Goal: Information Seeking & Learning: Learn about a topic

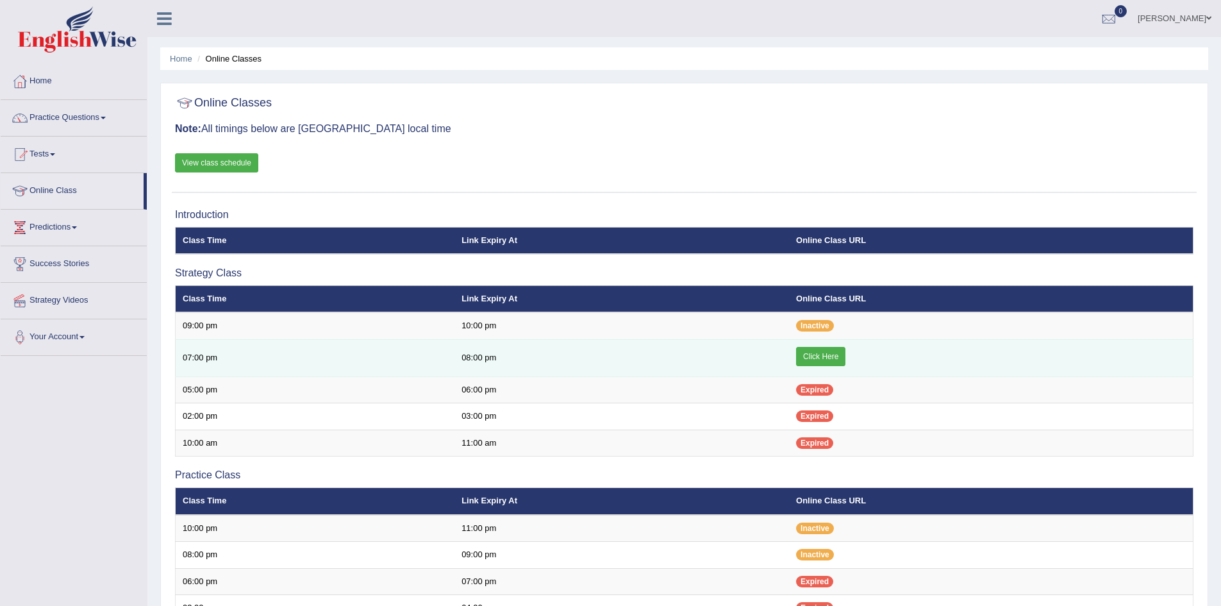
click at [839, 355] on link "Click Here" at bounding box center [820, 356] width 49 height 19
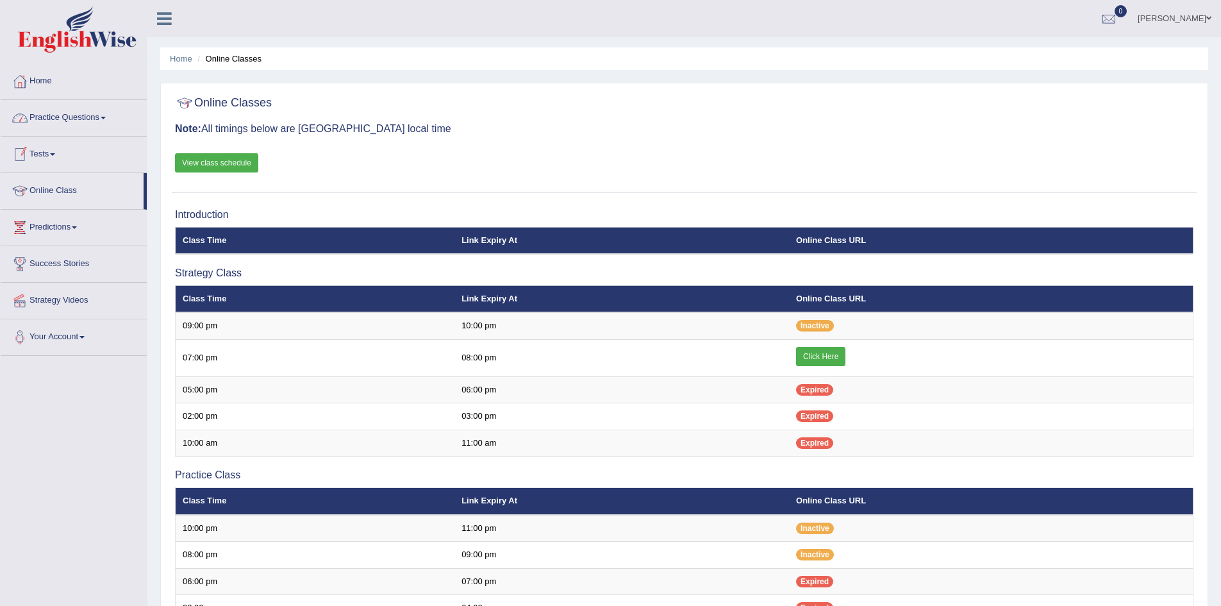
click at [82, 113] on link "Practice Questions" at bounding box center [74, 116] width 146 height 32
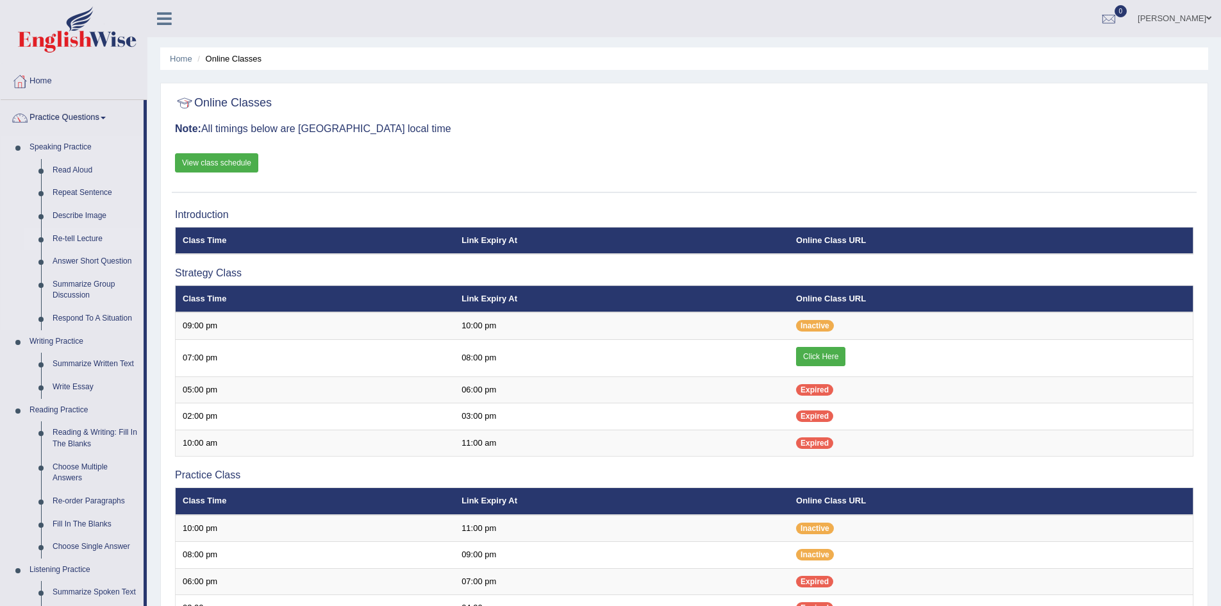
scroll to position [128, 0]
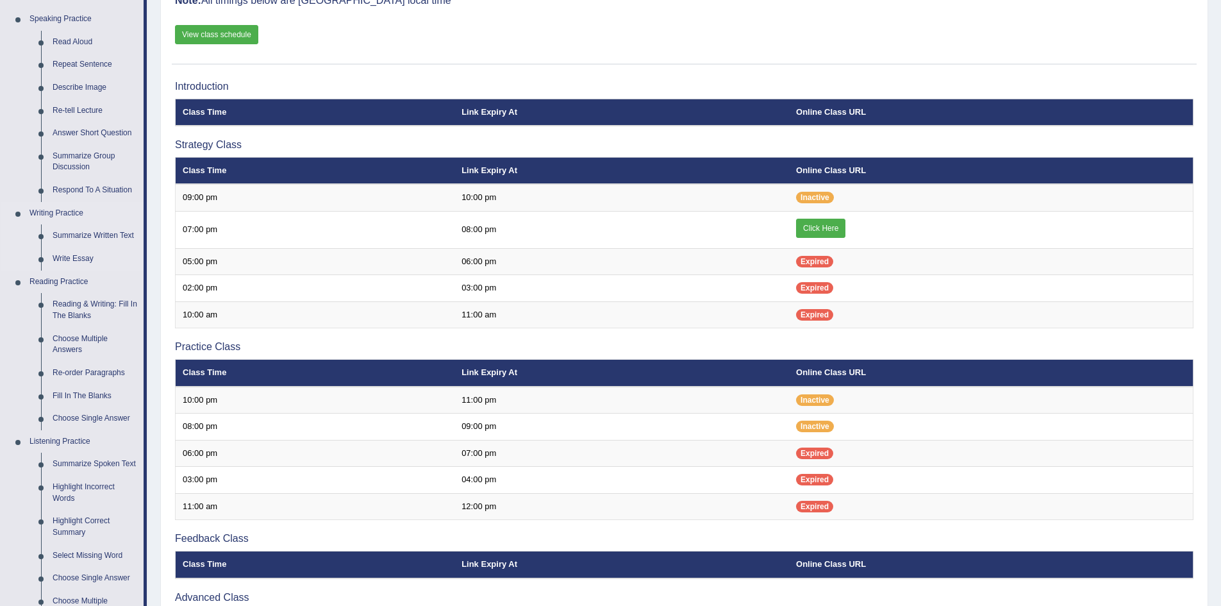
click at [61, 208] on link "Writing Practice" at bounding box center [84, 213] width 120 height 23
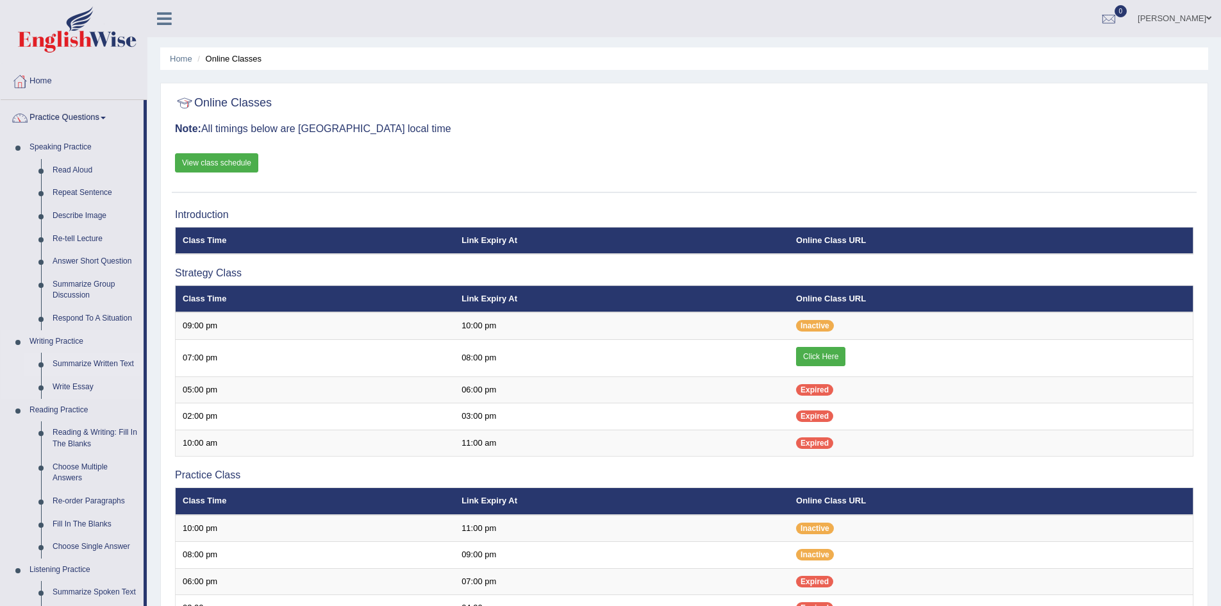
click at [83, 363] on link "Summarize Written Text" at bounding box center [95, 364] width 97 height 23
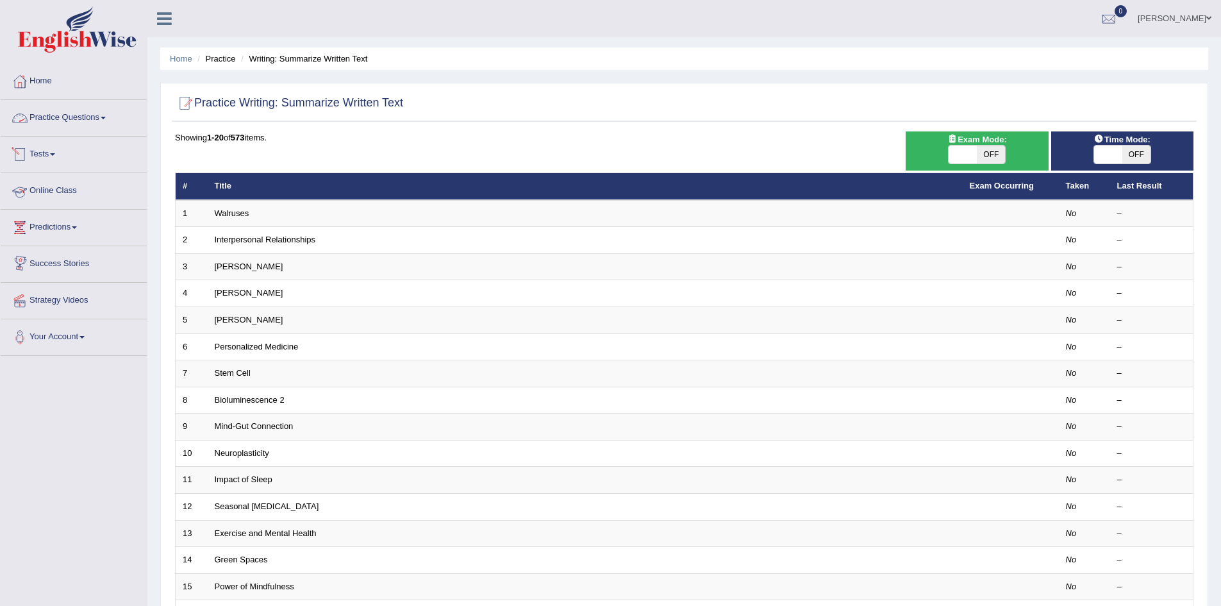
click at [60, 117] on link "Practice Questions" at bounding box center [74, 116] width 146 height 32
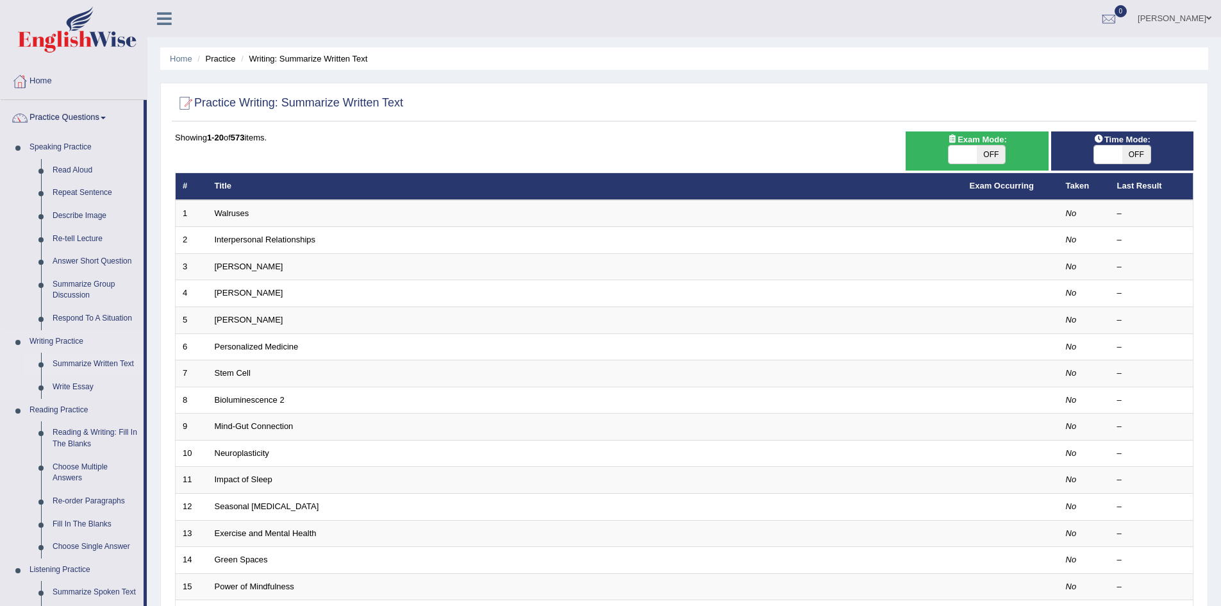
click at [76, 362] on link "Summarize Written Text" at bounding box center [95, 364] width 97 height 23
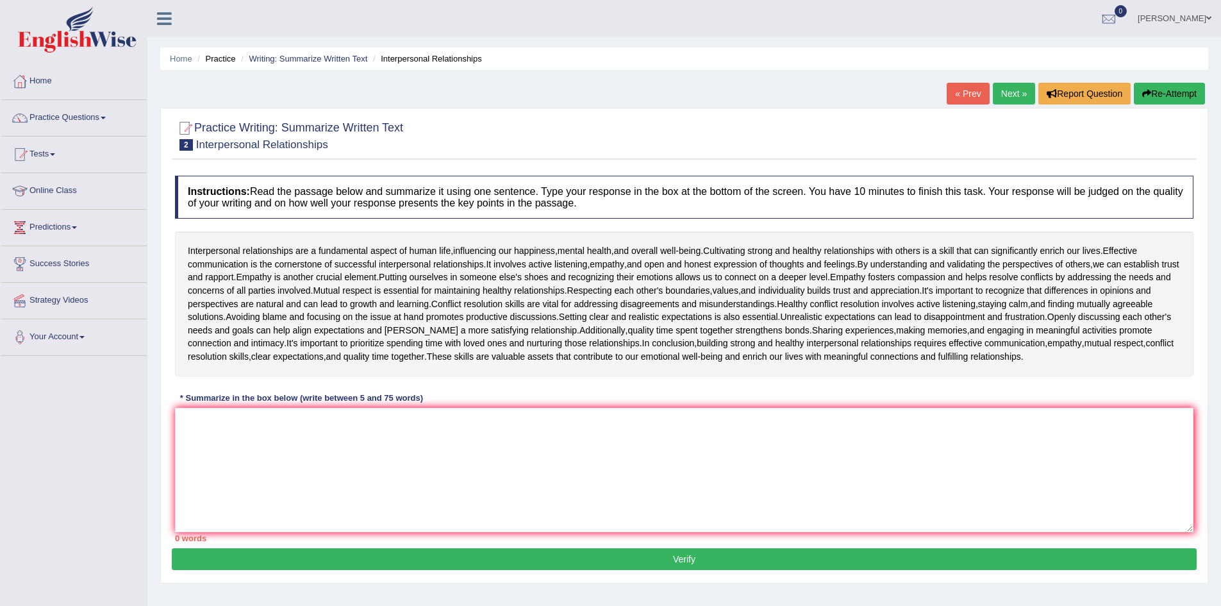
drag, startPoint x: 181, startPoint y: 252, endPoint x: 345, endPoint y: 439, distance: 249.0
click at [351, 439] on div "Instructions: Read the passage below and summarize it using one sentence. Type …" at bounding box center [684, 358] width 1025 height 379
click at [314, 434] on textarea at bounding box center [684, 470] width 1019 height 124
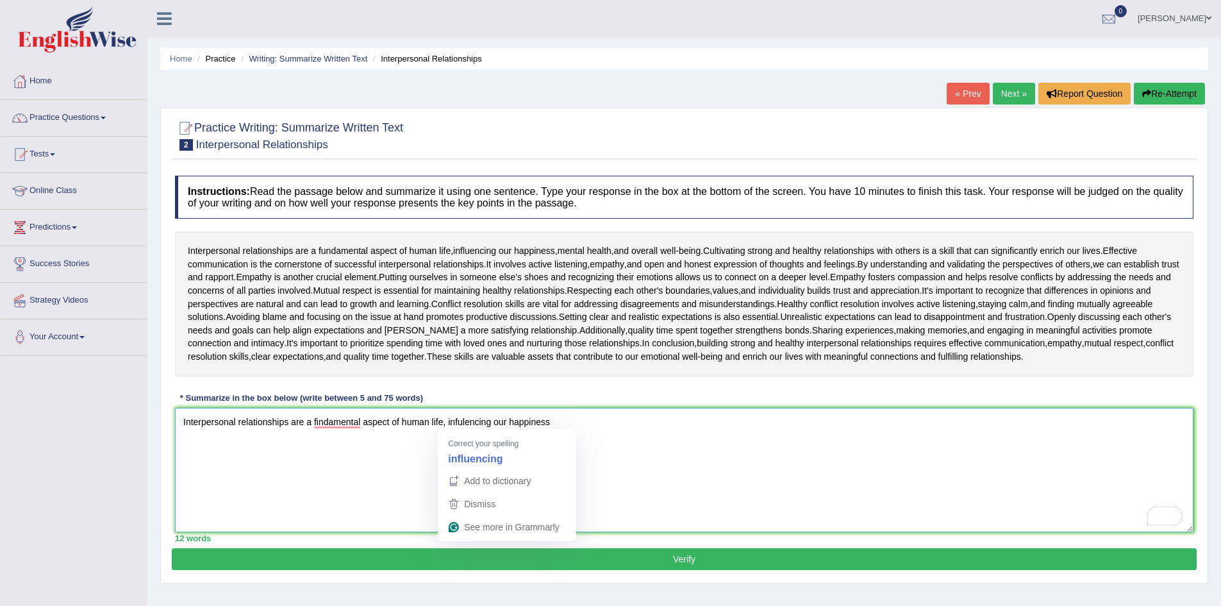
click at [485, 462] on textarea "Interpersonal relationships are a findamental aspect of human life, infulencing…" at bounding box center [684, 470] width 1019 height 124
click at [500, 423] on textarea "Interpersonal relationships are a fundamental aspect of human life, influencing…" at bounding box center [684, 470] width 1019 height 124
click at [573, 426] on textarea "Interpersonal relationships are a fundamental aspect of human life, influencing…" at bounding box center [684, 470] width 1019 height 124
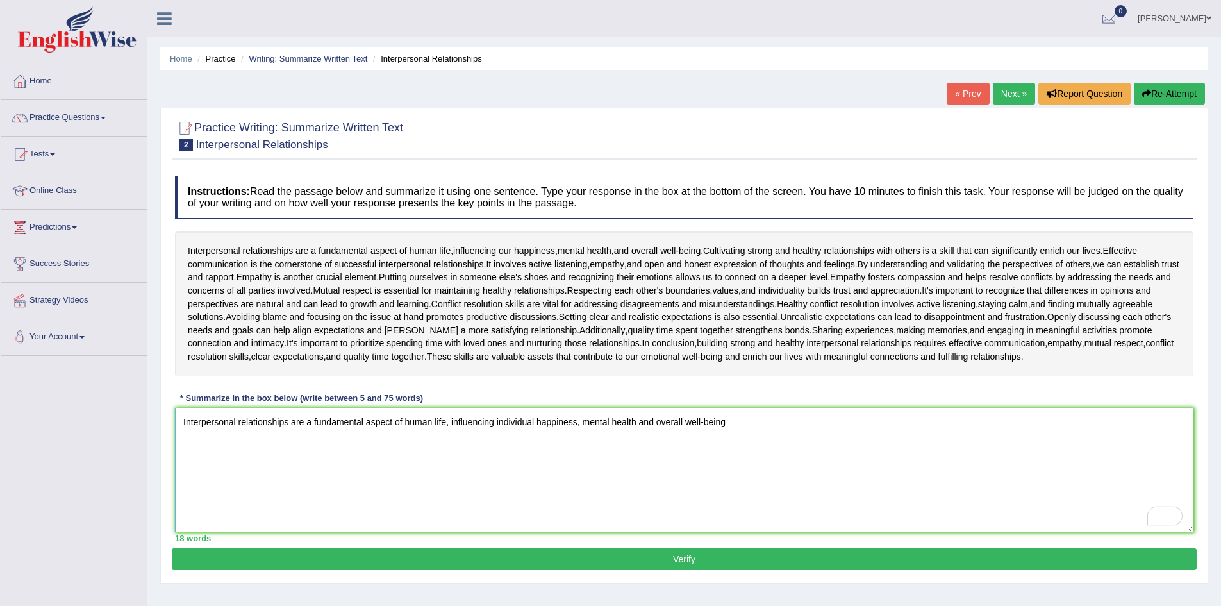
click at [738, 424] on textarea "Interpersonal relationships are a fundamental aspect of human life, influencing…" at bounding box center [684, 470] width 1019 height 124
click at [725, 423] on textarea "Interpersonal relationships are a fundamental aspect of human life, influencing…" at bounding box center [684, 470] width 1019 height 124
click at [753, 425] on textarea "Interpersonal relationships are a fundamental aspect of human life, influencing…" at bounding box center [684, 470] width 1019 height 124
click at [773, 424] on textarea "Interpersonal relationships are a fundamental aspect of human life, influencing…" at bounding box center [684, 470] width 1019 height 124
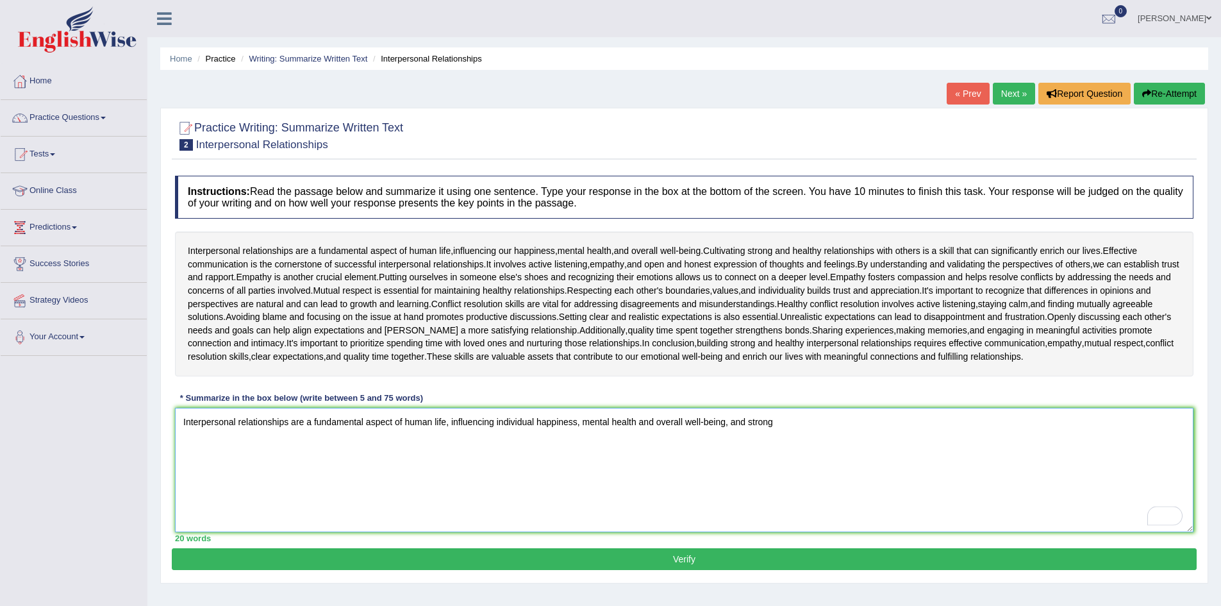
click at [773, 424] on textarea "Interpersonal relationships are a fundamental aspect of human life, influencing…" at bounding box center [684, 470] width 1019 height 124
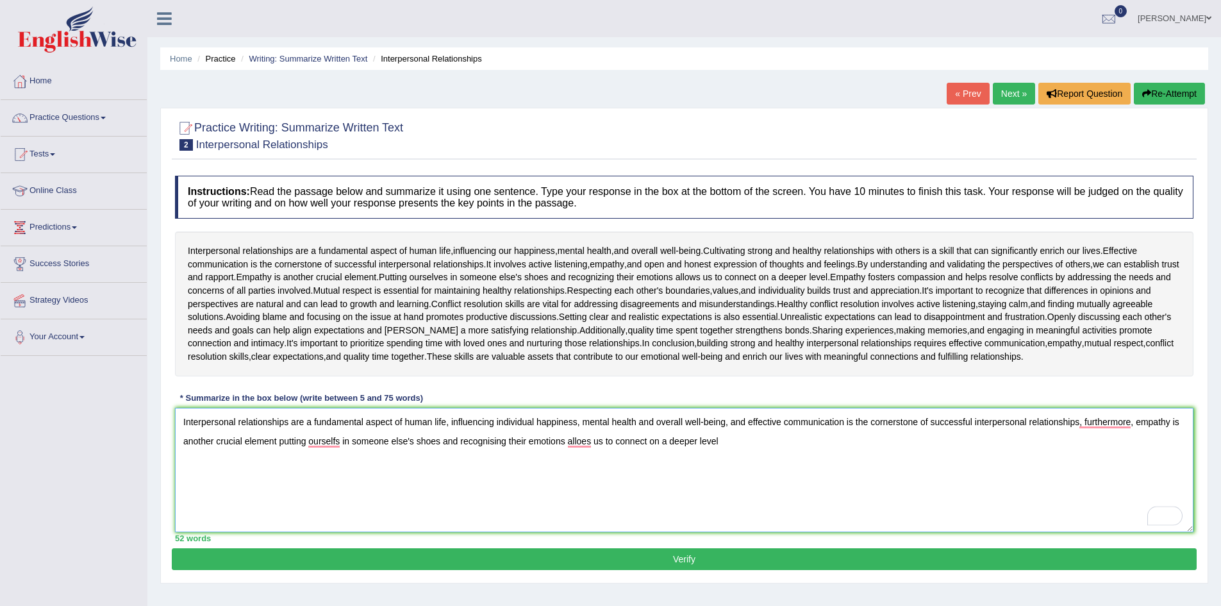
click at [722, 440] on textarea "Interpersonal relationships are a fundamental aspect of human life, influencing…" at bounding box center [684, 470] width 1019 height 124
click at [728, 442] on textarea "Interpersonal relationships are a fundamental aspect of human life, influencing…" at bounding box center [684, 470] width 1019 height 124
click at [779, 440] on textarea "Interpersonal relationships are a fundamental aspect of human life, influencing…" at bounding box center [684, 470] width 1019 height 124
click at [776, 440] on textarea "Interpersonal relationships are a fundamental aspect of human life, influencing…" at bounding box center [684, 470] width 1019 height 124
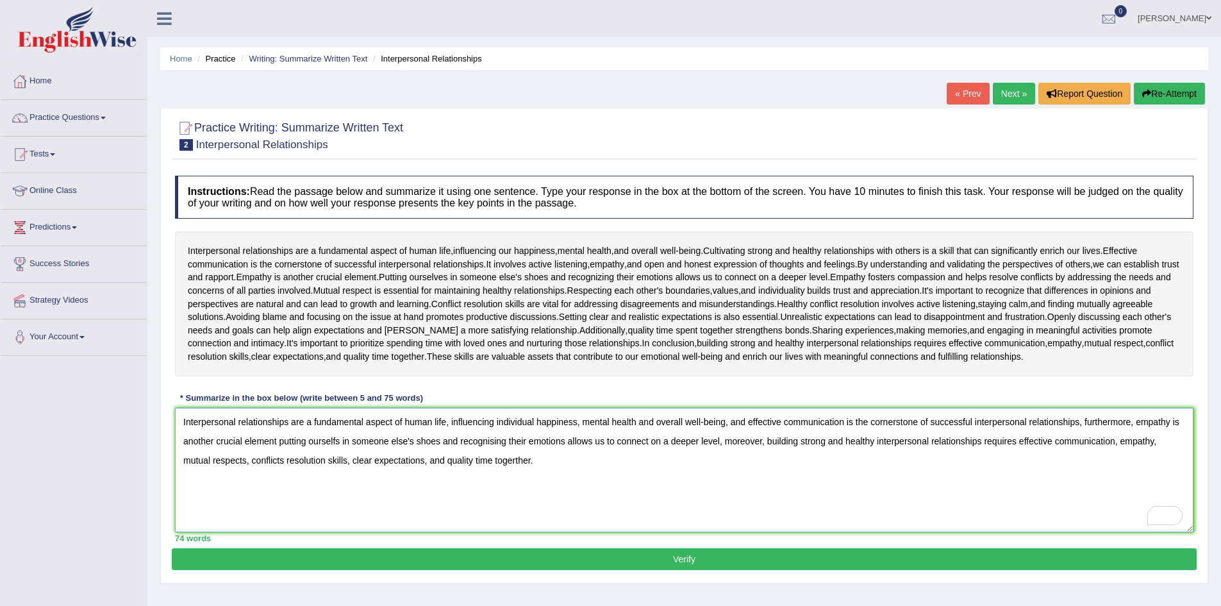
click at [516, 462] on textarea "Interpersonal relationships are a fundamental aspect of human life, influencing…" at bounding box center [684, 470] width 1019 height 124
click at [578, 476] on textarea "Interpersonal relationships are a fundamental aspect of human life, influencing…" at bounding box center [684, 470] width 1019 height 124
click at [340, 437] on textarea "Interpersonal relationships are a fundamental aspect of human life, influencing…" at bounding box center [684, 470] width 1019 height 124
click at [408, 478] on textarea "Interpersonal relationships are a fundamental aspect of human life, influencing…" at bounding box center [684, 470] width 1019 height 124
type textarea "Interpersonal relationships are a fundamental aspect of human life, influencing…"
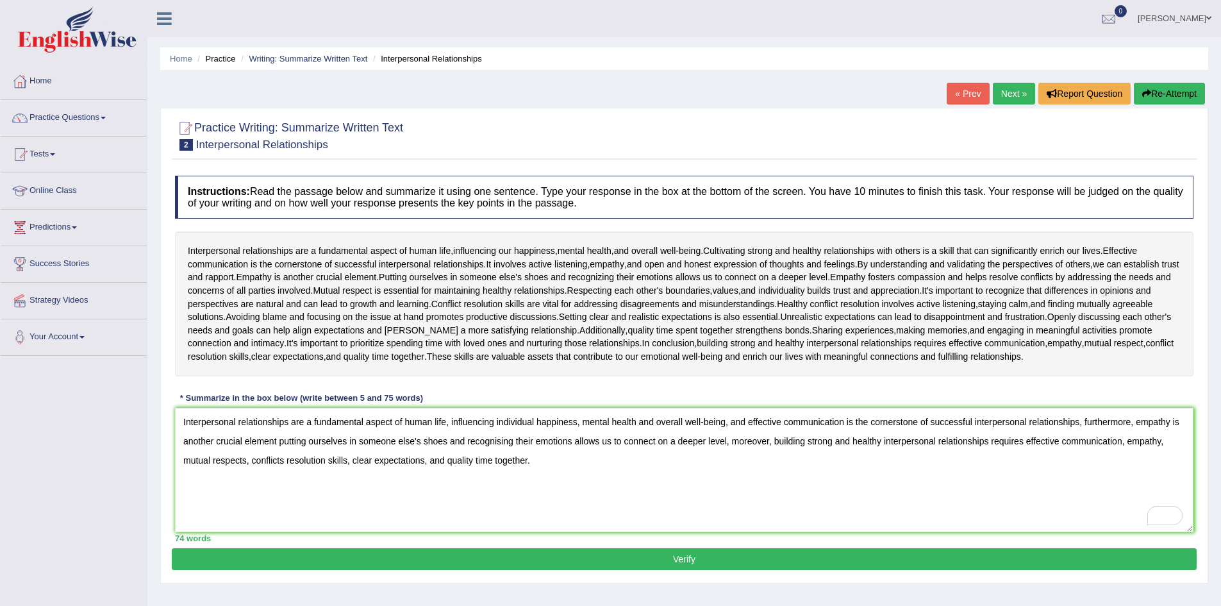
click at [426, 563] on button "Verify" at bounding box center [684, 559] width 1025 height 22
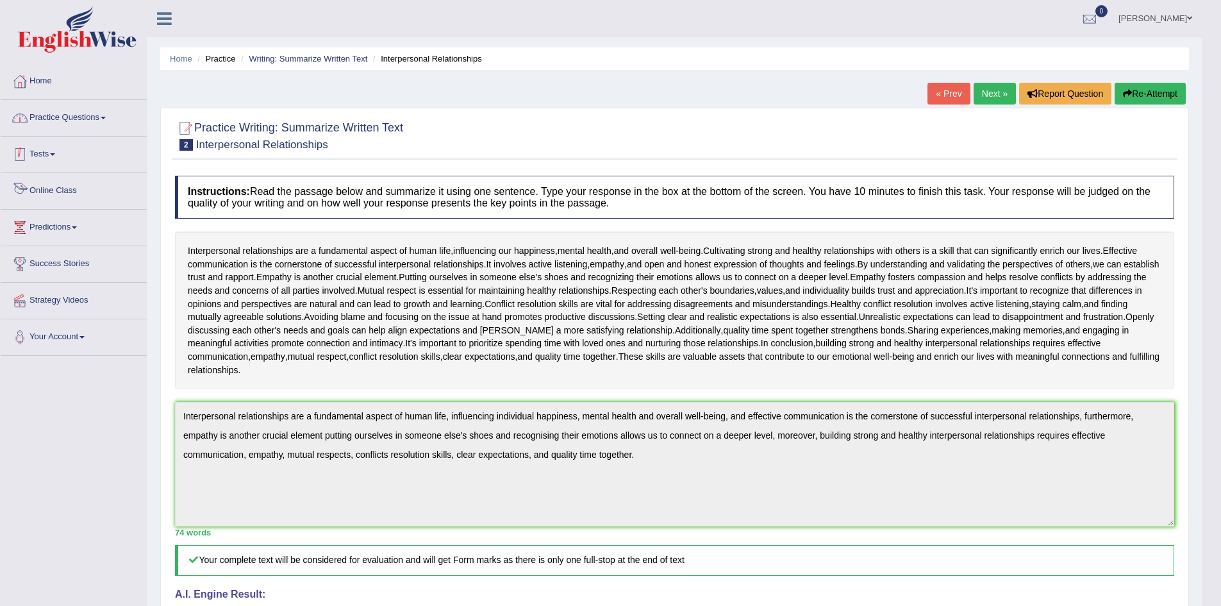
click at [61, 122] on link "Practice Questions" at bounding box center [74, 116] width 146 height 32
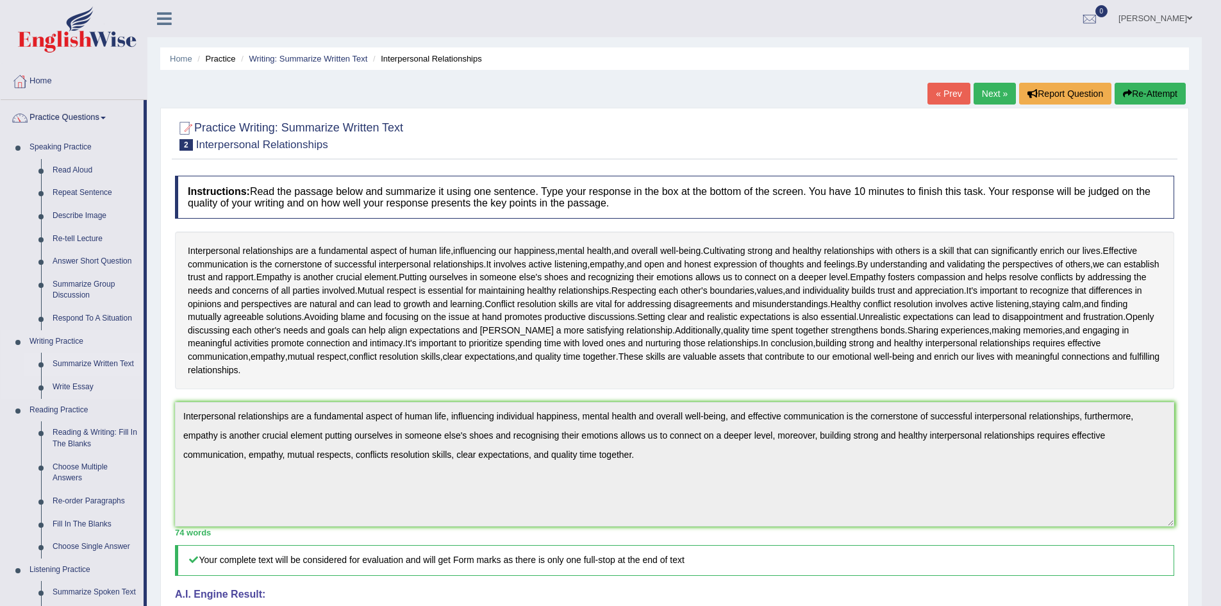
click at [80, 362] on link "Summarize Written Text" at bounding box center [95, 364] width 97 height 23
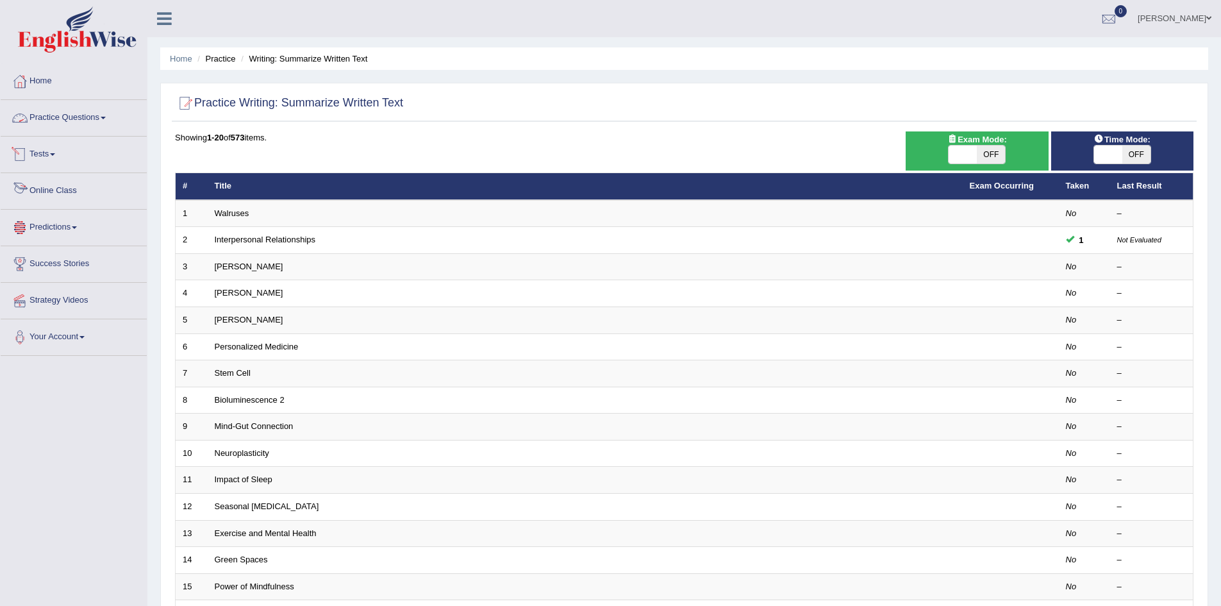
click at [48, 190] on link "Online Class" at bounding box center [74, 189] width 146 height 32
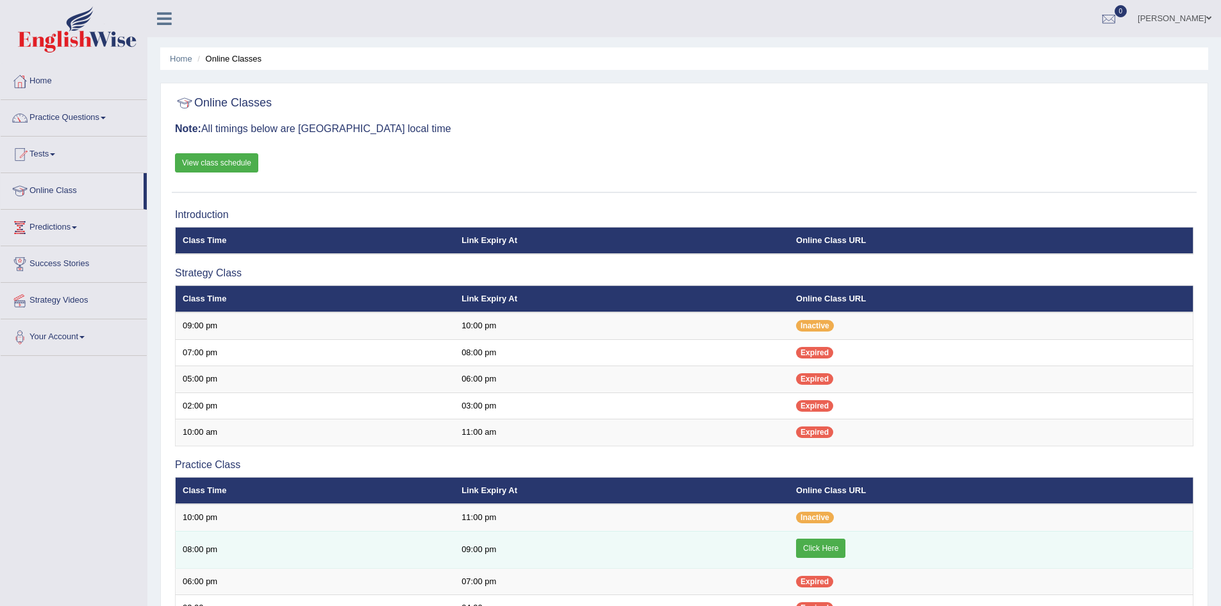
click at [836, 547] on link "Click Here" at bounding box center [820, 548] width 49 height 19
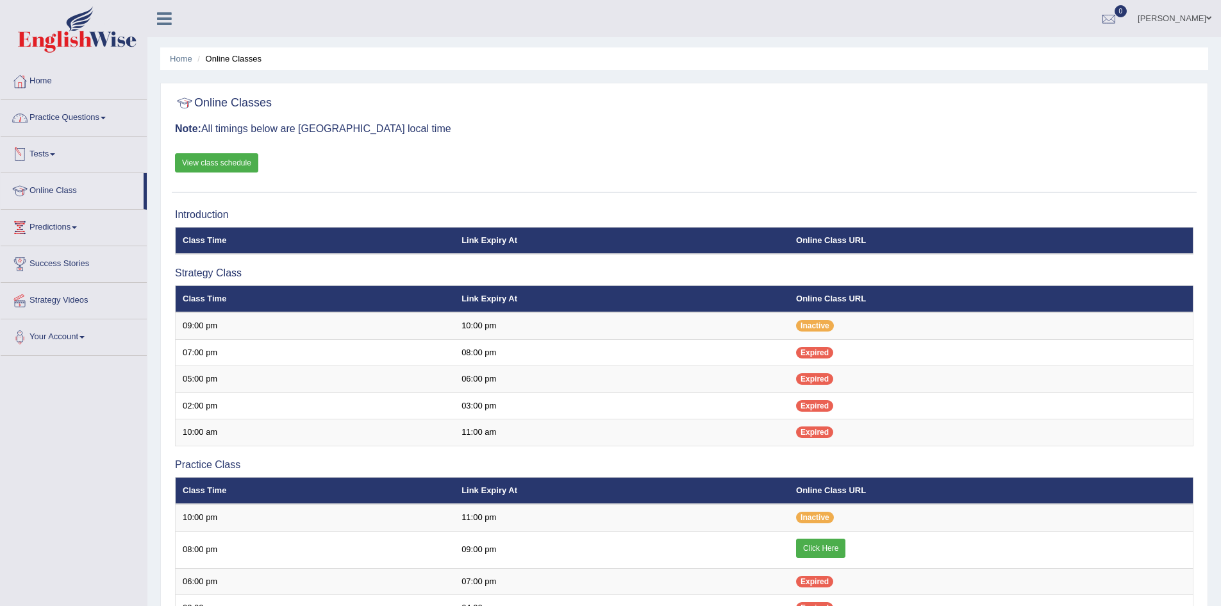
click at [81, 118] on link "Practice Questions" at bounding box center [74, 116] width 146 height 32
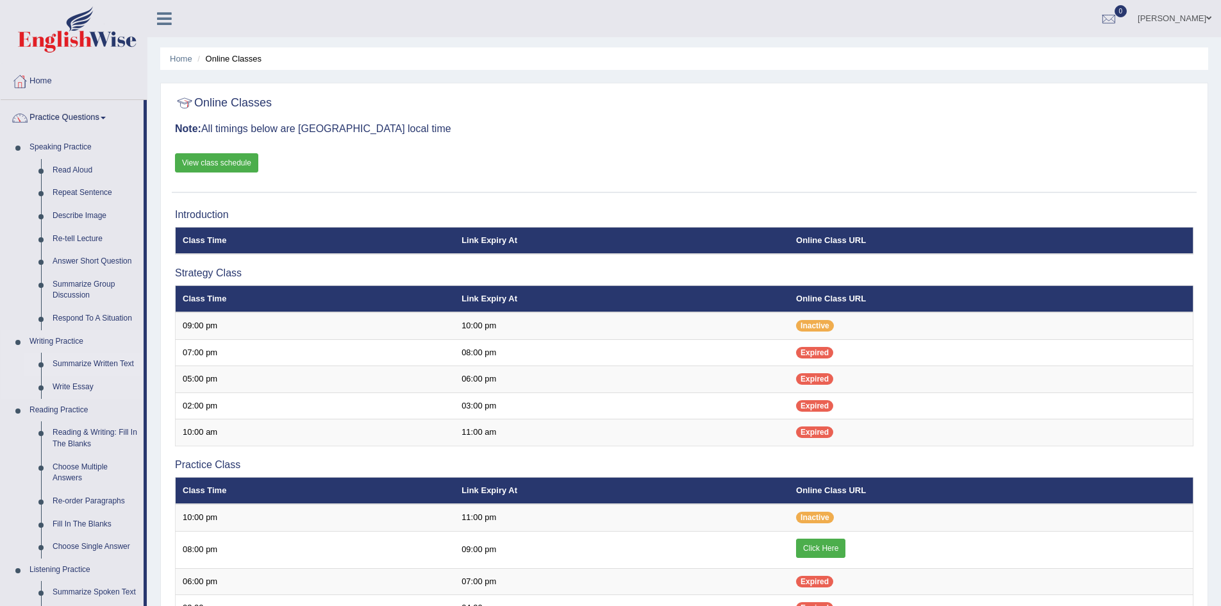
click at [79, 360] on link "Summarize Written Text" at bounding box center [95, 364] width 97 height 23
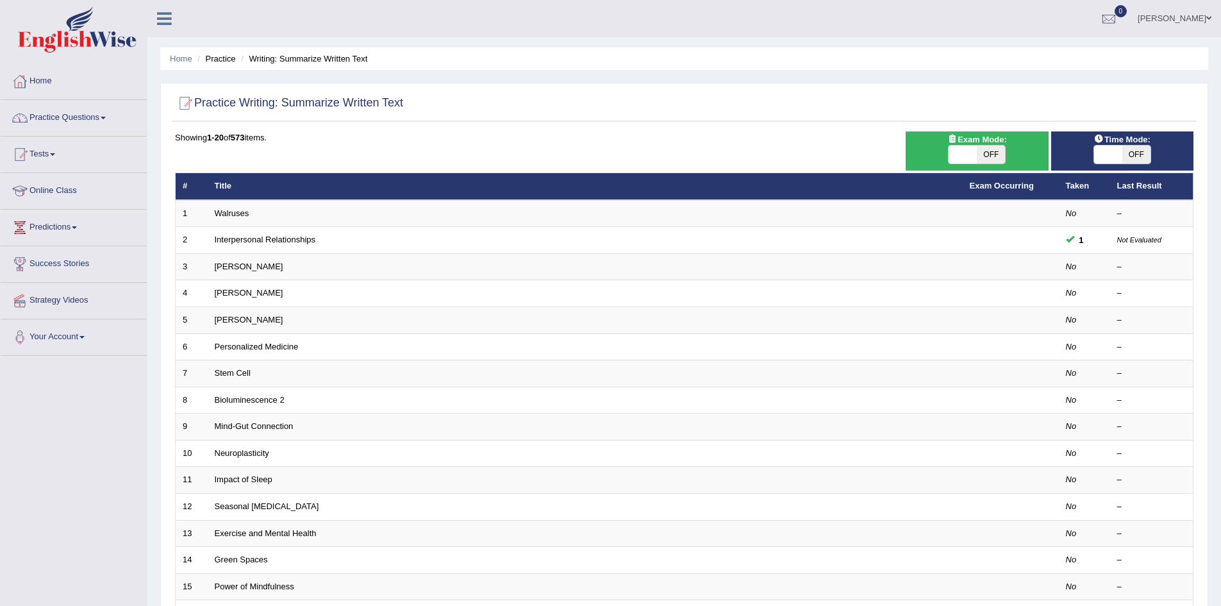
click at [984, 151] on span "OFF" at bounding box center [991, 155] width 28 height 18
checkbox input "true"
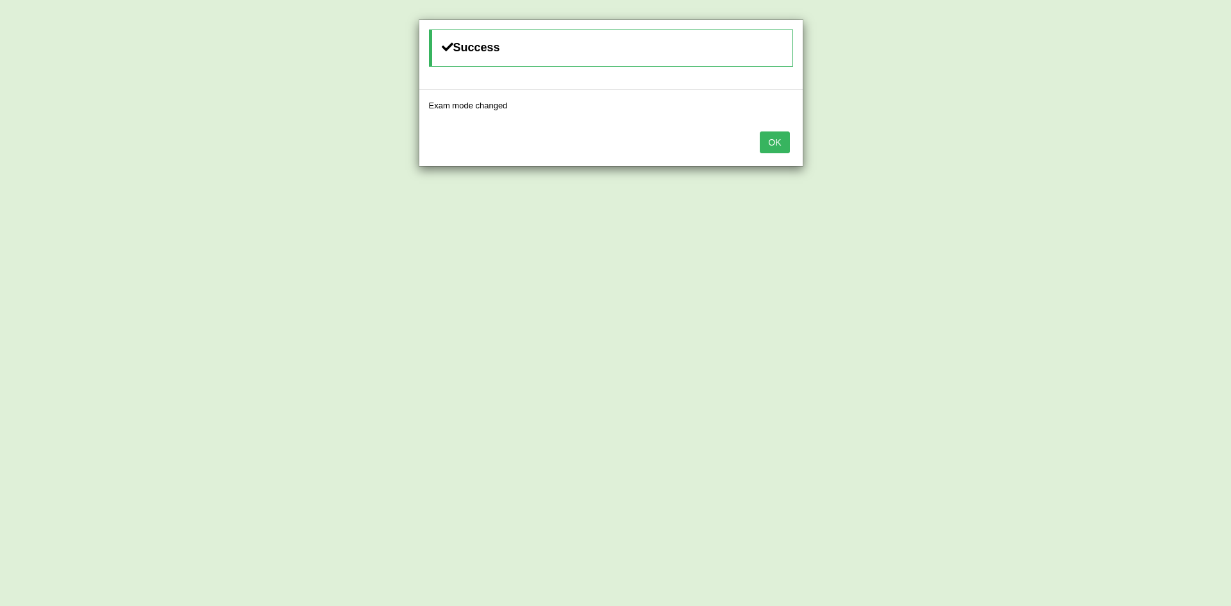
click at [776, 140] on button "OK" at bounding box center [774, 142] width 29 height 22
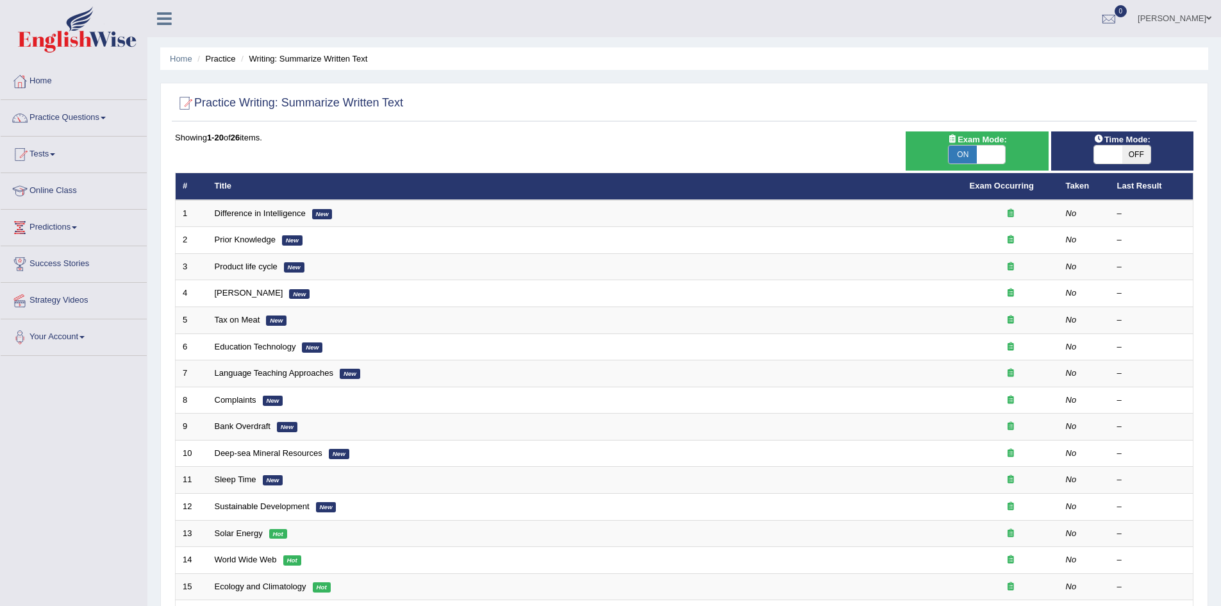
click at [1133, 153] on span "OFF" at bounding box center [1137, 155] width 28 height 18
checkbox input "true"
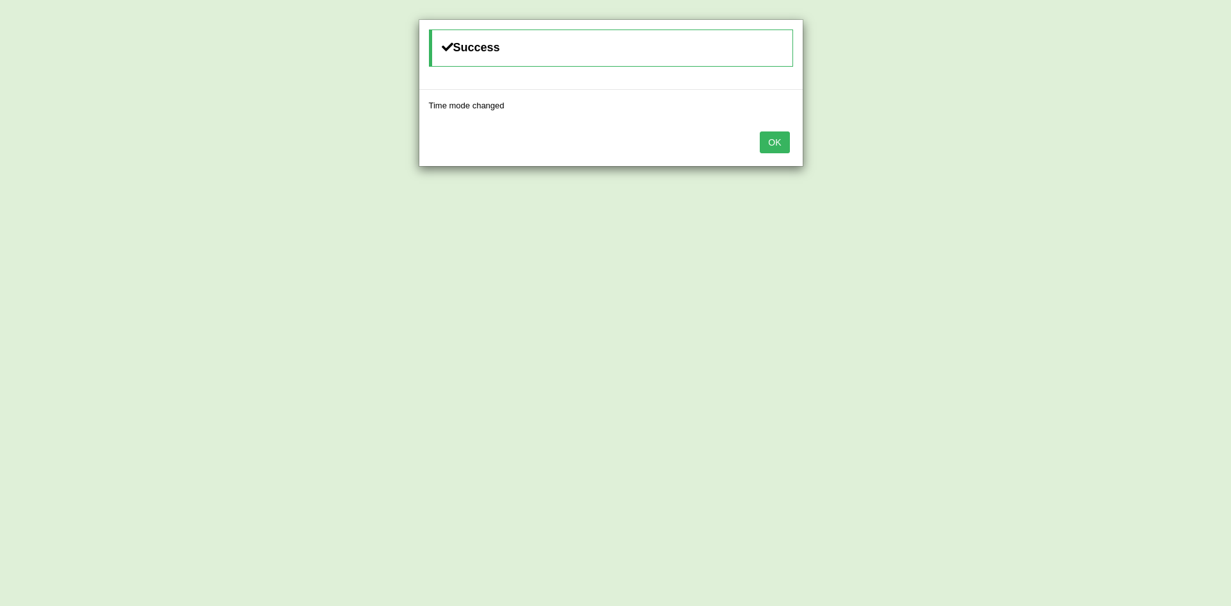
click at [770, 144] on button "OK" at bounding box center [774, 142] width 29 height 22
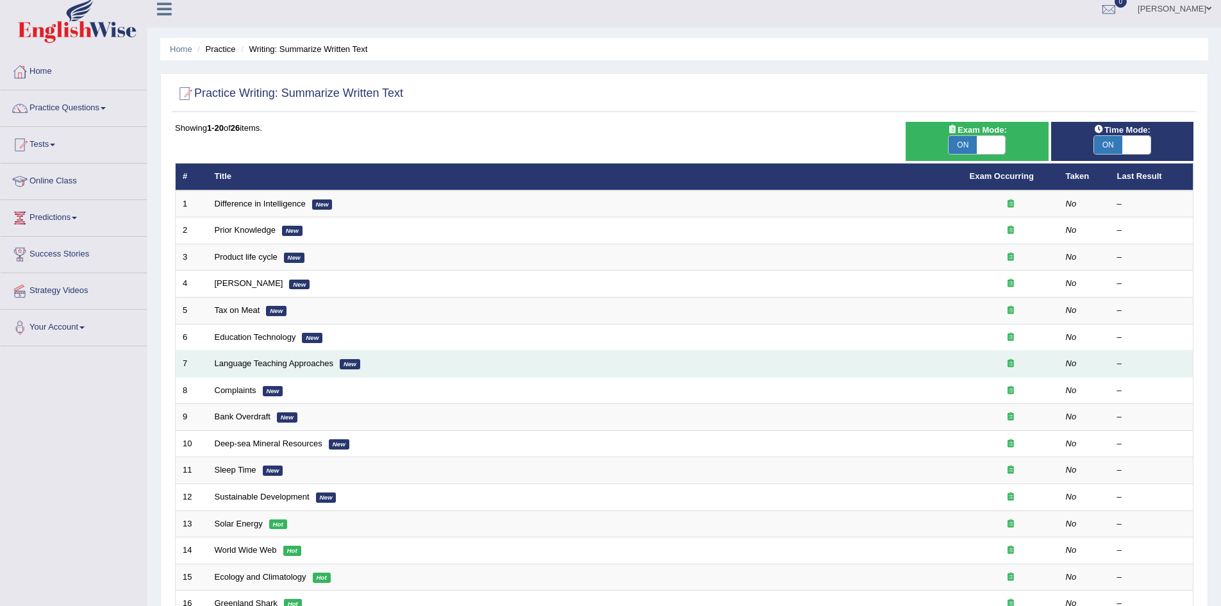
scroll to position [243, 0]
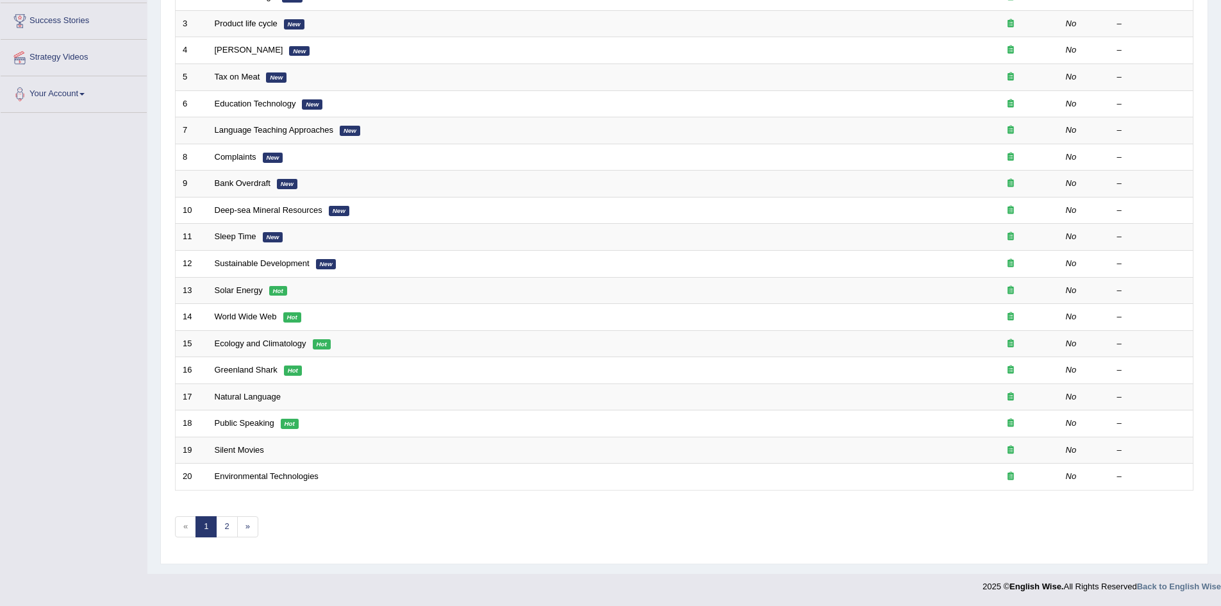
click at [216, 522] on link "1" at bounding box center [206, 526] width 21 height 21
click at [232, 520] on link "2" at bounding box center [226, 526] width 21 height 21
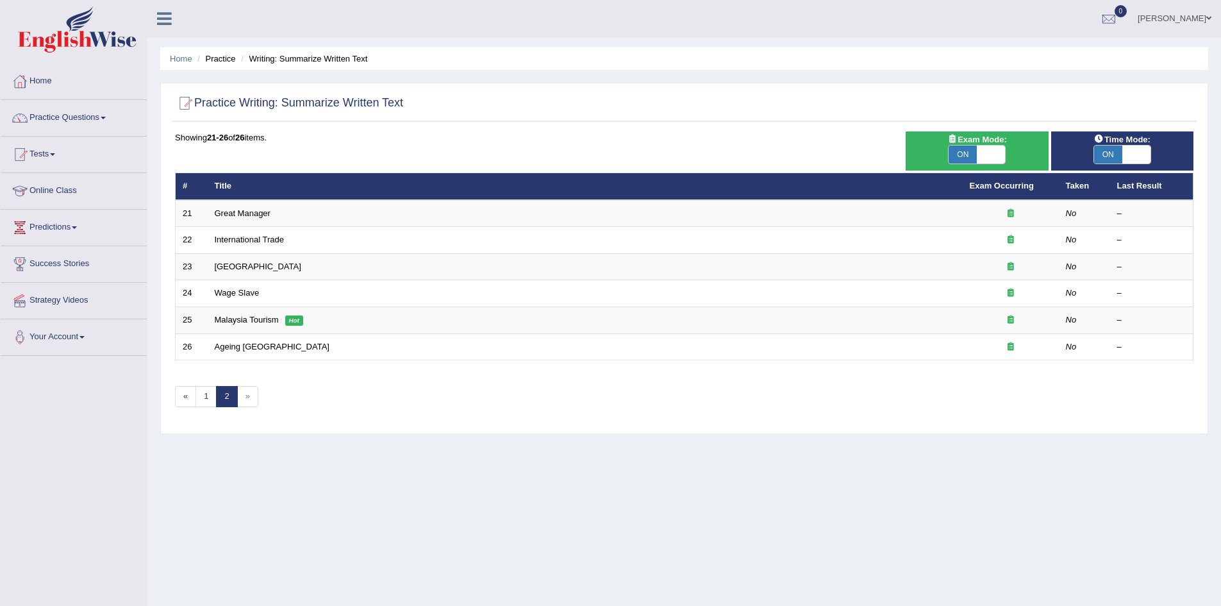
click at [1137, 154] on span at bounding box center [1137, 155] width 28 height 18
click at [1138, 154] on span "OFF" at bounding box center [1137, 155] width 28 height 18
checkbox input "true"
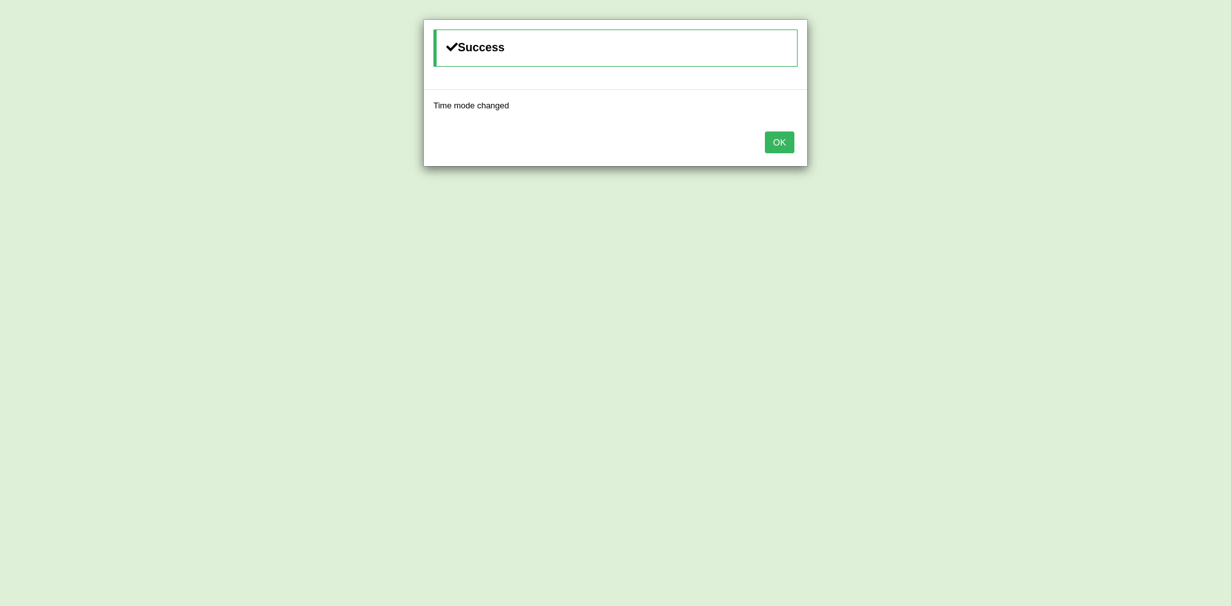
click at [785, 153] on button "OK" at bounding box center [779, 142] width 29 height 22
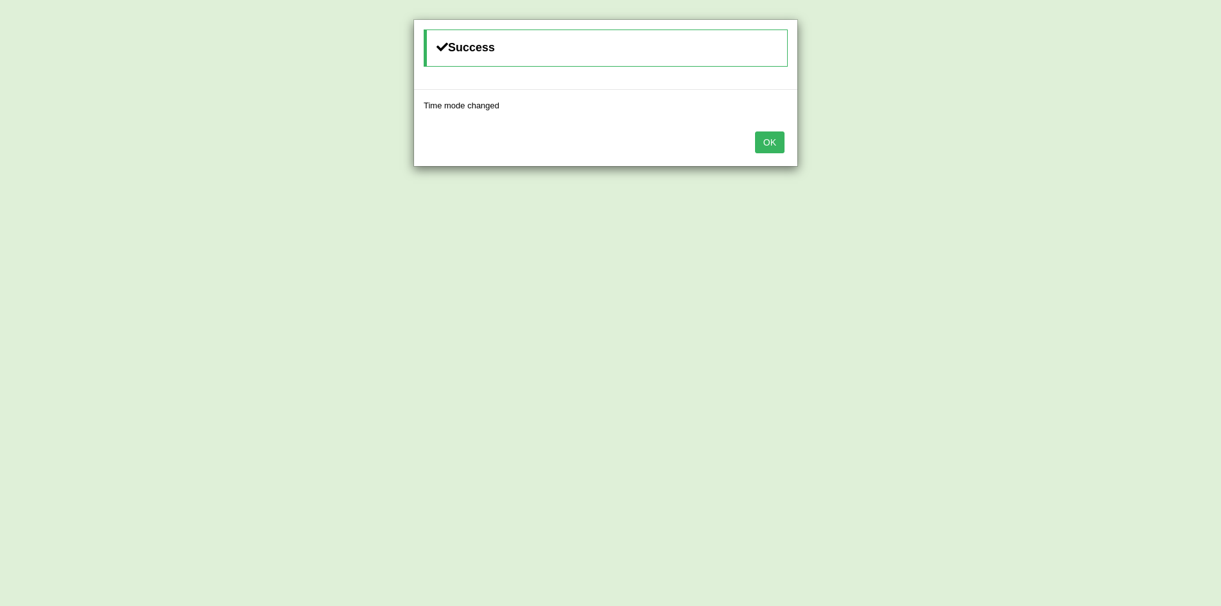
click at [755, 149] on button "OK" at bounding box center [769, 142] width 29 height 22
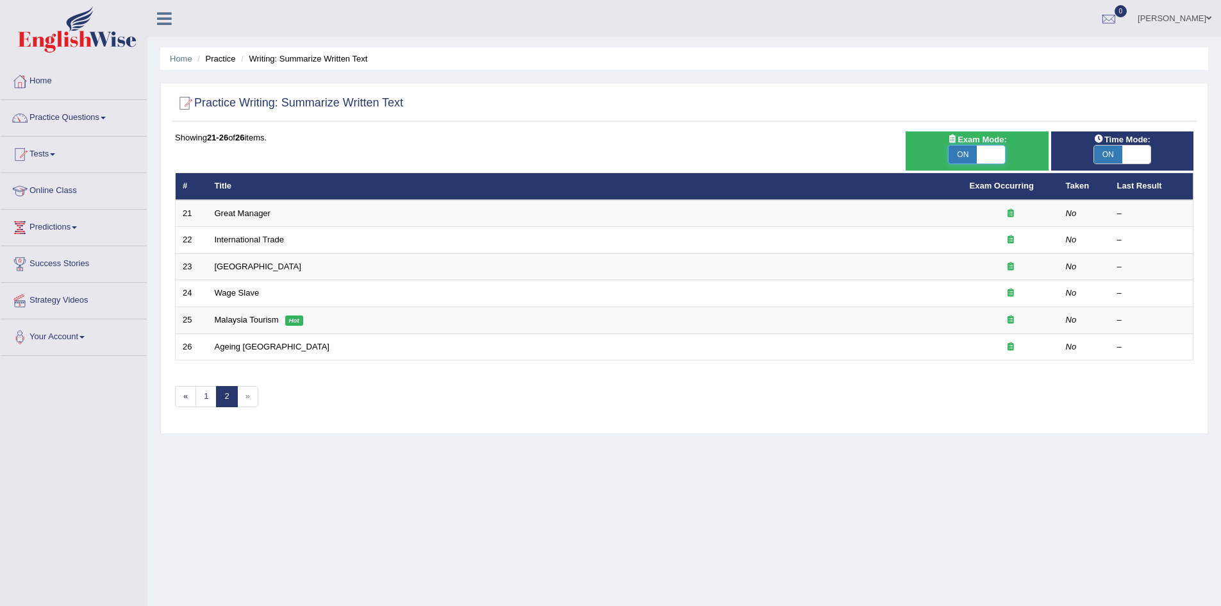
click at [986, 153] on span at bounding box center [991, 155] width 28 height 18
checkbox input "false"
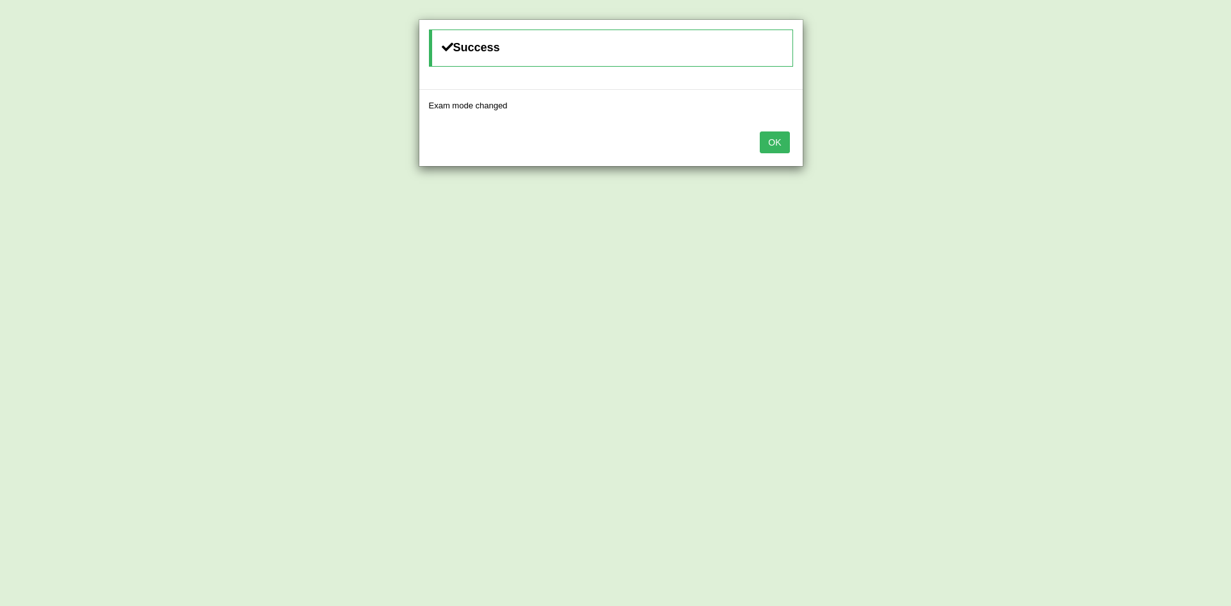
click at [784, 147] on button "OK" at bounding box center [774, 142] width 29 height 22
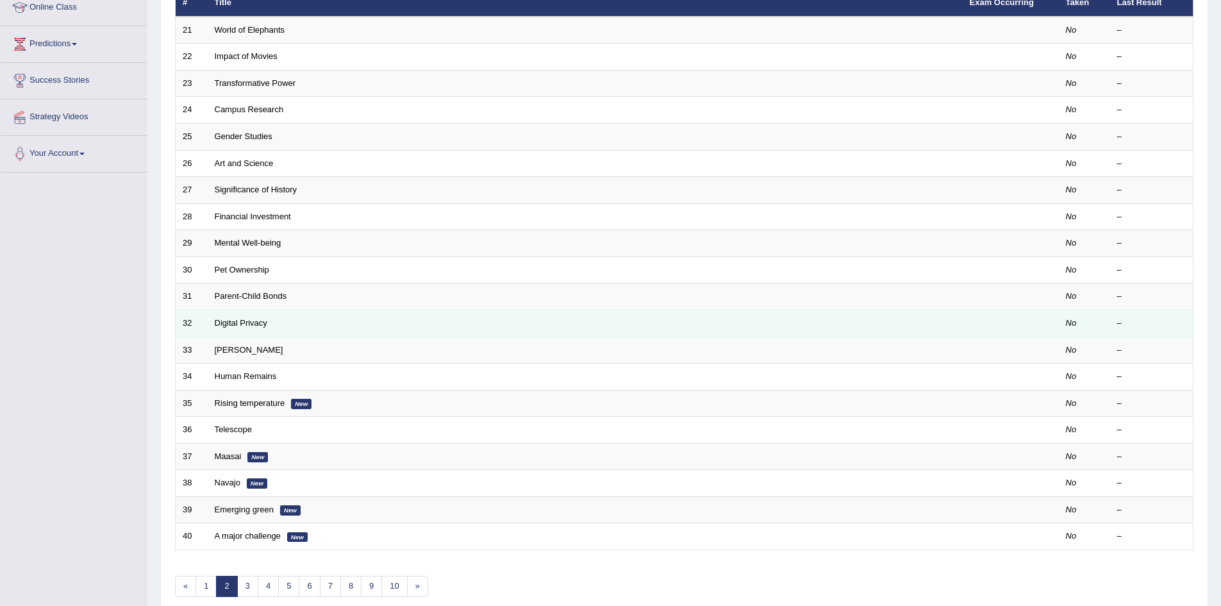
scroll to position [192, 0]
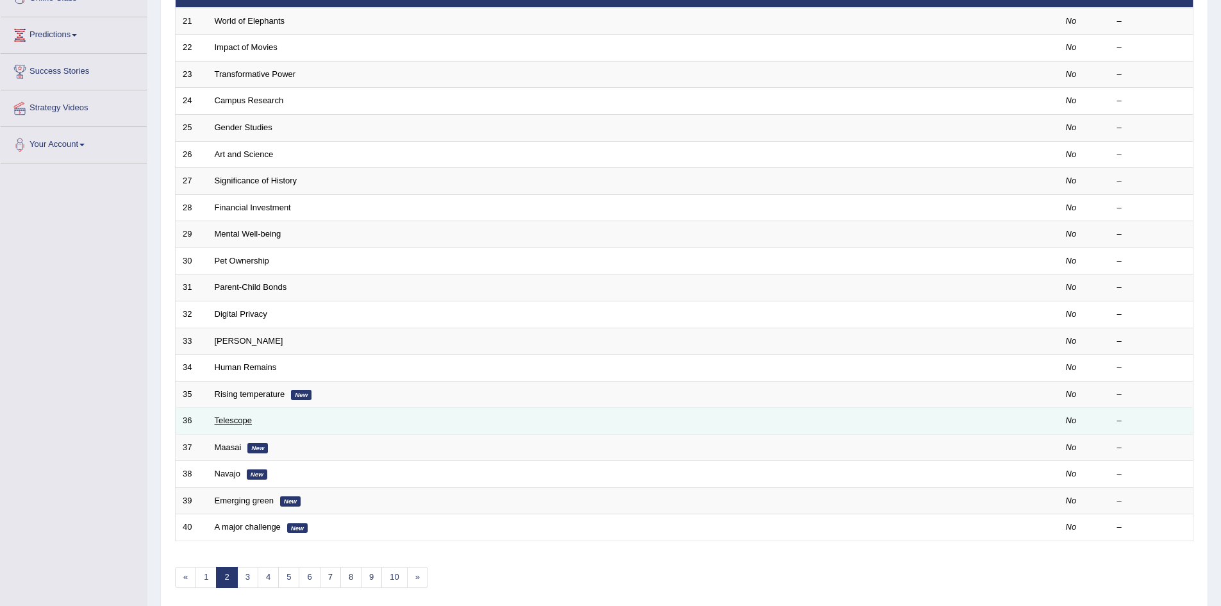
click at [240, 421] on link "Telescope" at bounding box center [234, 420] width 38 height 10
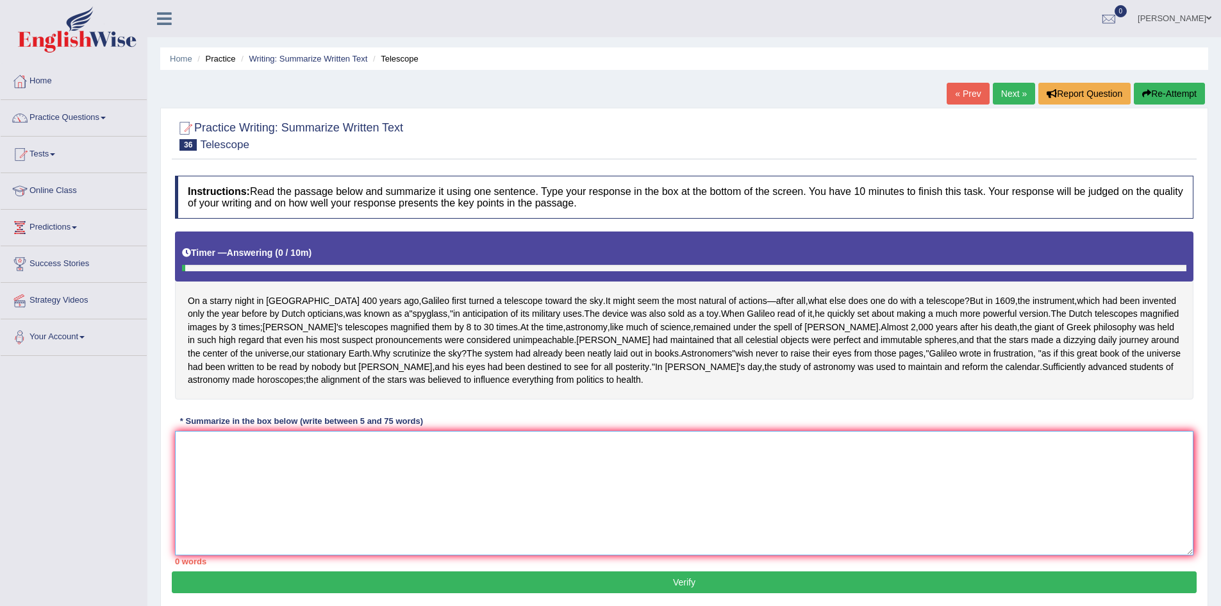
click at [225, 489] on textarea at bounding box center [684, 493] width 1019 height 124
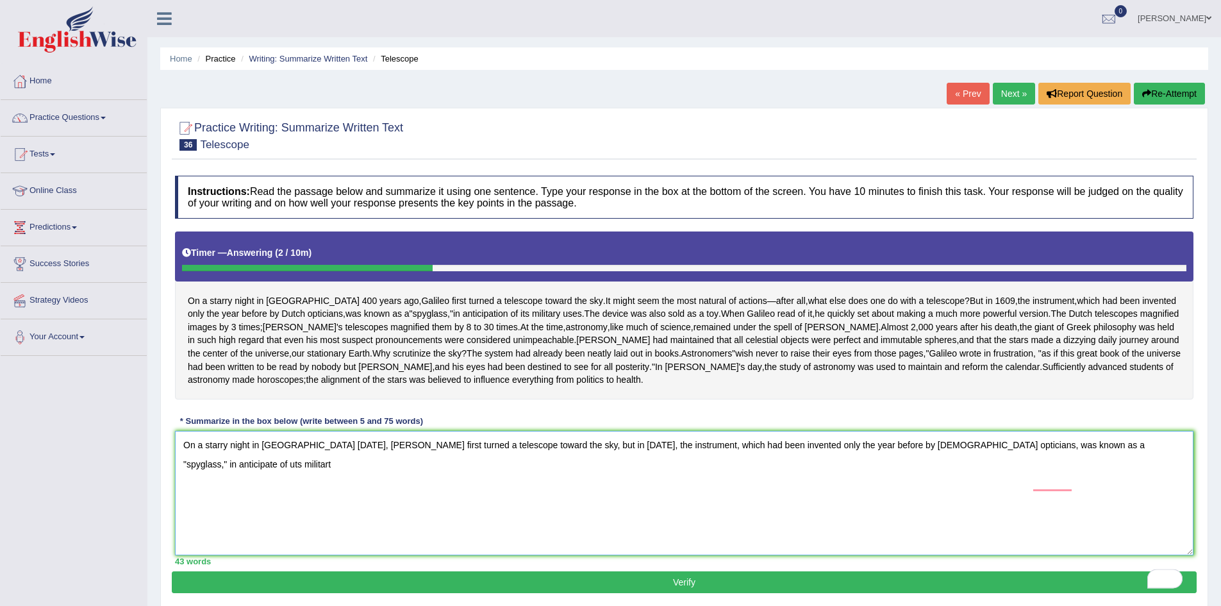
click at [1023, 486] on textarea "On a starry night in Padua 400 years ago, Galileo first turned a telescope towa…" at bounding box center [684, 493] width 1019 height 124
drag, startPoint x: 1143, startPoint y: 489, endPoint x: 538, endPoint y: 496, distance: 605.3
click at [538, 496] on textarea "On a starry night in Padua 400 years ago, Galileo first turned a telescope towa…" at bounding box center [684, 493] width 1019 height 124
click at [537, 487] on textarea "On a starry night in Padua 400 years ago, Galileo first turned a telescope towa…" at bounding box center [684, 493] width 1019 height 124
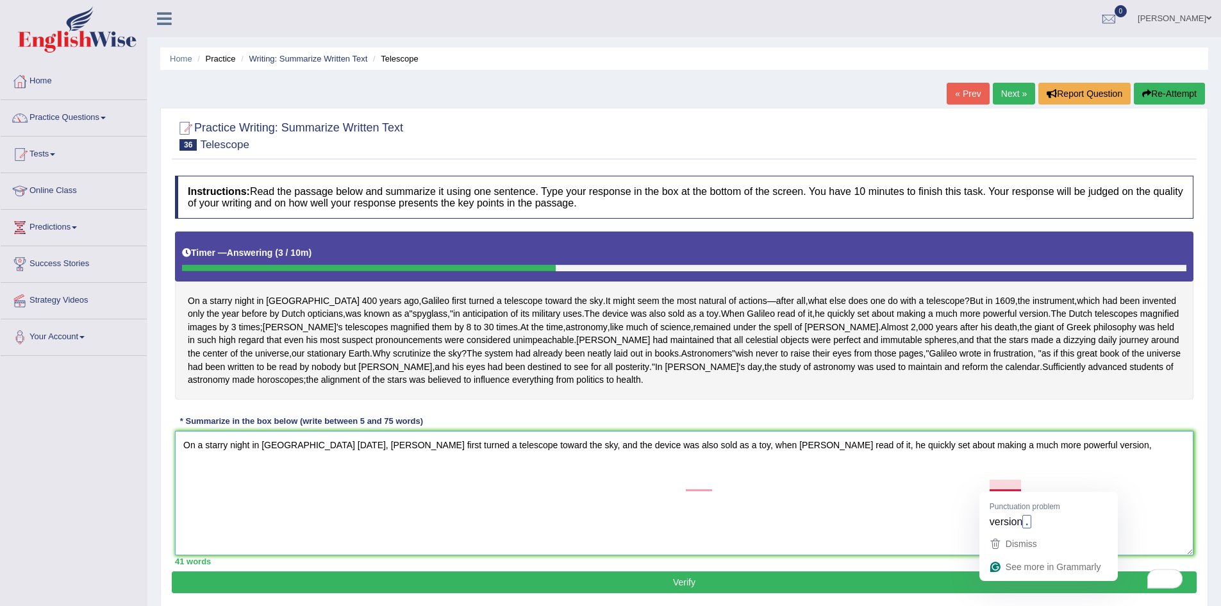
click at [1043, 487] on textarea "On a starry night in Padua 400 years ago, Galileo first turned a telescope towa…" at bounding box center [684, 493] width 1019 height 124
click at [1091, 485] on textarea "On a starry night in Padua 400 years ago, Galileo first turned a telescope towa…" at bounding box center [684, 493] width 1019 height 124
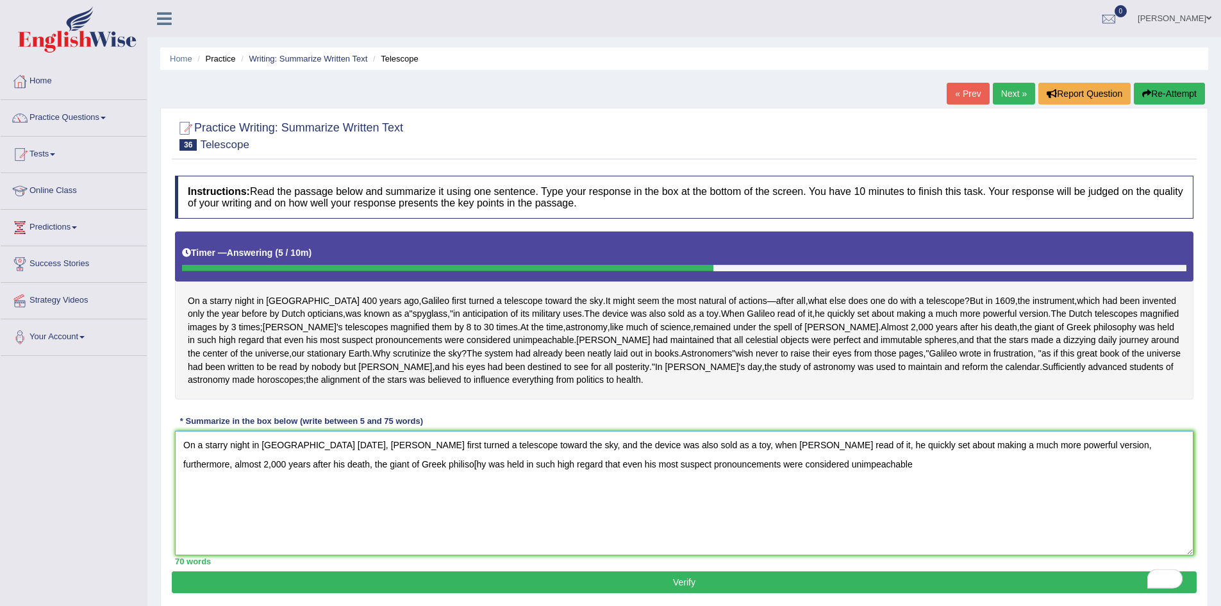
click at [312, 503] on textarea "On a starry night in Padua 400 years ago, Galileo first turned a telescope towa…" at bounding box center [684, 493] width 1019 height 124
click at [767, 507] on textarea "On a starry night in Padua 400 years ago, Galileo first turned a telescope towa…" at bounding box center [684, 493] width 1019 height 124
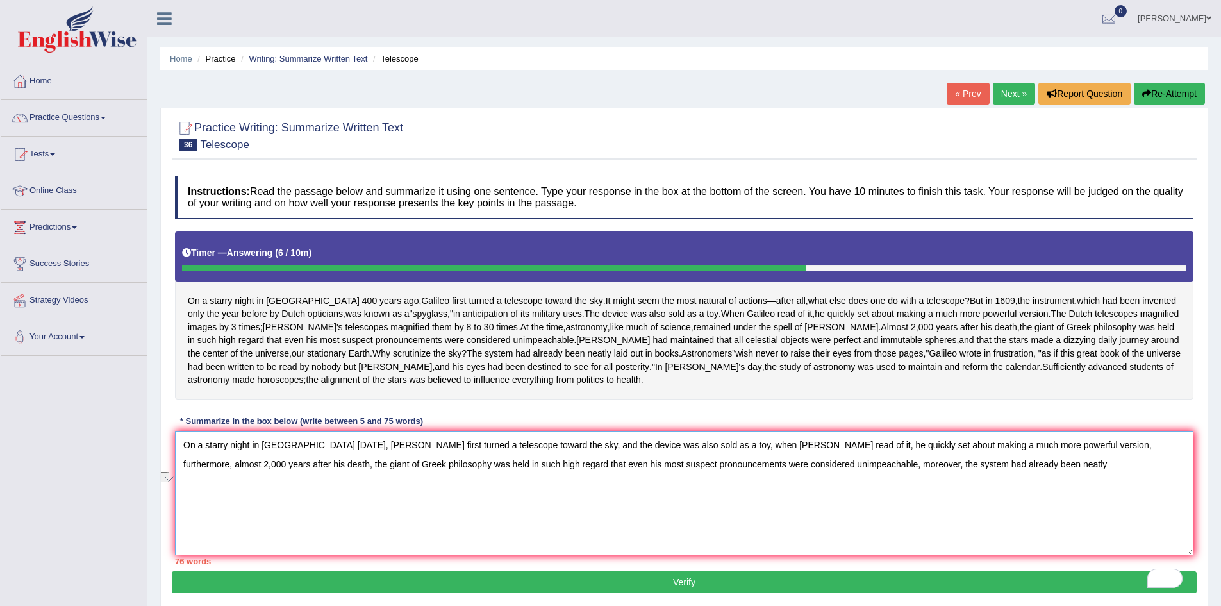
drag, startPoint x: 1024, startPoint y: 484, endPoint x: 689, endPoint y: 487, distance: 334.7
click at [689, 487] on textarea "On a starry night in Padua 400 years ago, Galileo first turned a telescope towa…" at bounding box center [684, 493] width 1019 height 124
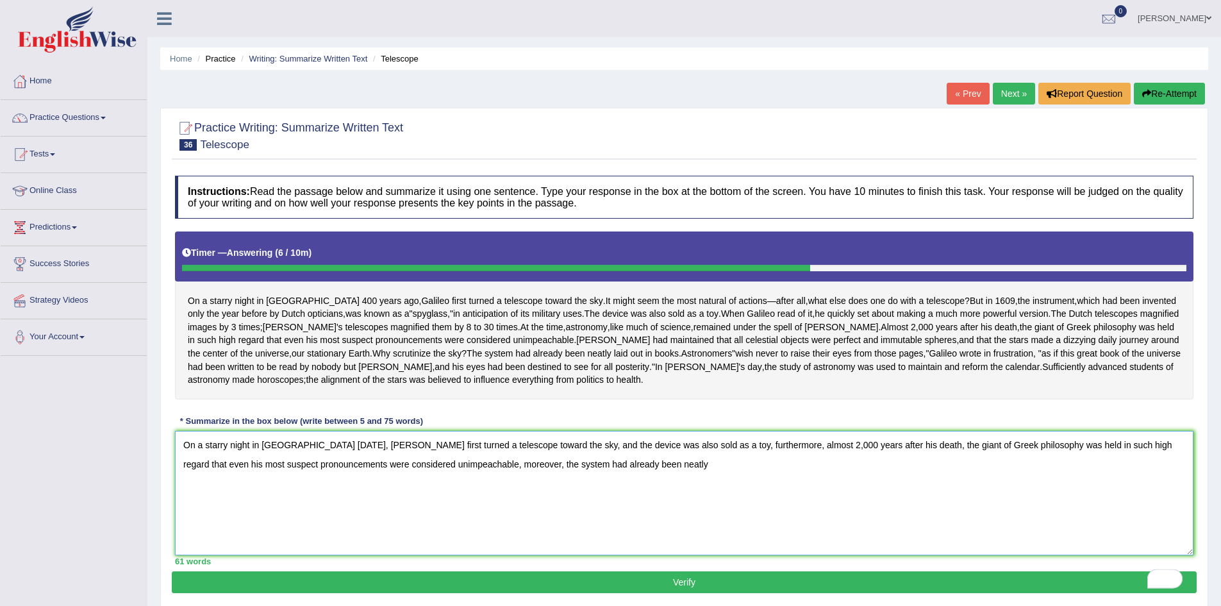
drag, startPoint x: 623, startPoint y: 507, endPoint x: 631, endPoint y: 507, distance: 7.7
click at [624, 507] on textarea "On a starry night in Padua 400 years ago, Galileo first turned a telescope towa…" at bounding box center [684, 493] width 1019 height 124
click at [637, 507] on textarea "On a starry night in Padua 400 years ago, Galileo first turned a telescope towa…" at bounding box center [684, 493] width 1019 height 124
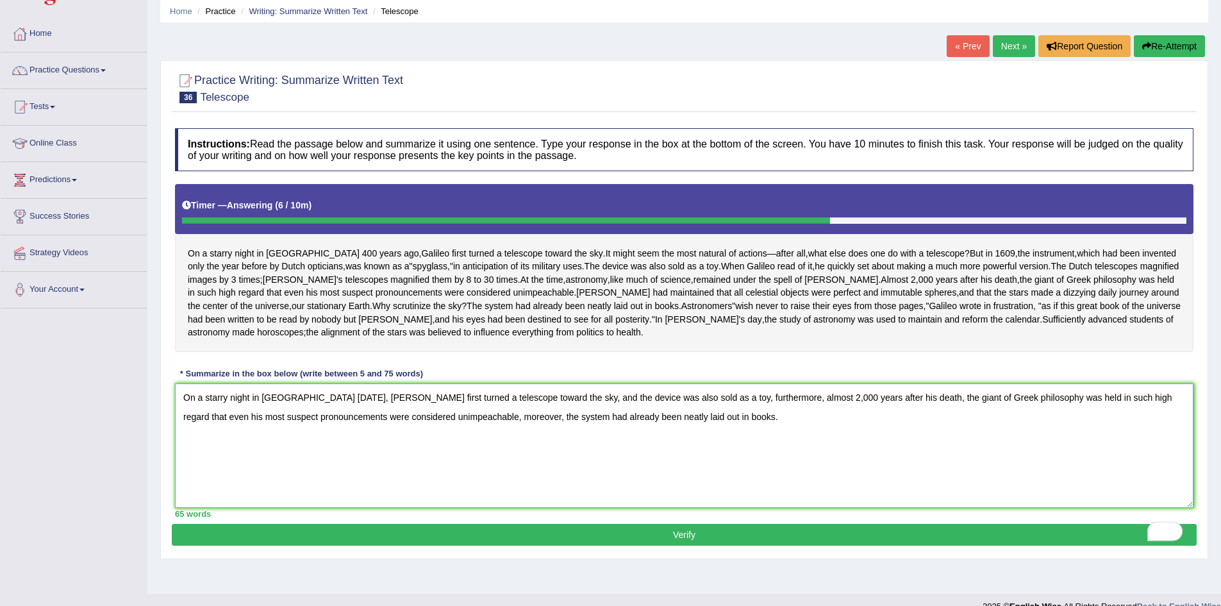
scroll to position [64, 0]
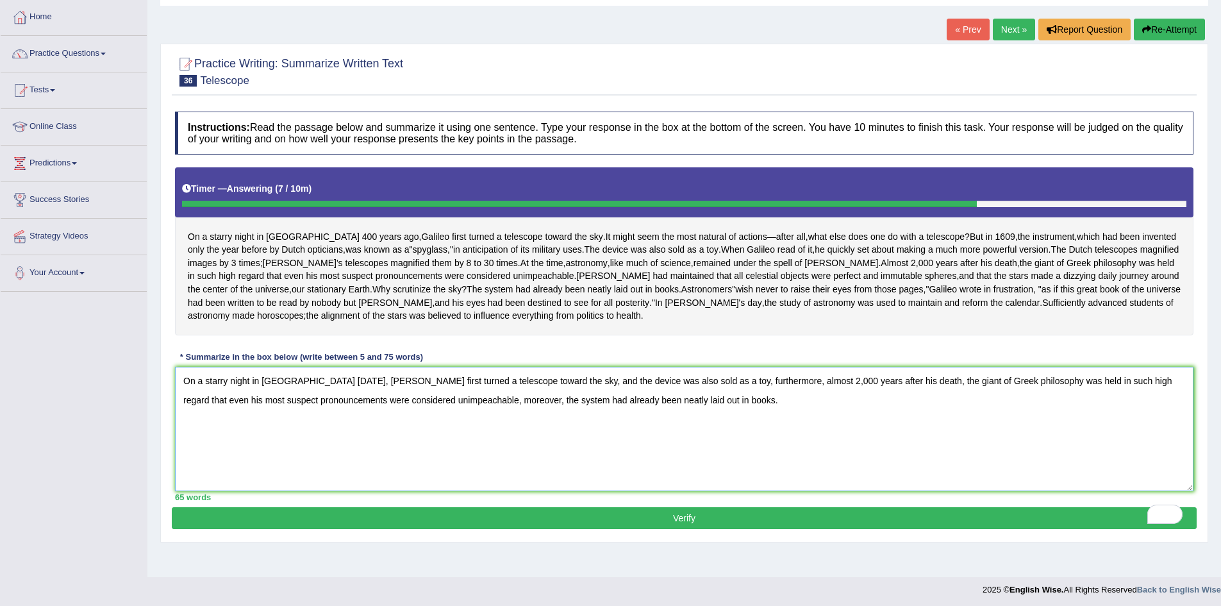
type textarea "On a starry night in Padua 400 years ago, Galileo first turned a telescope towa…"
click at [701, 529] on button "Verify" at bounding box center [684, 518] width 1025 height 22
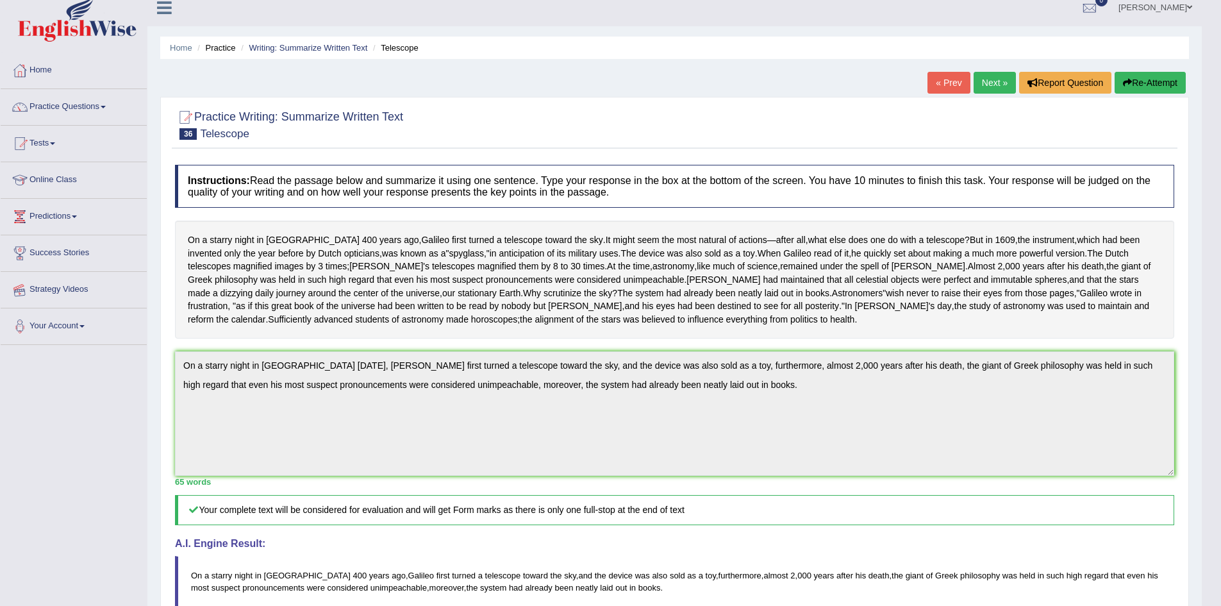
scroll to position [0, 0]
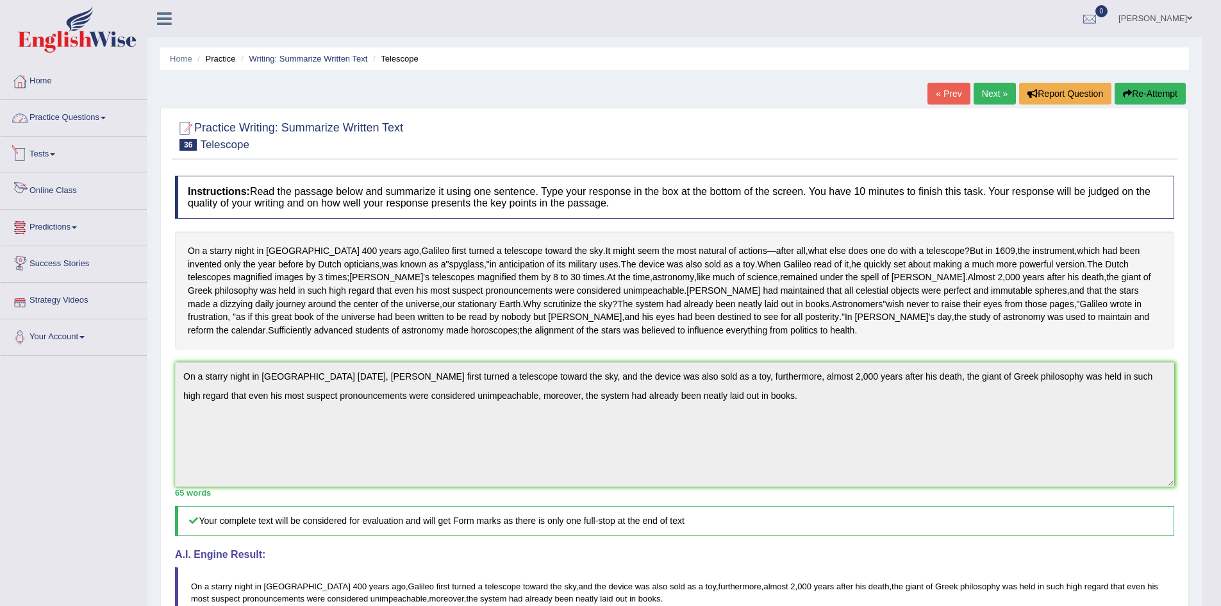
click at [72, 121] on link "Practice Questions" at bounding box center [74, 116] width 146 height 32
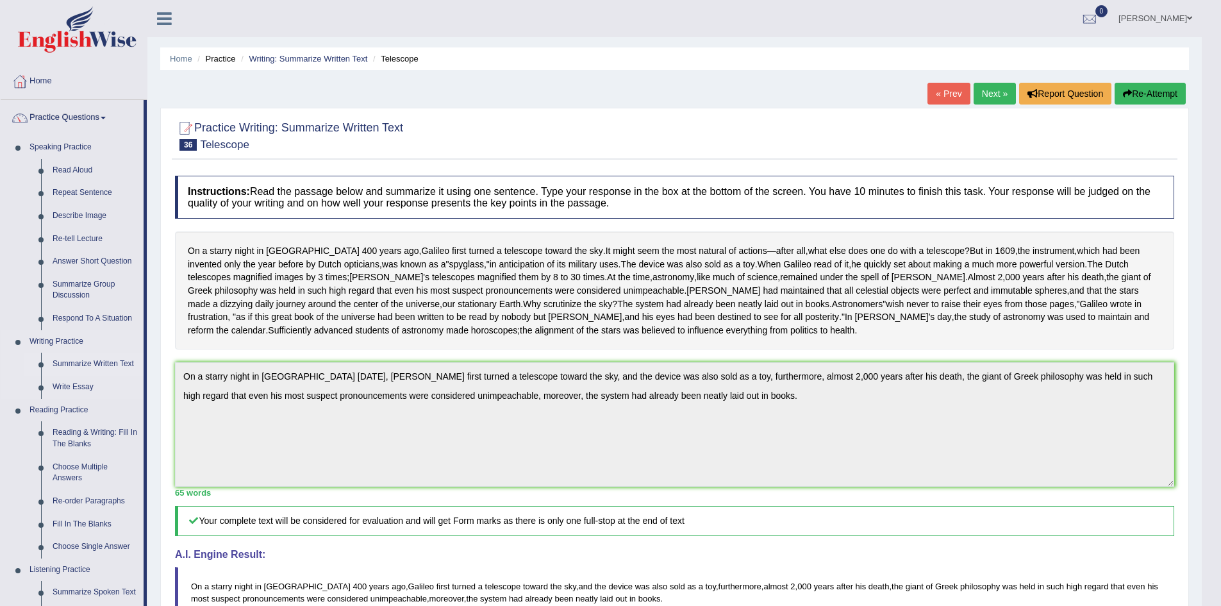
click at [84, 362] on link "Summarize Written Text" at bounding box center [95, 364] width 97 height 23
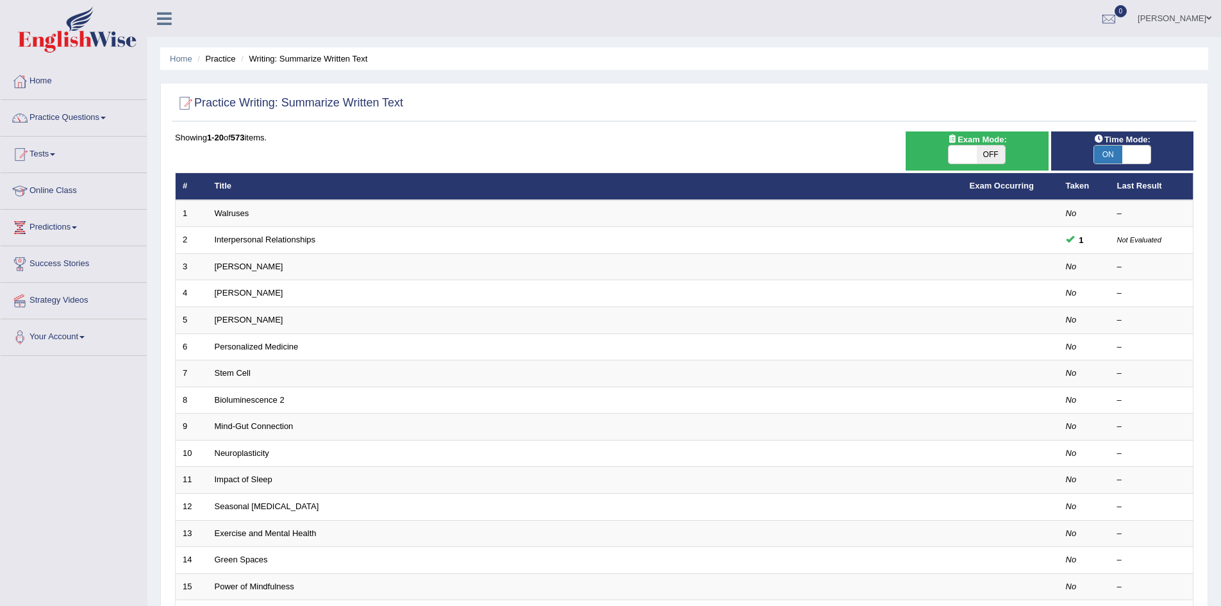
scroll to position [192, 0]
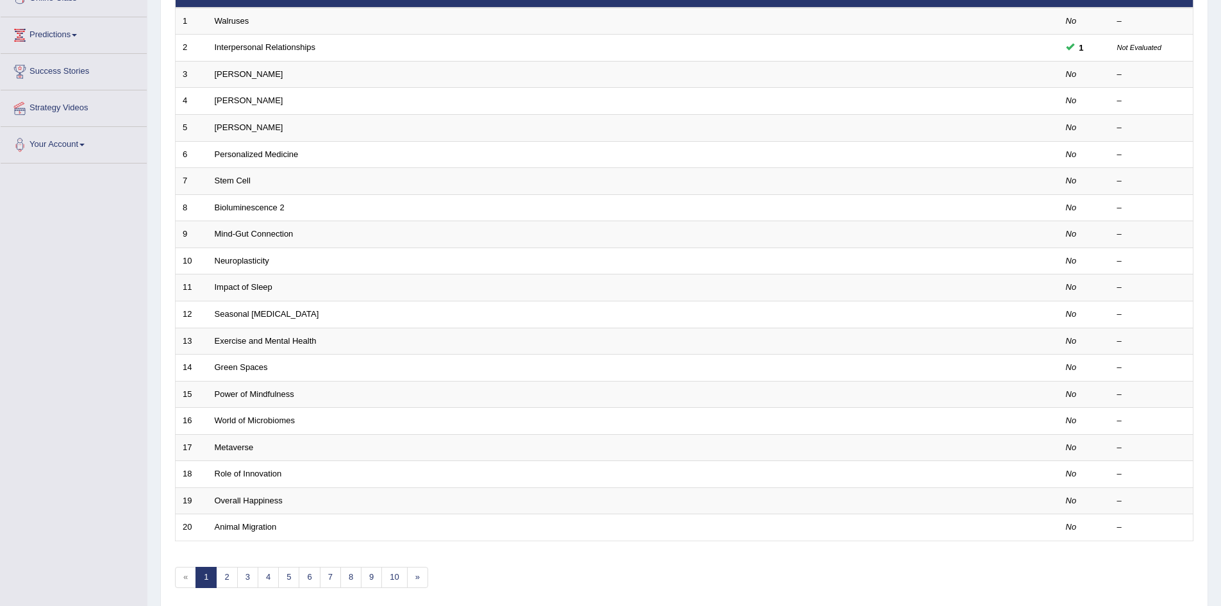
click at [265, 421] on link "World of Microbiomes" at bounding box center [255, 420] width 80 height 10
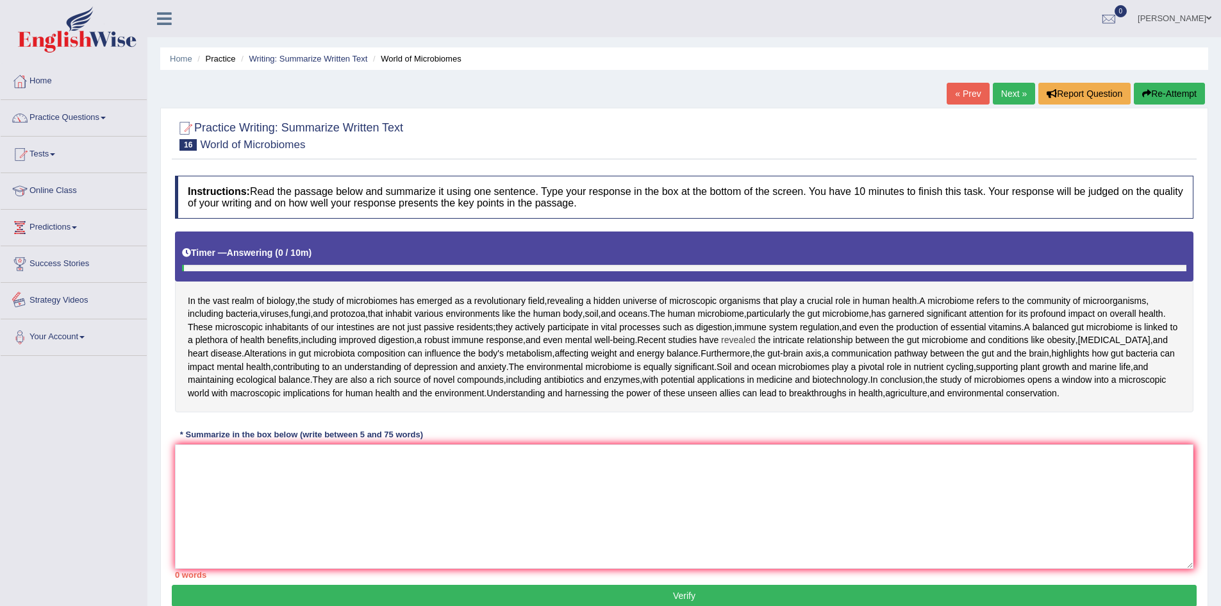
scroll to position [128, 0]
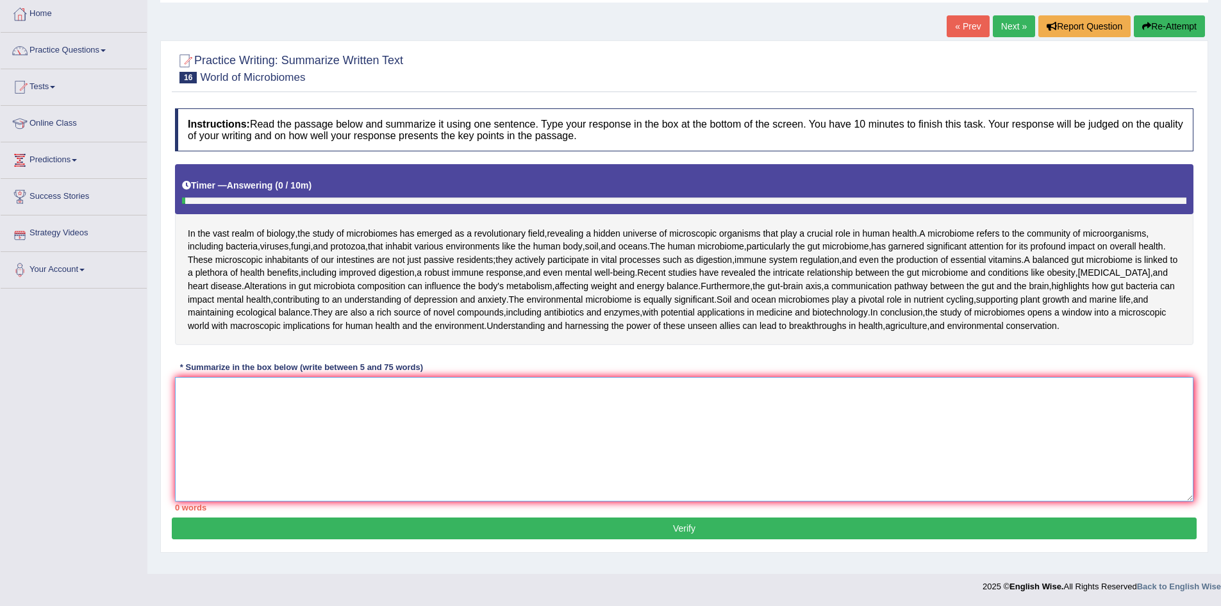
click at [251, 438] on textarea at bounding box center [684, 439] width 1019 height 124
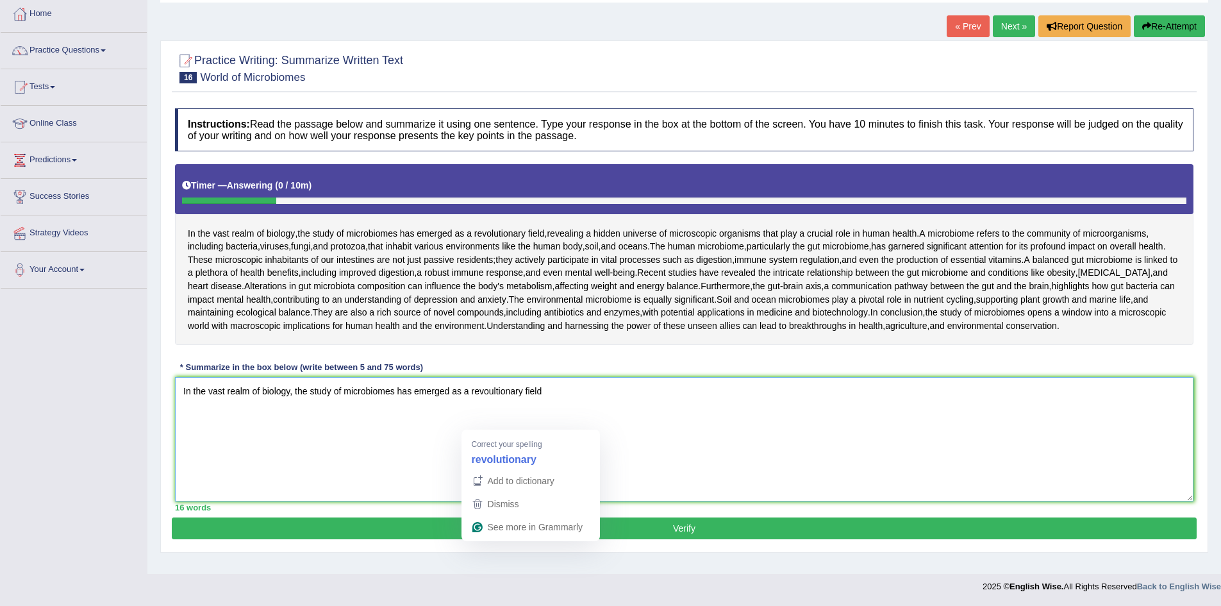
click at [518, 423] on textarea "In the vast realm of biology, the study of microbiomes has emerged as a revoult…" at bounding box center [684, 439] width 1019 height 124
click at [561, 429] on textarea "In the vast realm of biology, the study of microbiomes has emerged as a revolut…" at bounding box center [684, 439] width 1019 height 124
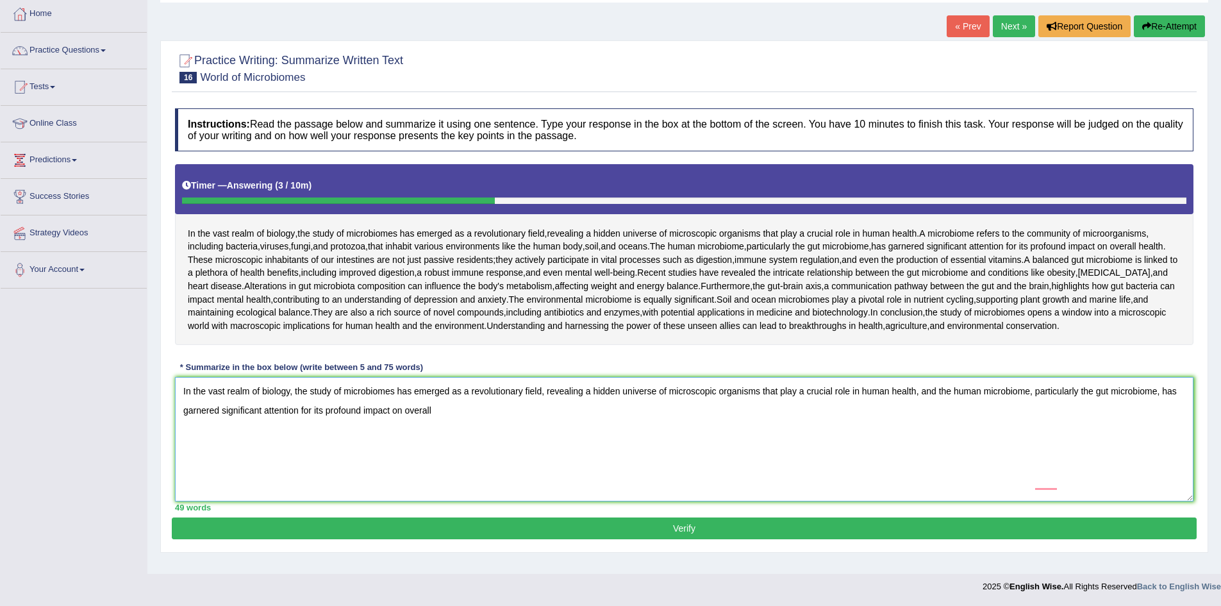
click at [469, 444] on textarea "In the vast realm of biology, the study of microbiomes has emerged as a revolut…" at bounding box center [684, 439] width 1019 height 124
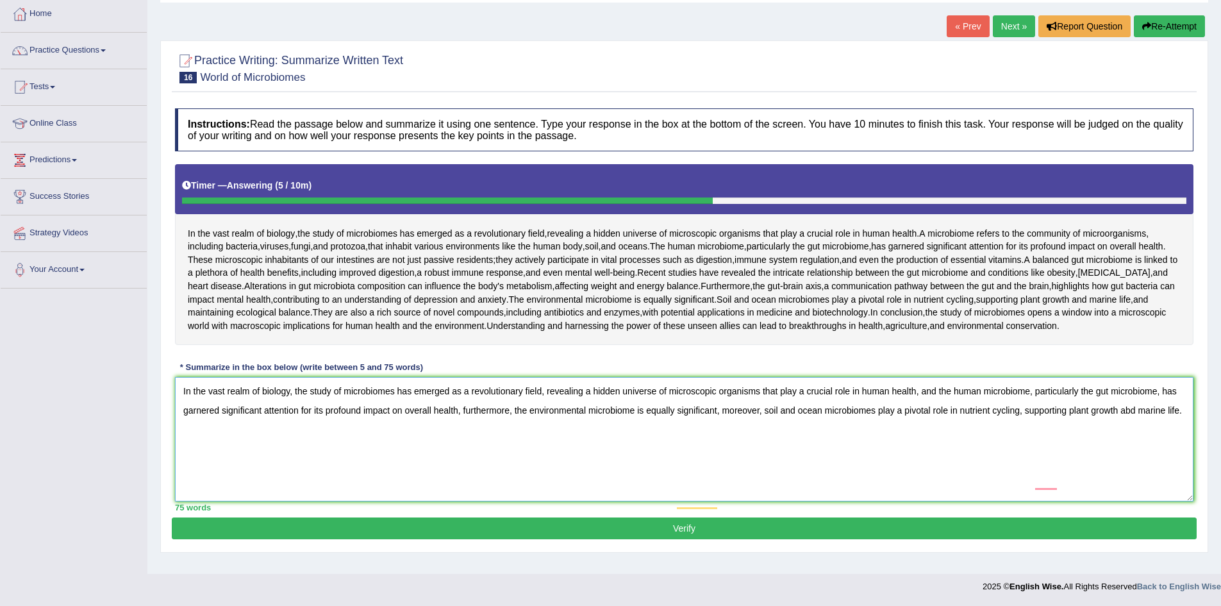
click at [1078, 425] on textarea "In the vast realm of biology, the study of microbiomes has emerged as a revolut…" at bounding box center [684, 439] width 1019 height 124
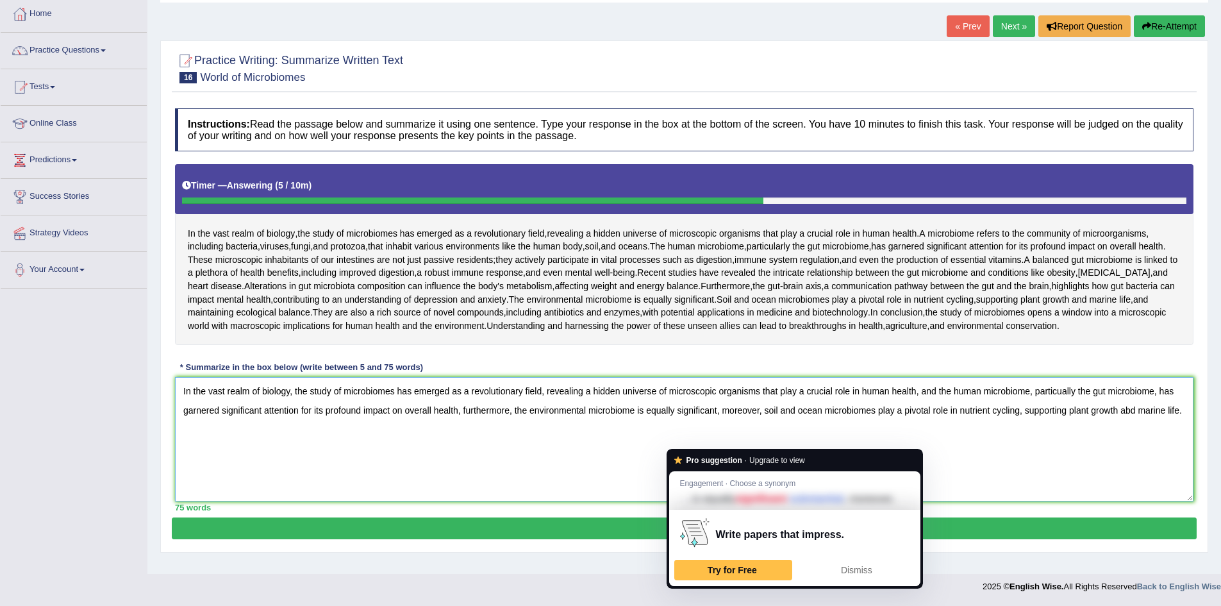
click at [953, 483] on textarea "In the vast realm of biology, the study of microbiomes has emerged as a revolut…" at bounding box center [684, 439] width 1019 height 124
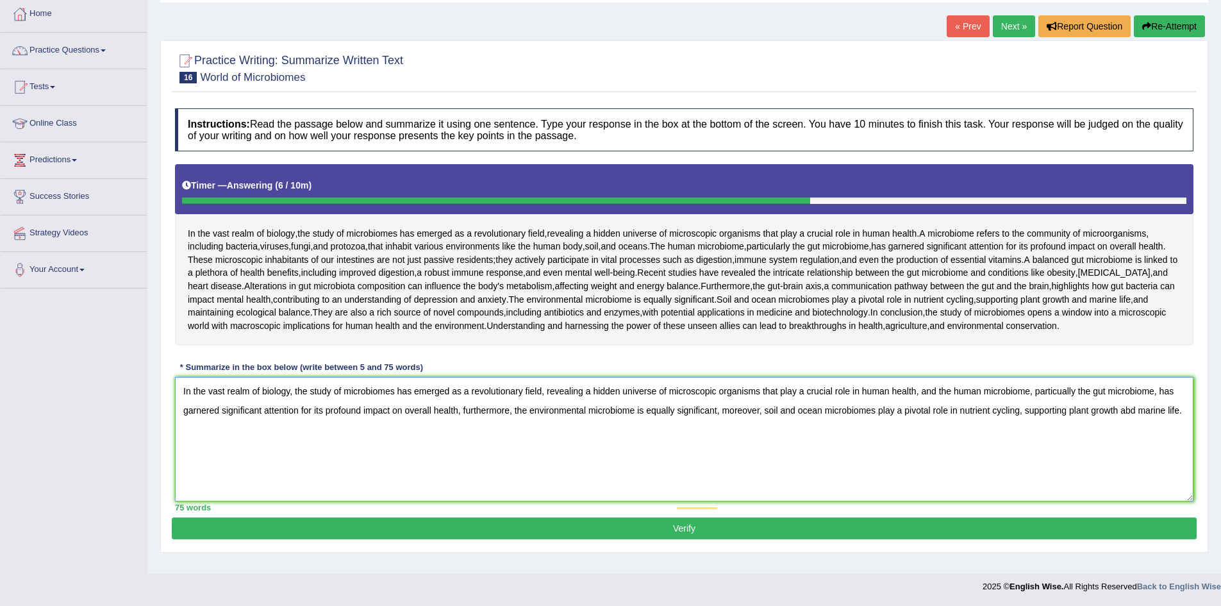
click at [1074, 424] on textarea "In the vast realm of biology, the study of microbiomes has emerged as a revolut…" at bounding box center [684, 439] width 1019 height 124
click at [1103, 458] on textarea "In the vast realm of biology, the study of microbiomes has emerged as a revolut…" at bounding box center [684, 439] width 1019 height 124
click at [1132, 448] on textarea "In the vast realm of biology, the study of microbiomes has emerged as a revolut…" at bounding box center [684, 439] width 1019 height 124
type textarea "In the vast realm of biology, the study of microbiomes has emerged as a revolut…"
click at [692, 539] on button "Verify" at bounding box center [684, 528] width 1025 height 22
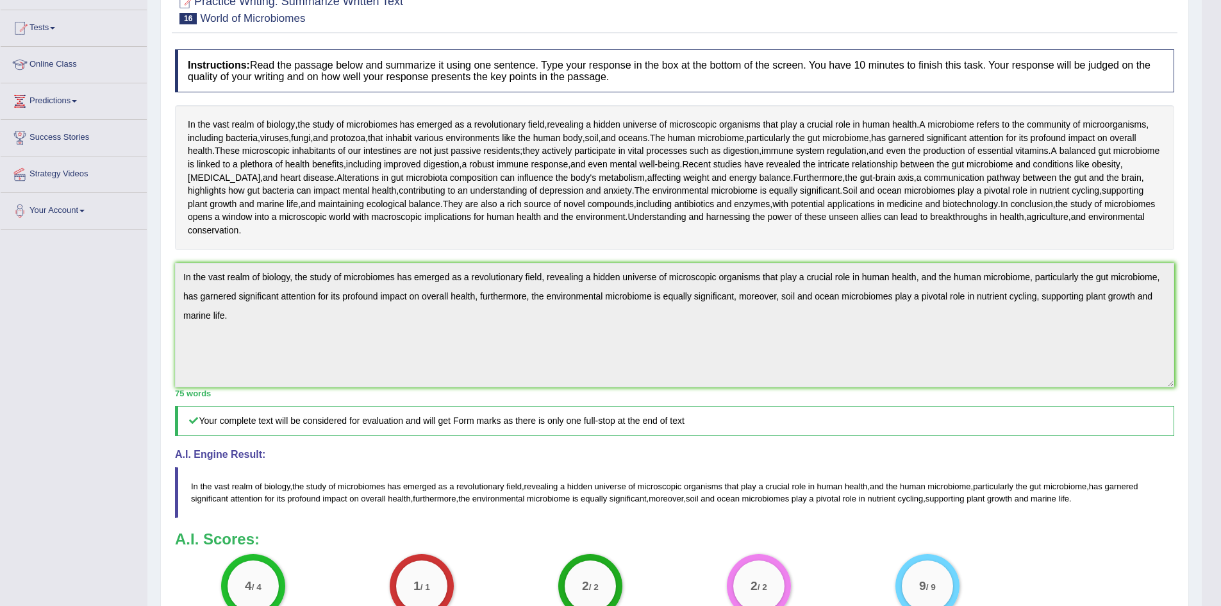
scroll to position [40, 0]
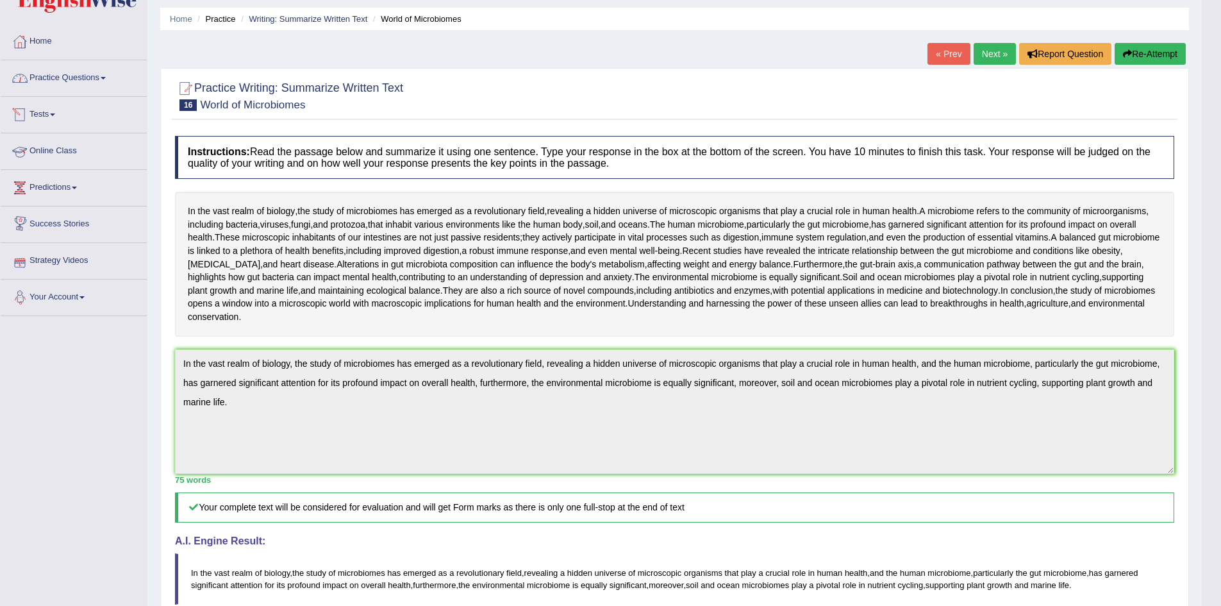
click at [69, 76] on link "Practice Questions" at bounding box center [74, 76] width 146 height 32
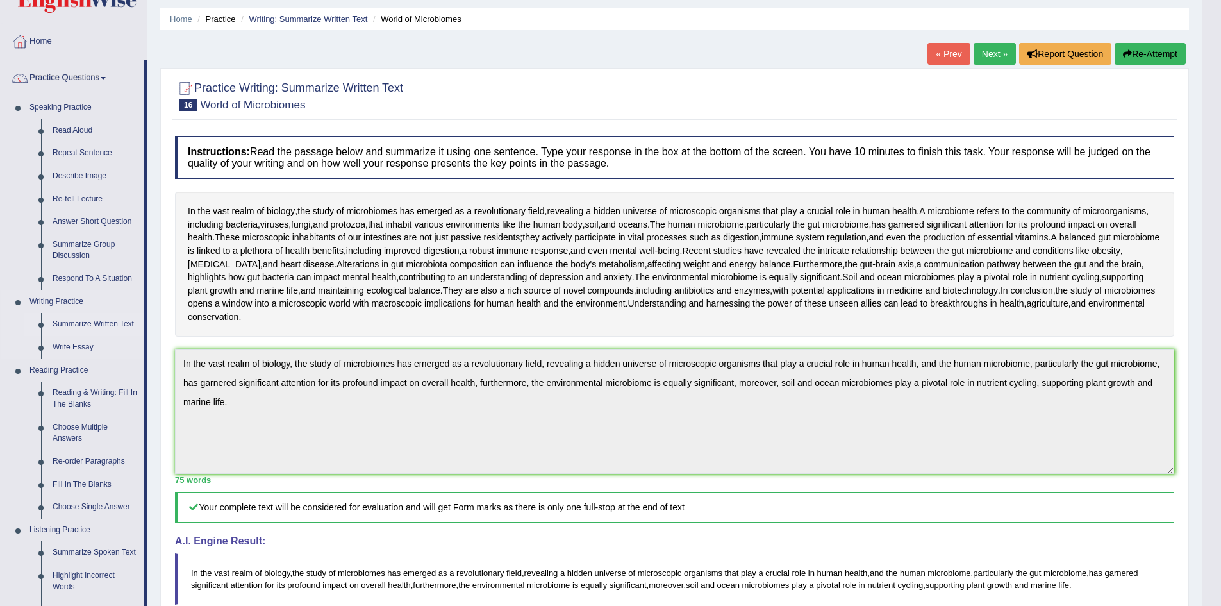
click at [110, 326] on link "Summarize Written Text" at bounding box center [95, 324] width 97 height 23
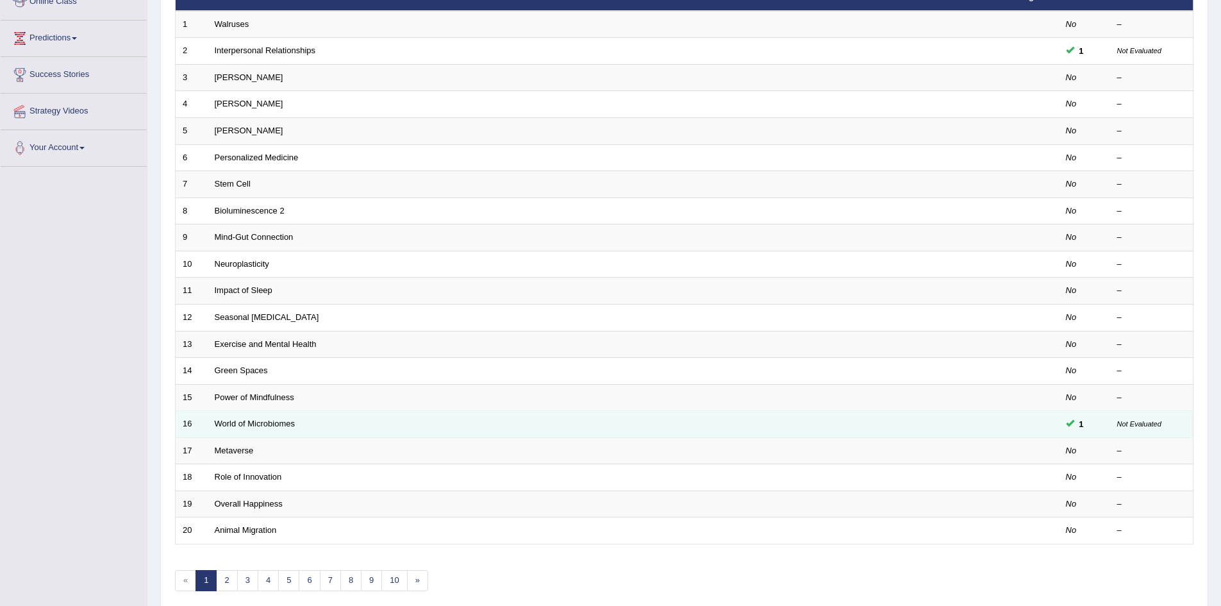
scroll to position [243, 0]
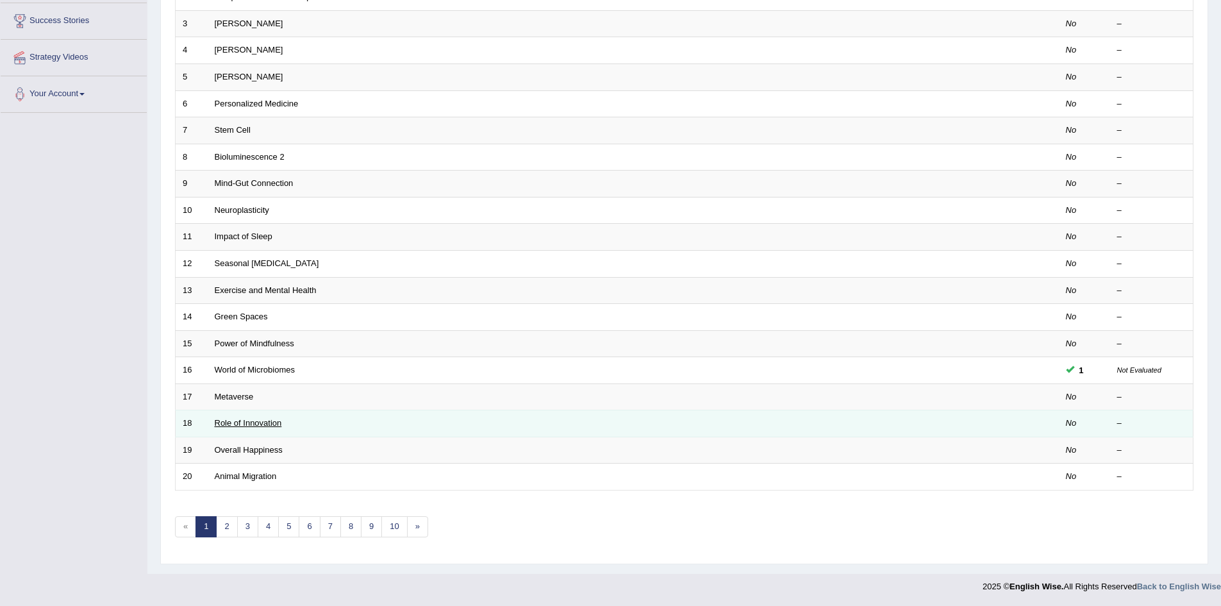
click at [274, 423] on link "Role of Innovation" at bounding box center [248, 423] width 67 height 10
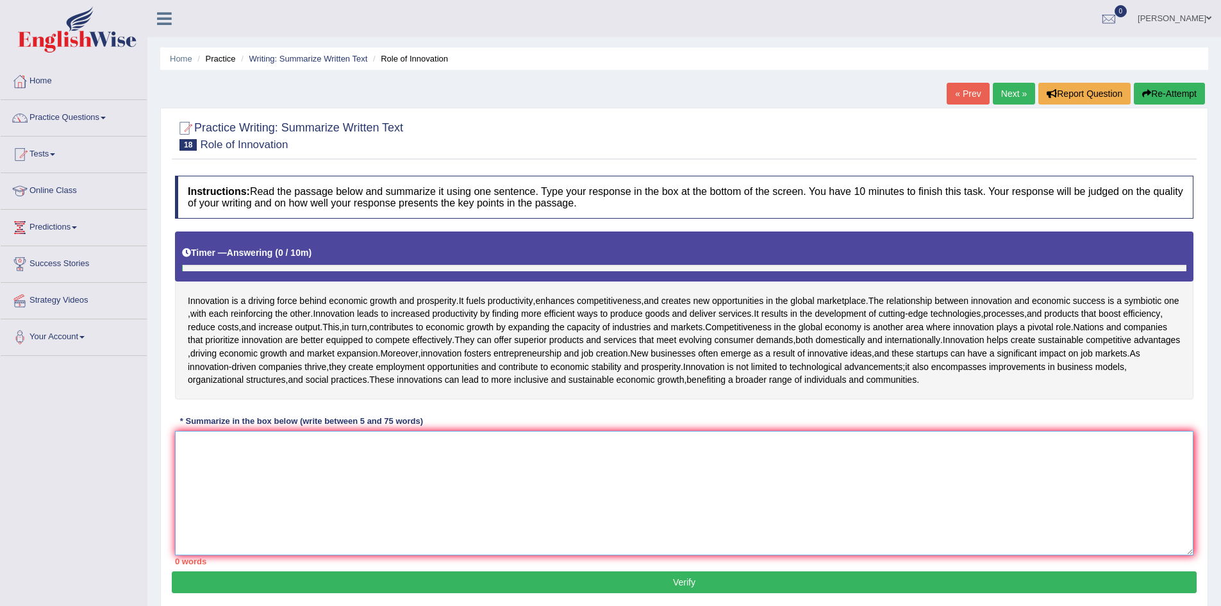
click at [281, 553] on textarea at bounding box center [684, 493] width 1019 height 124
type textarea "Innovatio"
drag, startPoint x: 255, startPoint y: 505, endPoint x: 142, endPoint y: 482, distance: 114.7
click at [142, 482] on div "Toggle navigation Home Practice Questions Speaking Practice Read Aloud Repeat S…" at bounding box center [610, 333] width 1221 height 667
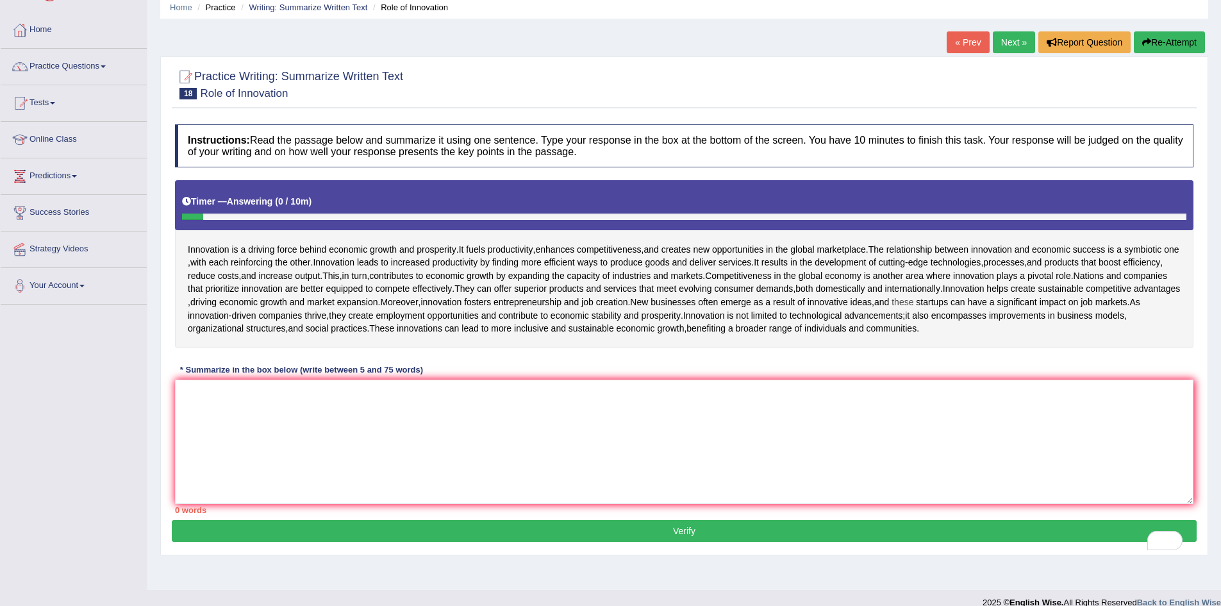
scroll to position [96, 0]
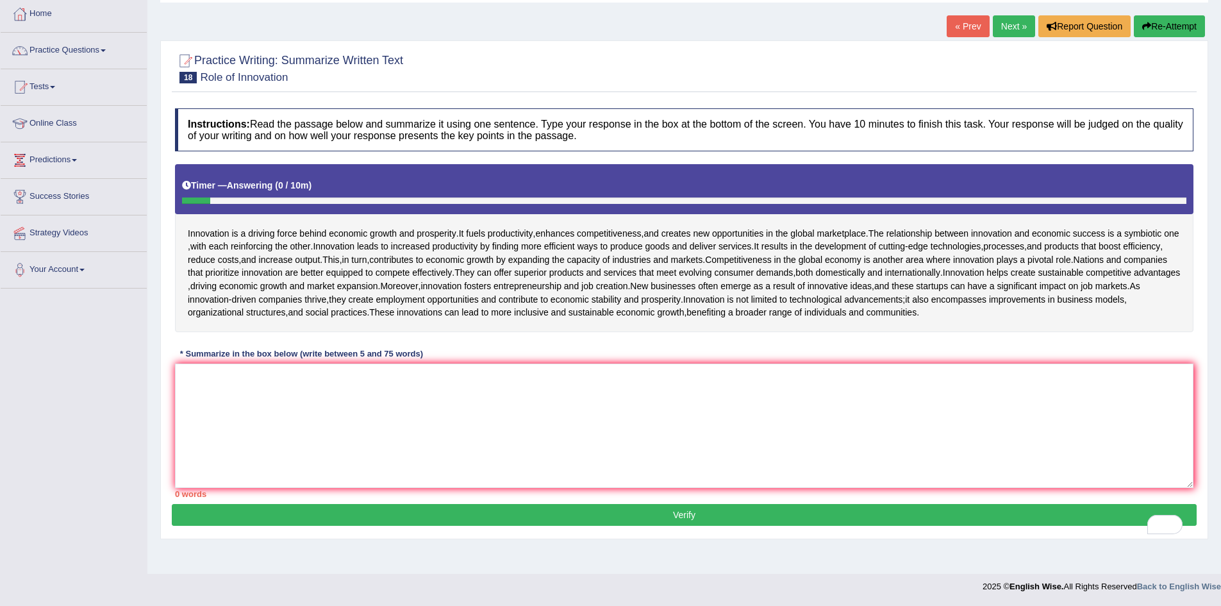
click at [67, 106] on link "Online Class" at bounding box center [74, 122] width 146 height 32
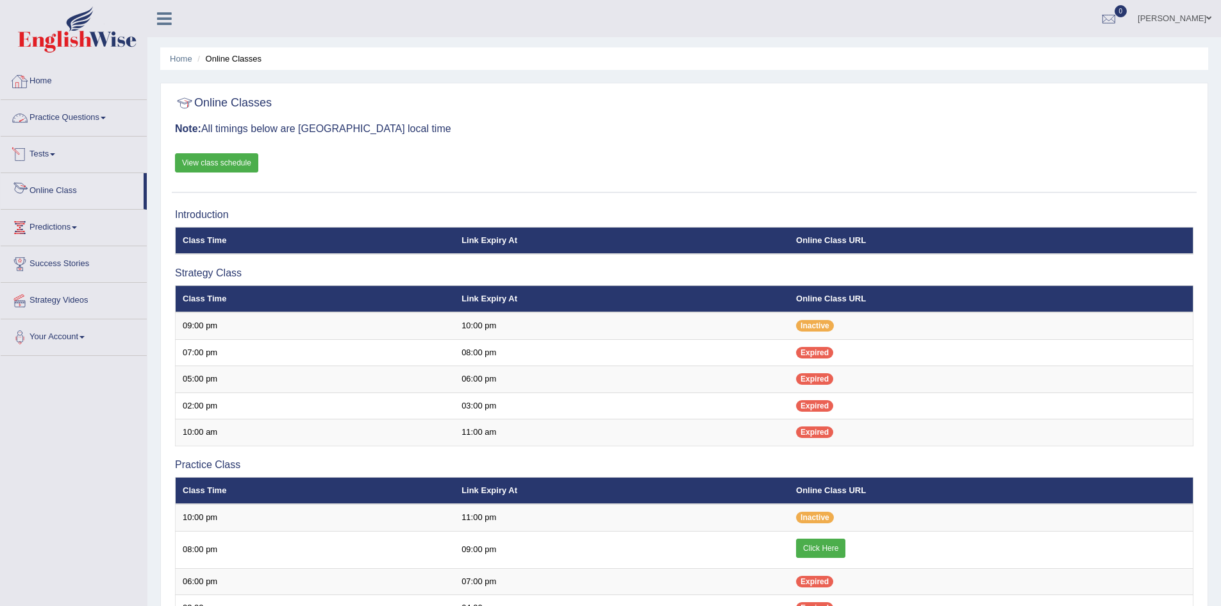
click at [83, 123] on link "Practice Questions" at bounding box center [74, 116] width 146 height 32
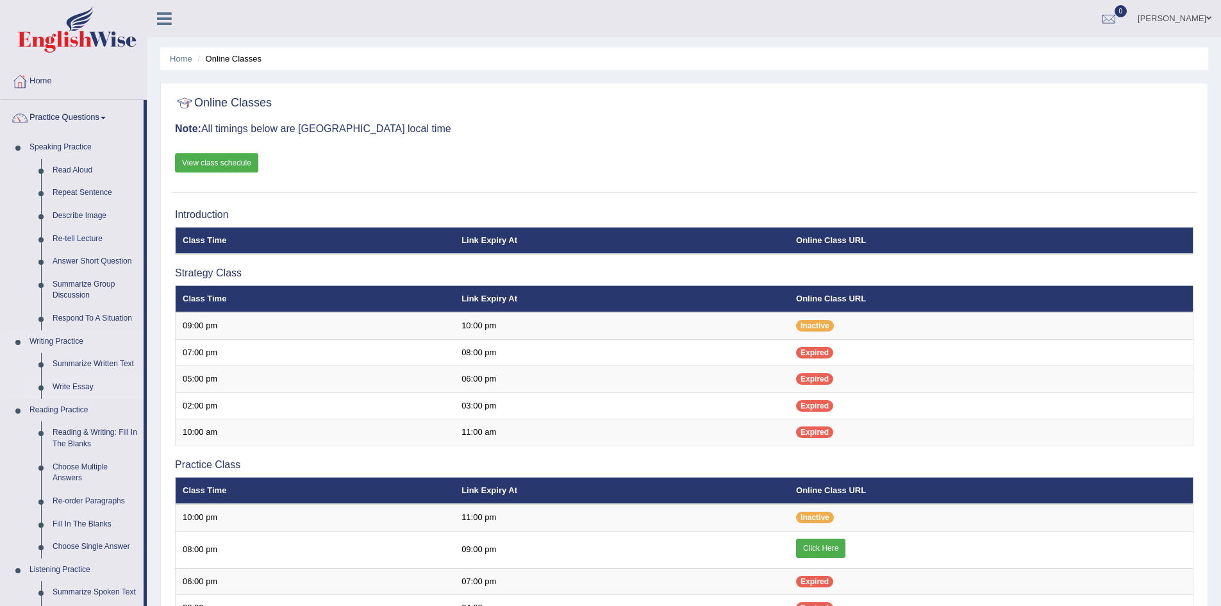
click at [78, 386] on link "Write Essay" at bounding box center [95, 387] width 97 height 23
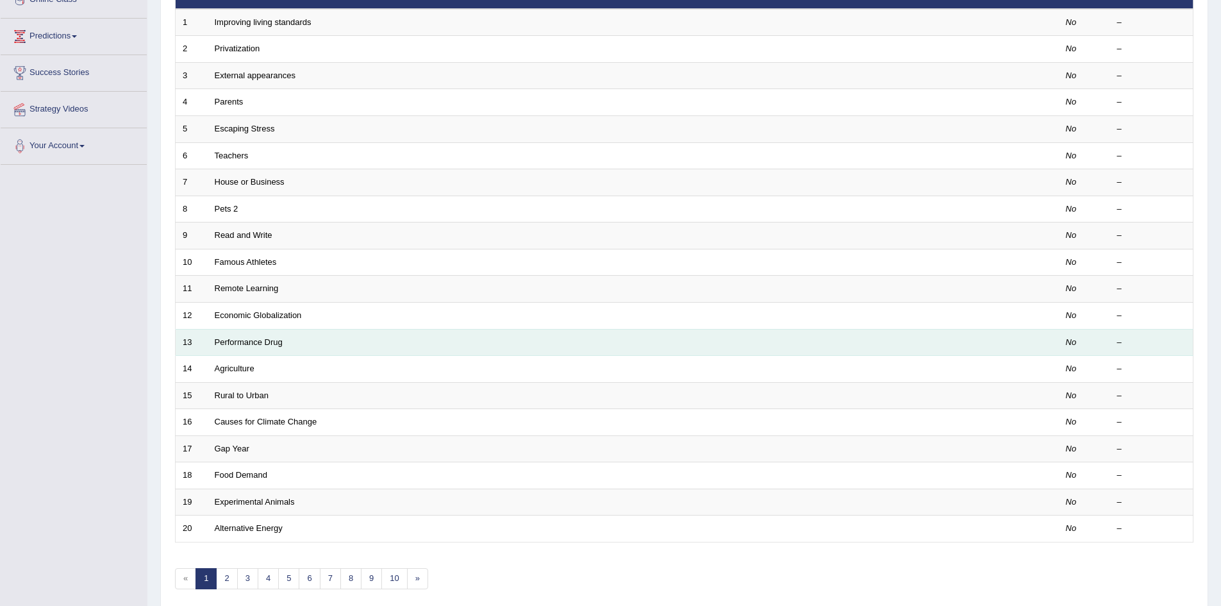
scroll to position [192, 0]
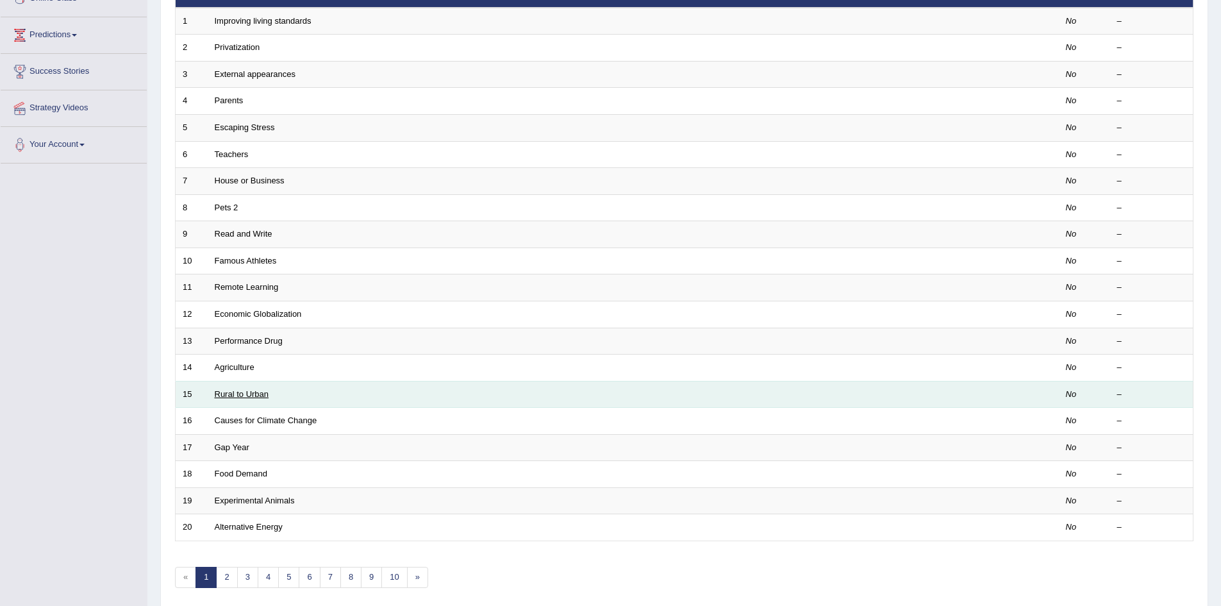
click at [256, 390] on link "Rural to Urban" at bounding box center [242, 394] width 54 height 10
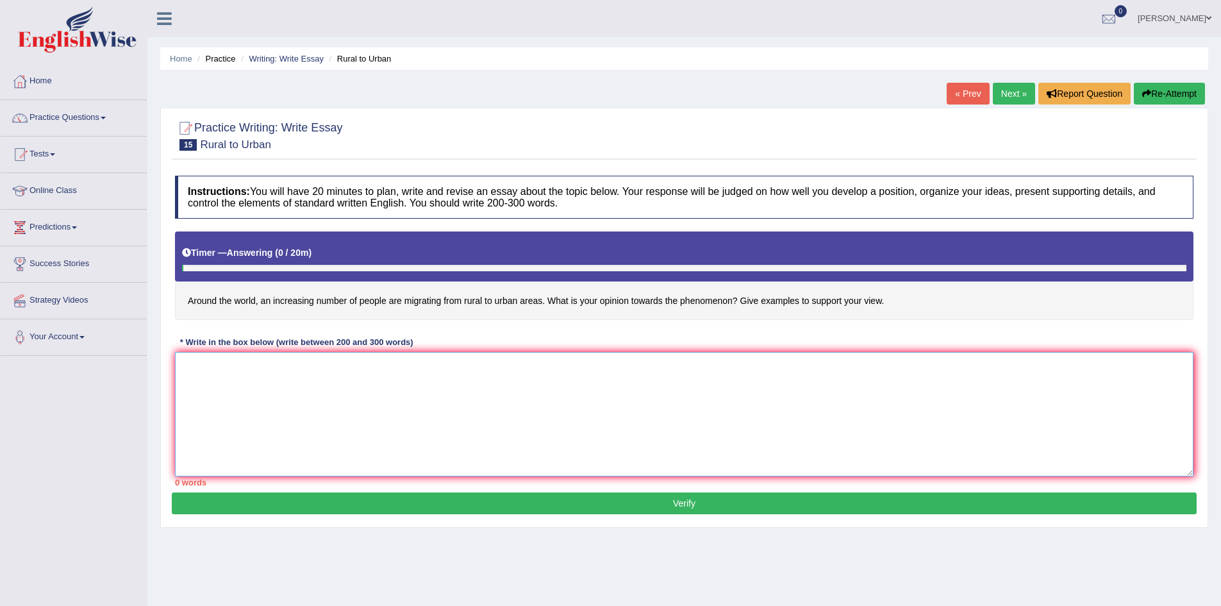
click at [296, 392] on textarea at bounding box center [684, 414] width 1019 height 124
paste textarea "The increasing influence of (essay topic) on our lives has ignited numerous dis…"
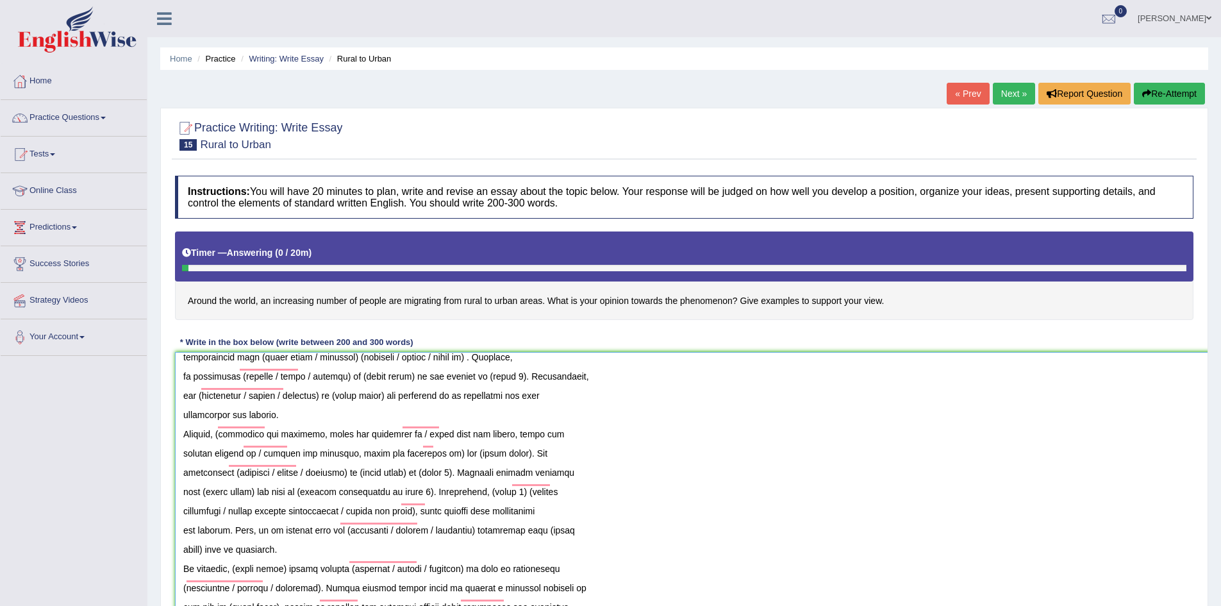
scroll to position [124, 0]
drag, startPoint x: 1203, startPoint y: 567, endPoint x: 1230, endPoint y: 636, distance: 73.7
click at [1221, 605] on html "Toggle navigation Home Practice Questions Speaking Practice Read Aloud Repeat S…" at bounding box center [610, 303] width 1221 height 606
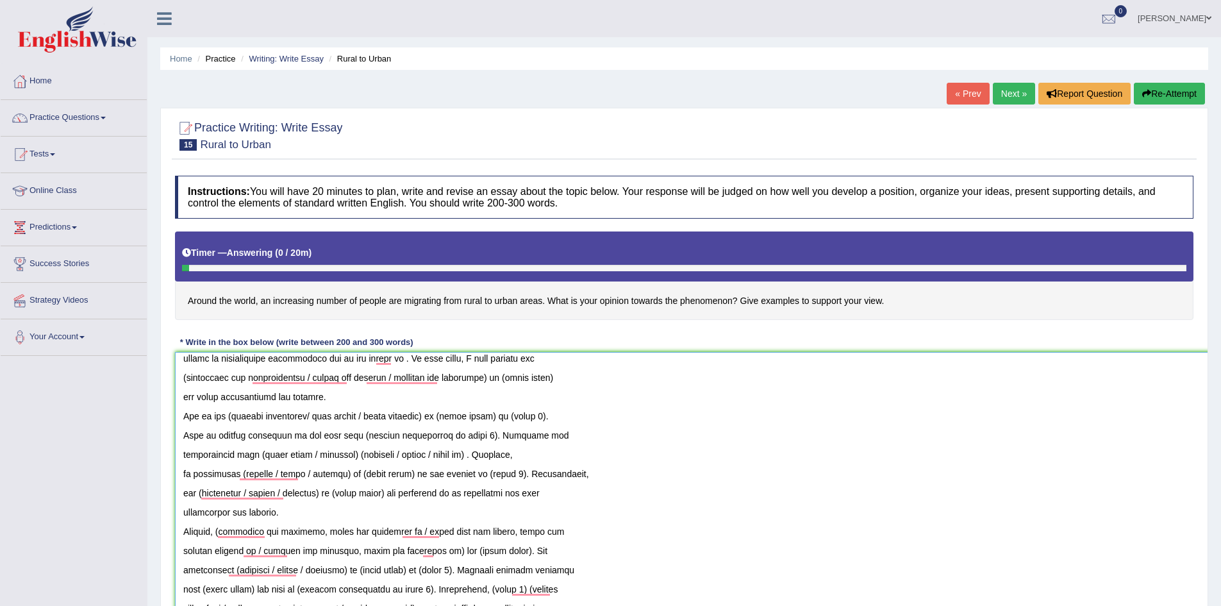
scroll to position [0, 0]
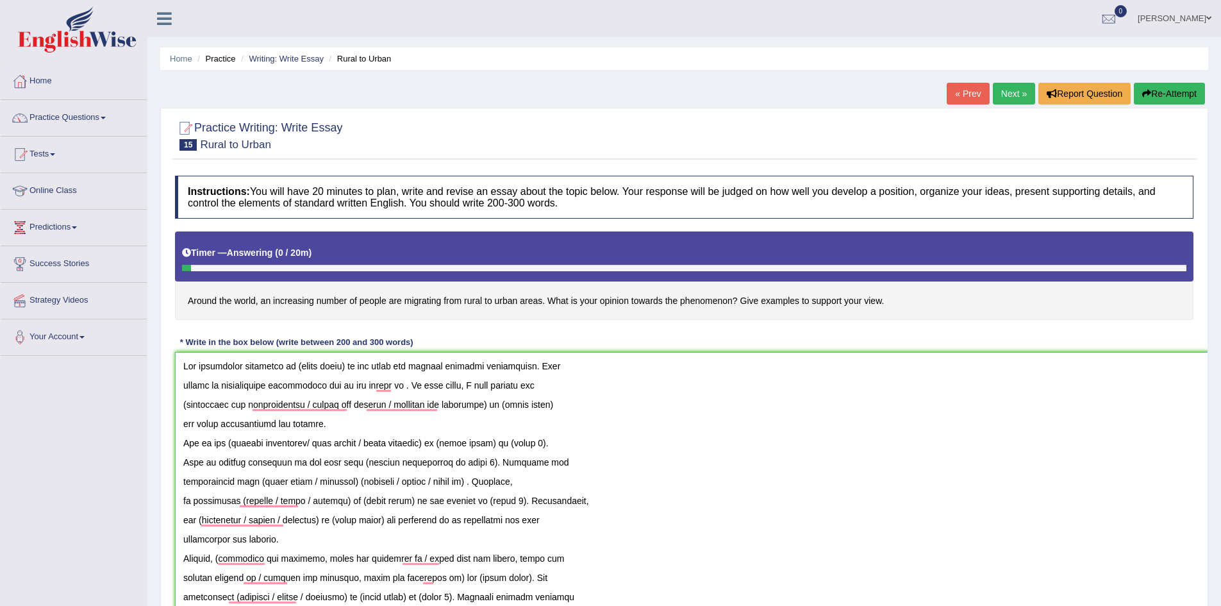
click at [183, 388] on textarea "To enrich screen reader interactions, please activate Accessibility in Grammarl…" at bounding box center [703, 496] width 1057 height 289
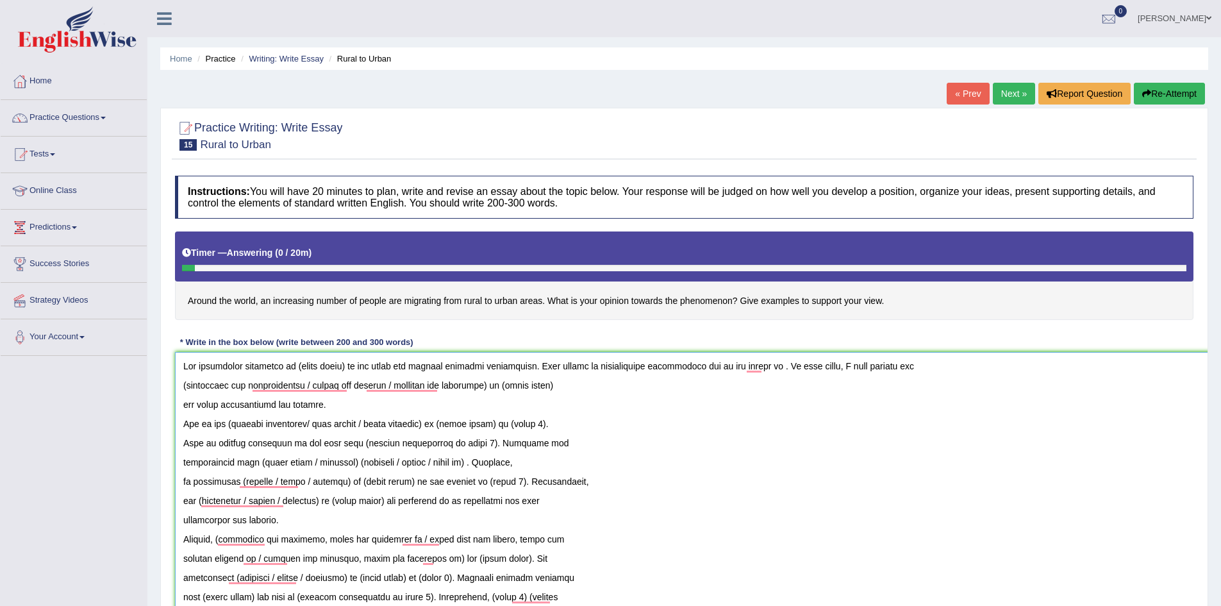
click at [180, 405] on textarea "To enrich screen reader interactions, please activate Accessibility in Grammarl…" at bounding box center [703, 496] width 1057 height 289
click at [185, 384] on textarea "To enrich screen reader interactions, please activate Accessibility in Grammarl…" at bounding box center [703, 496] width 1057 height 289
click at [185, 386] on textarea "To enrich screen reader interactions, please activate Accessibility in Grammarl…" at bounding box center [703, 496] width 1057 height 289
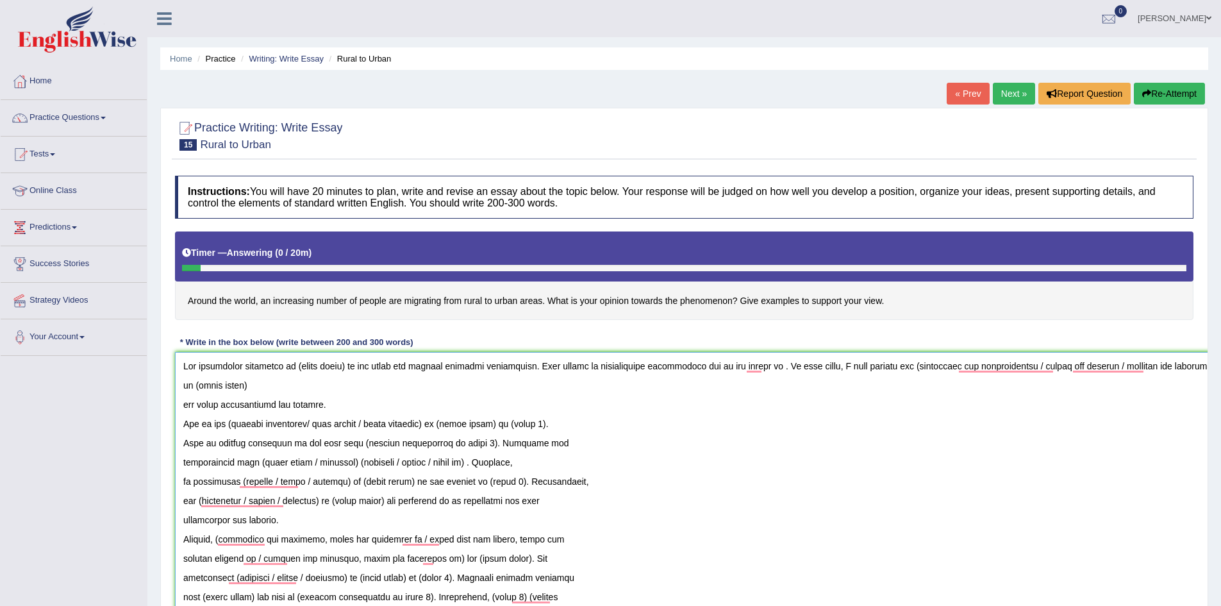
click at [183, 402] on textarea "To enrich screen reader interactions, please activate Accessibility in Grammarl…" at bounding box center [703, 496] width 1057 height 289
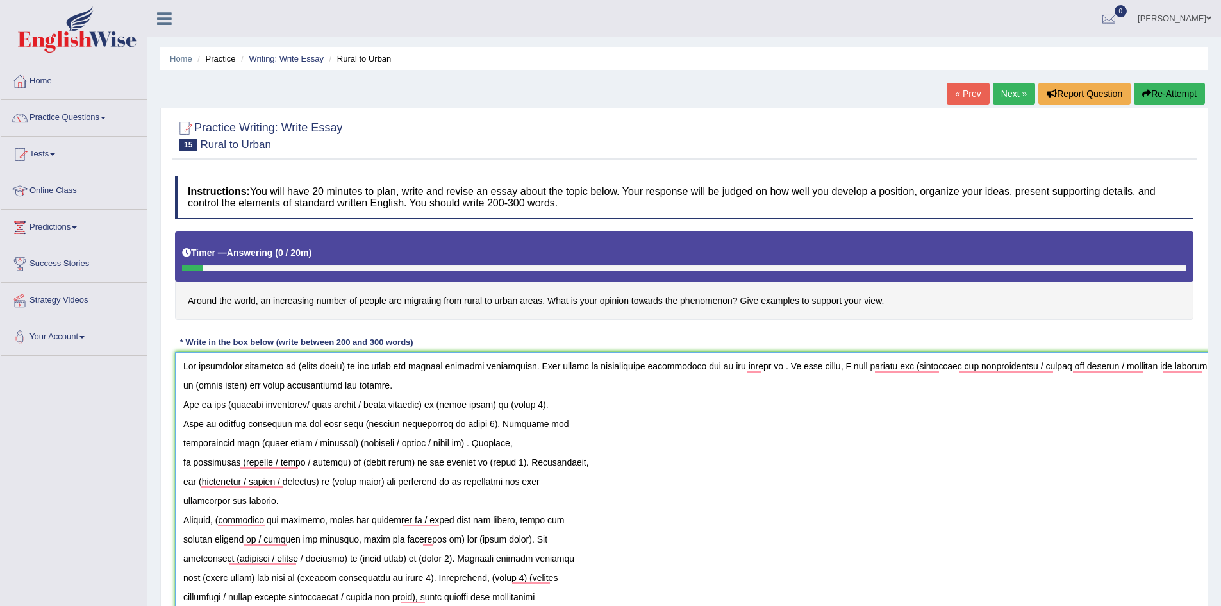
click at [182, 409] on textarea "To enrich screen reader interactions, please activate Accessibility in Grammarl…" at bounding box center [703, 496] width 1057 height 289
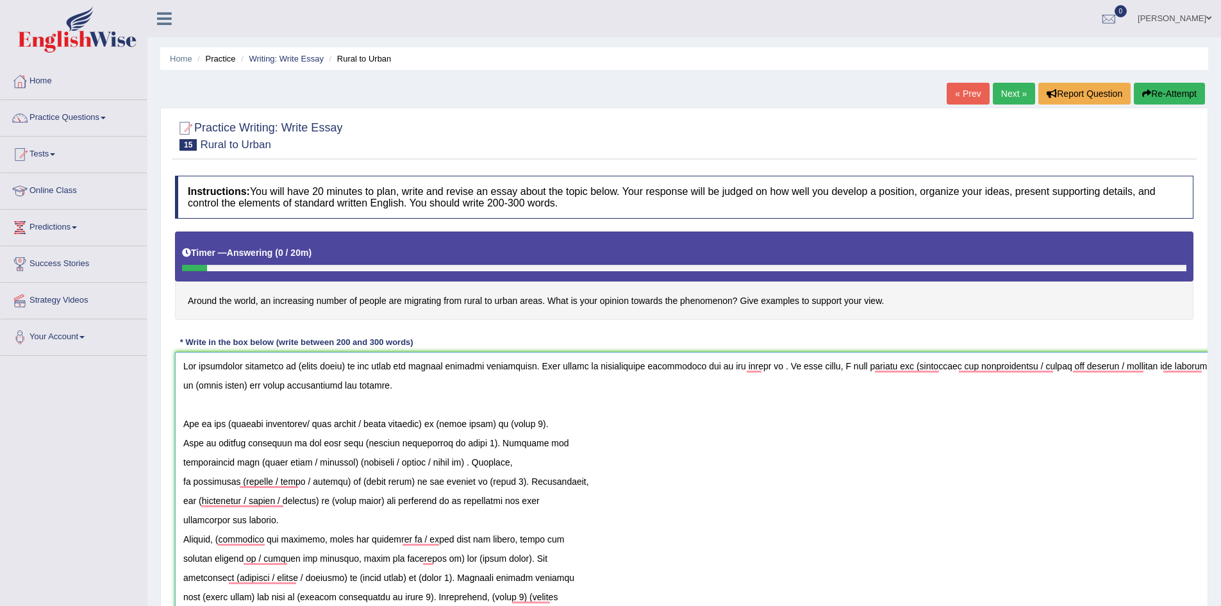
click at [181, 441] on textarea "To enrich screen reader interactions, please activate Accessibility in Grammarl…" at bounding box center [703, 496] width 1057 height 289
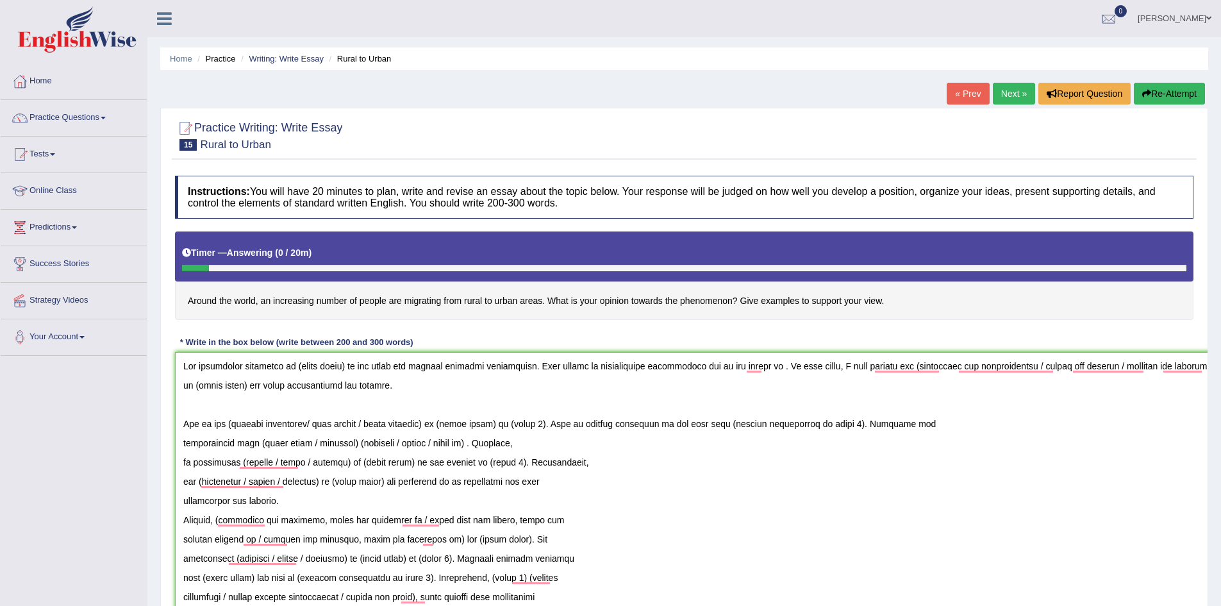
click at [185, 440] on textarea "To enrich screen reader interactions, please activate Accessibility in Grammarl…" at bounding box center [703, 496] width 1057 height 289
click at [181, 446] on textarea "To enrich screen reader interactions, please activate Accessibility in Grammarl…" at bounding box center [703, 496] width 1057 height 289
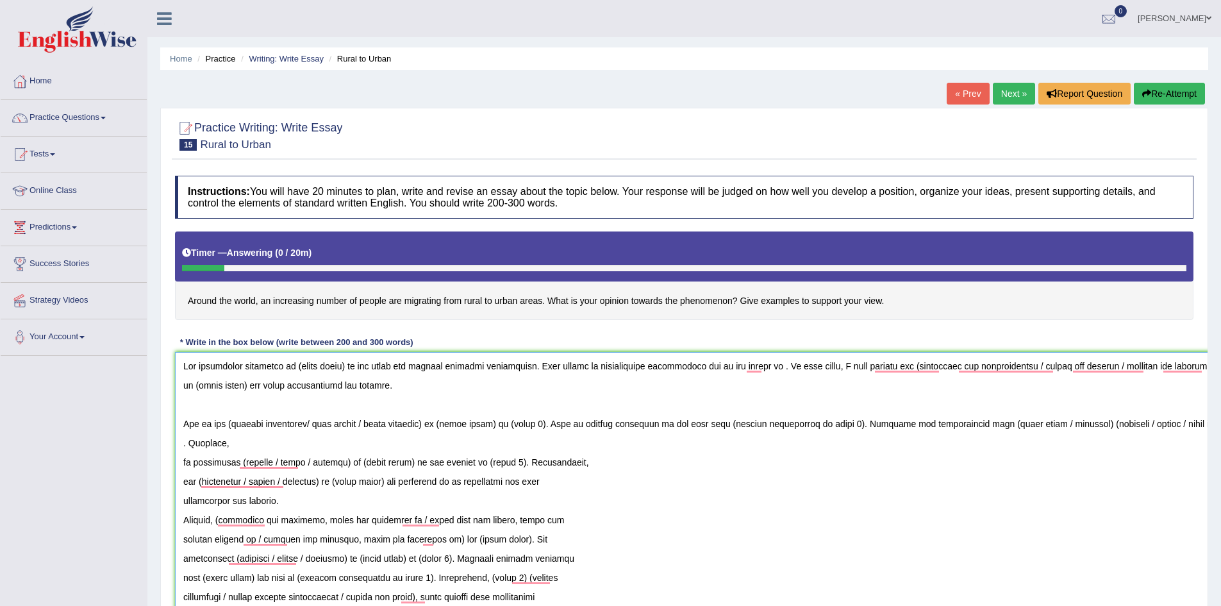
click at [185, 460] on textarea "To enrich screen reader interactions, please activate Accessibility in Grammarl…" at bounding box center [703, 496] width 1057 height 289
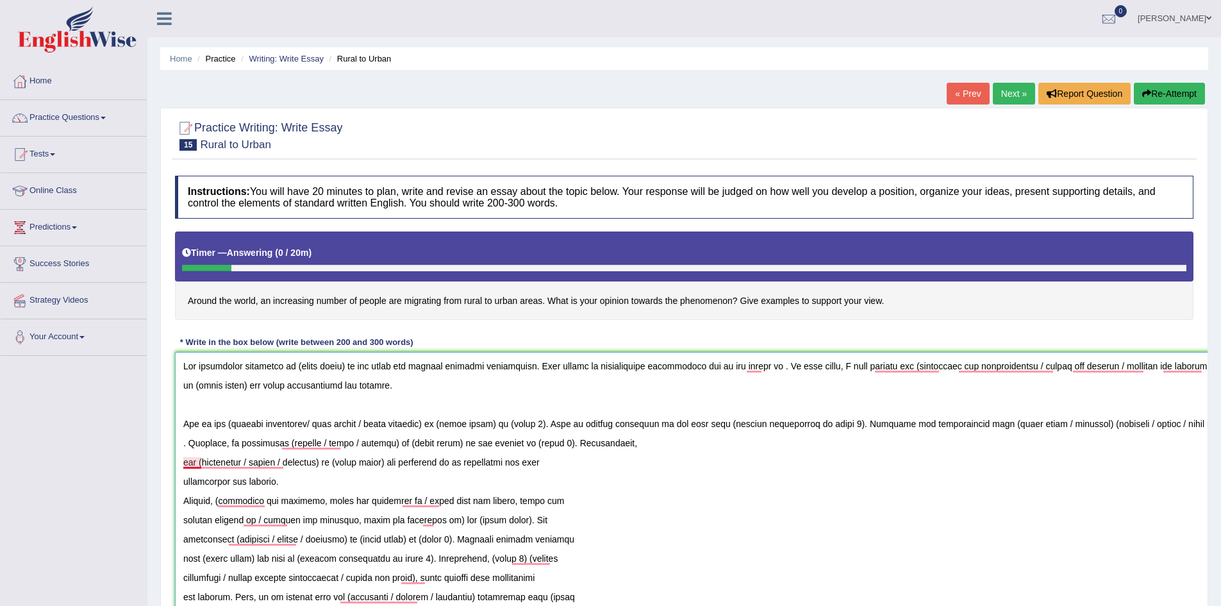
click at [183, 457] on textarea "To enrich screen reader interactions, please activate Accessibility in Grammarl…" at bounding box center [703, 496] width 1057 height 289
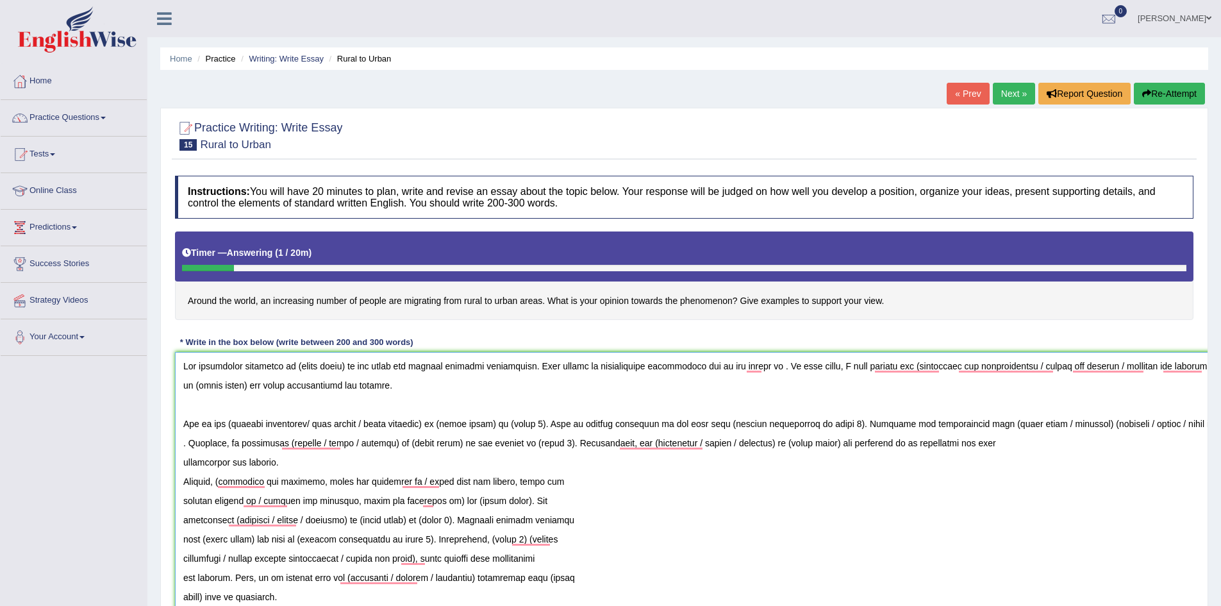
click at [183, 463] on textarea "To enrich screen reader interactions, please activate Accessibility in Grammarl…" at bounding box center [703, 496] width 1057 height 289
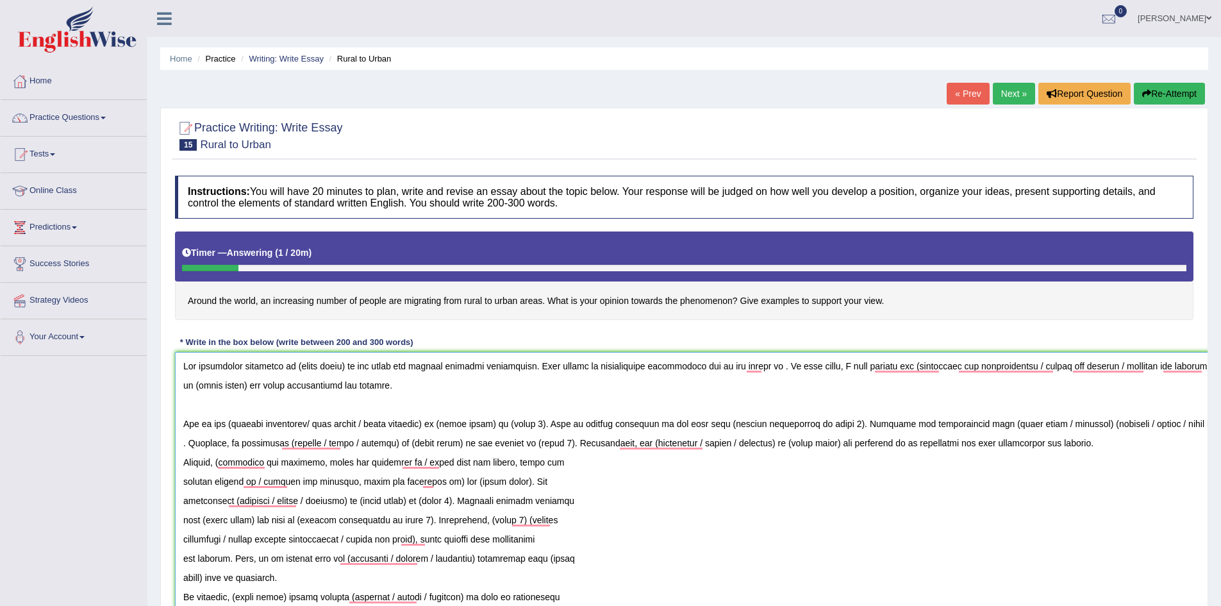
click at [185, 457] on textarea "To enrich screen reader interactions, please activate Accessibility in Grammarl…" at bounding box center [703, 496] width 1057 height 289
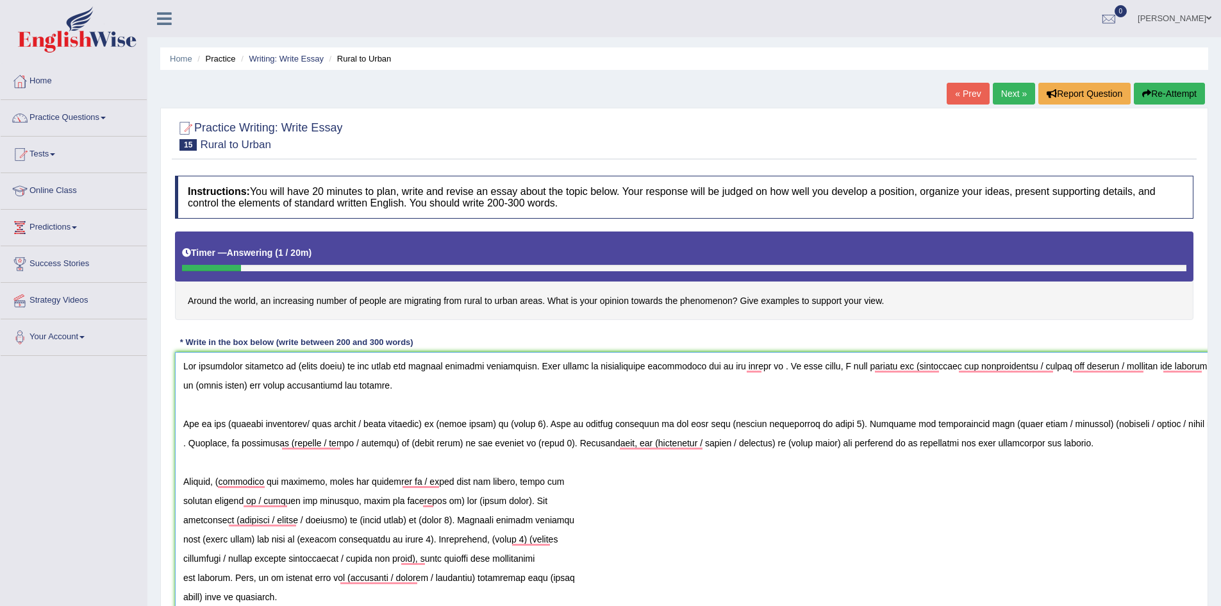
click at [181, 501] on textarea "To enrich screen reader interactions, please activate Accessibility in Grammarl…" at bounding box center [703, 496] width 1057 height 289
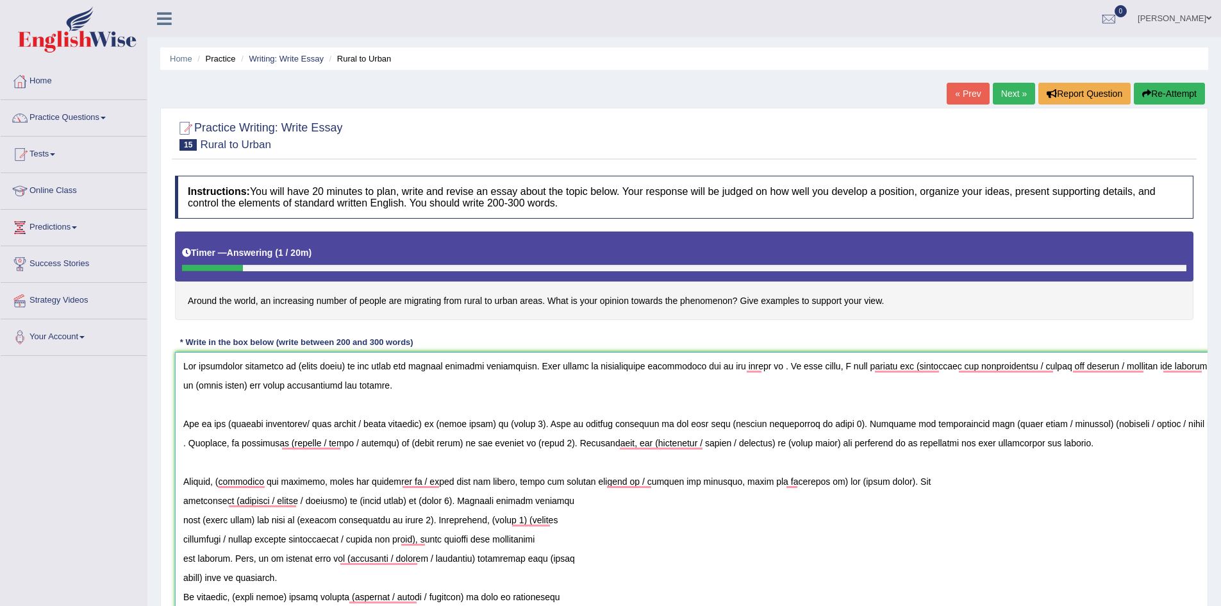
click at [183, 499] on textarea "To enrich screen reader interactions, please activate Accessibility in Grammarl…" at bounding box center [703, 496] width 1057 height 289
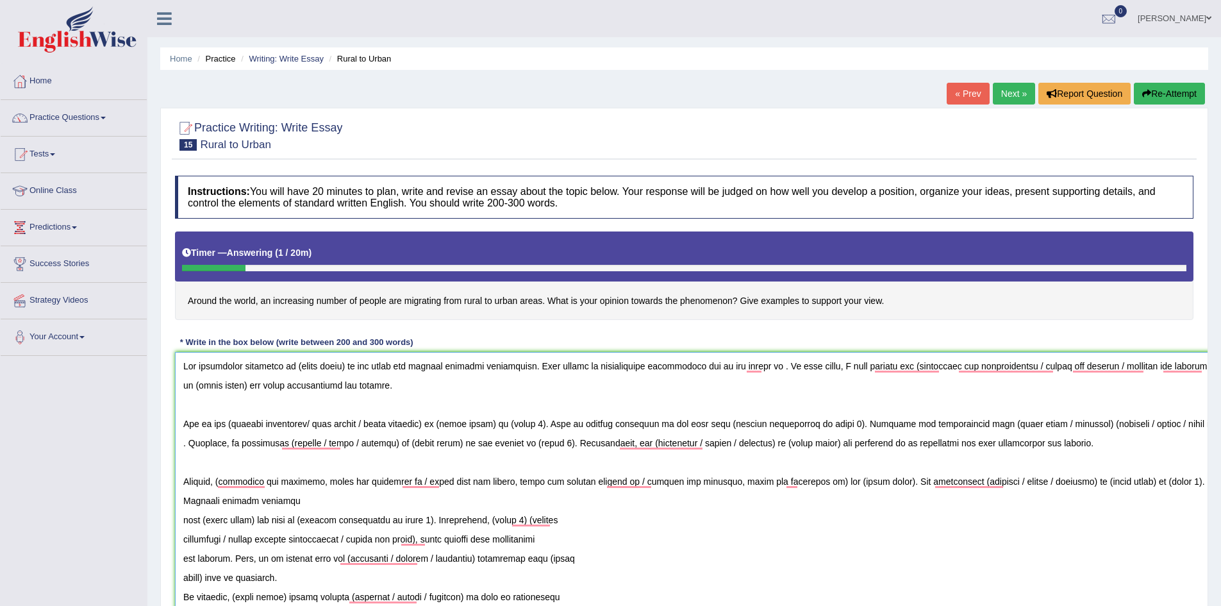
click at [178, 517] on textarea "To enrich screen reader interactions, please activate Accessibility in Grammarl…" at bounding box center [703, 496] width 1057 height 289
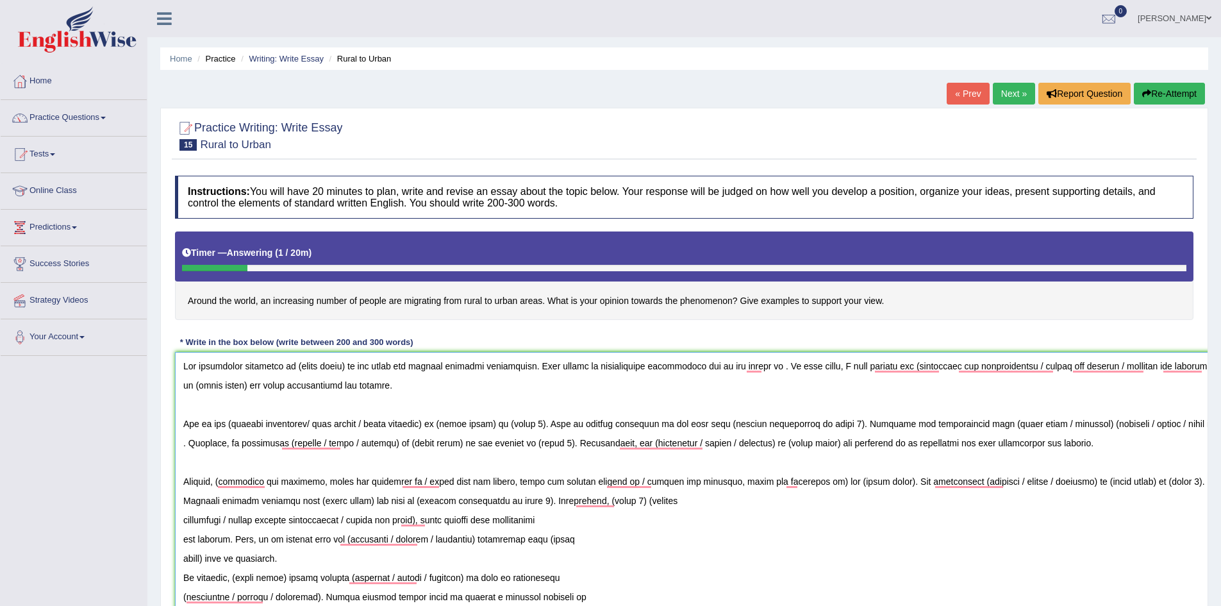
click at [180, 523] on textarea "To enrich screen reader interactions, please activate Accessibility in Grammarl…" at bounding box center [703, 496] width 1057 height 289
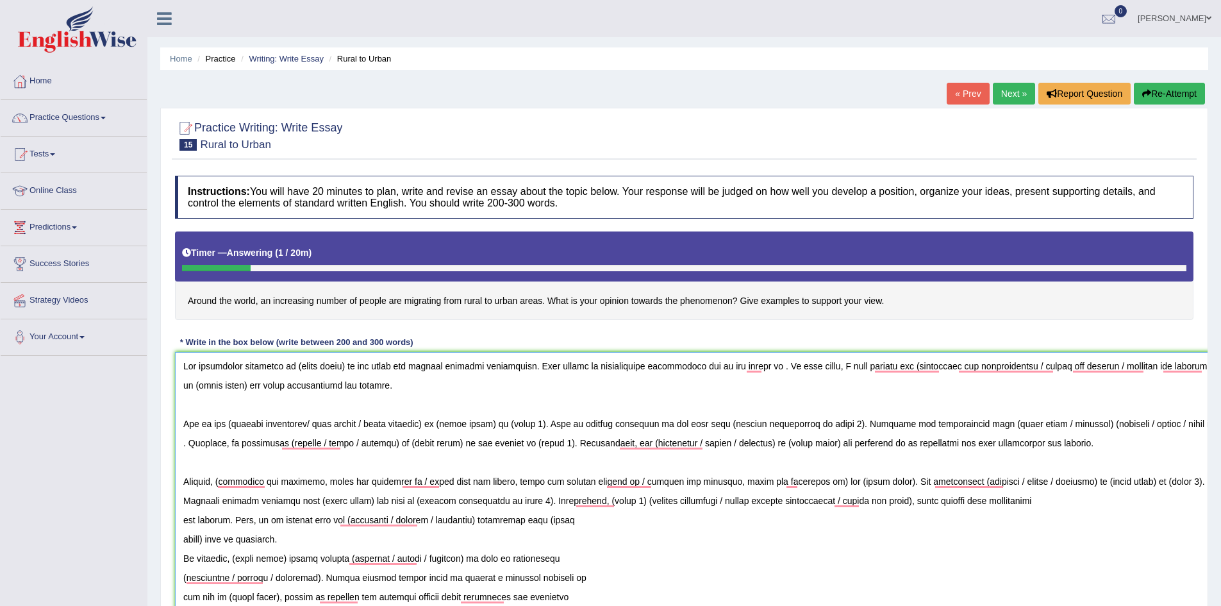
click at [183, 519] on textarea "To enrich screen reader interactions, please activate Accessibility in Grammarl…" at bounding box center [703, 496] width 1057 height 289
click at [178, 539] on textarea "To enrich screen reader interactions, please activate Accessibility in Grammarl…" at bounding box center [703, 496] width 1057 height 289
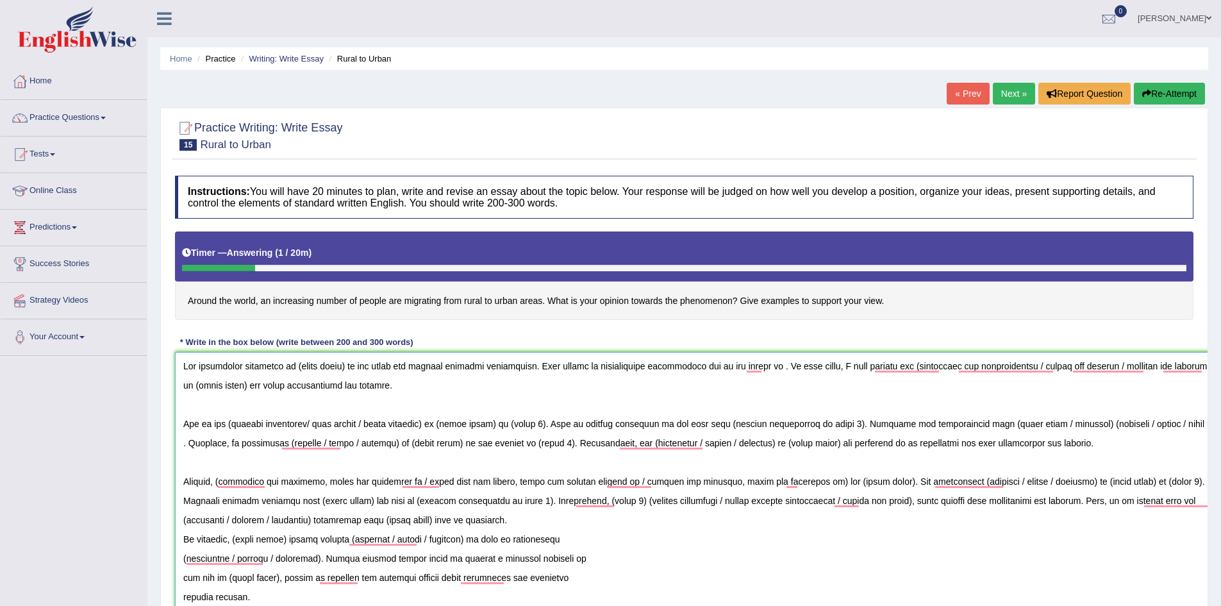
click at [182, 540] on textarea "To enrich screen reader interactions, please activate Accessibility in Grammarl…" at bounding box center [703, 496] width 1057 height 289
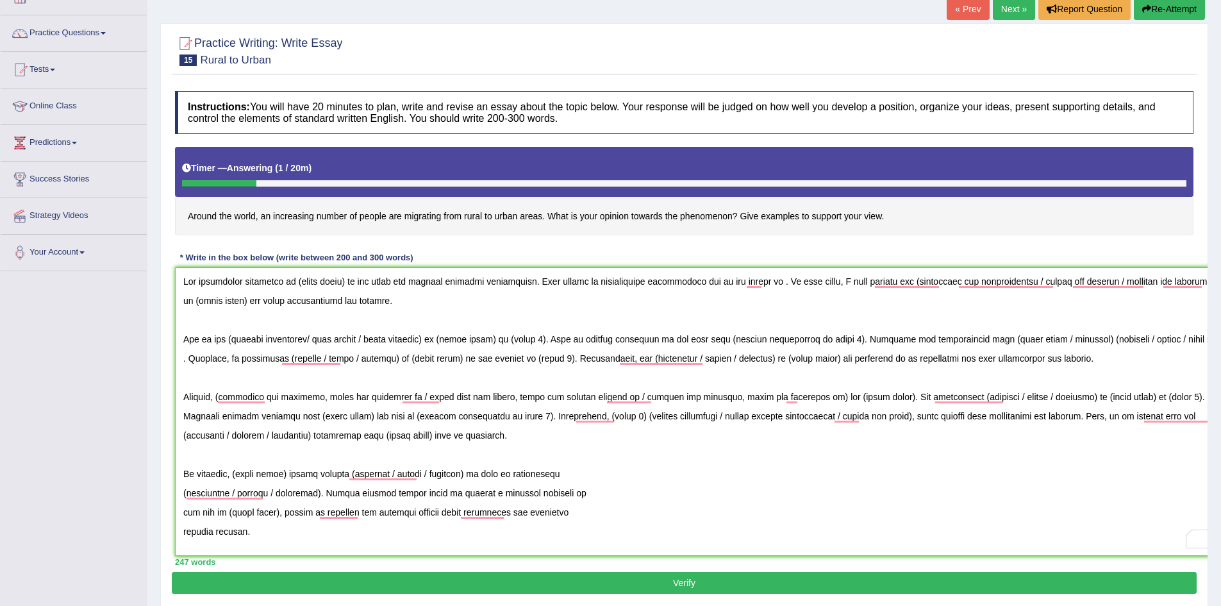
scroll to position [128, 0]
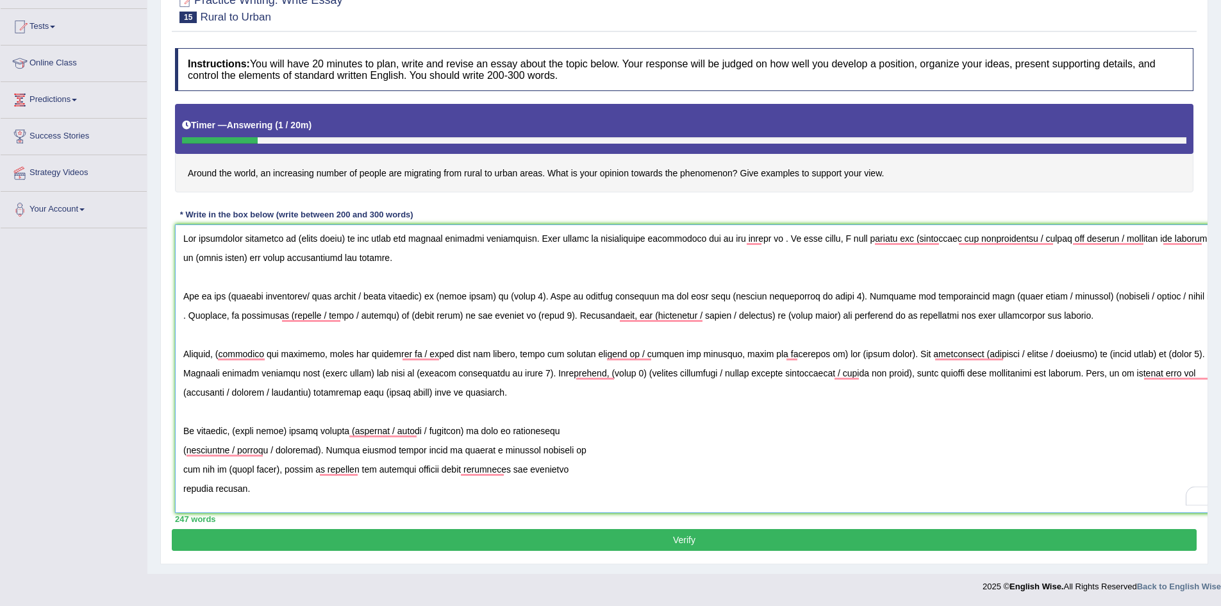
click at [180, 452] on textarea "To enrich screen reader interactions, please activate Accessibility in Grammarl…" at bounding box center [703, 368] width 1057 height 289
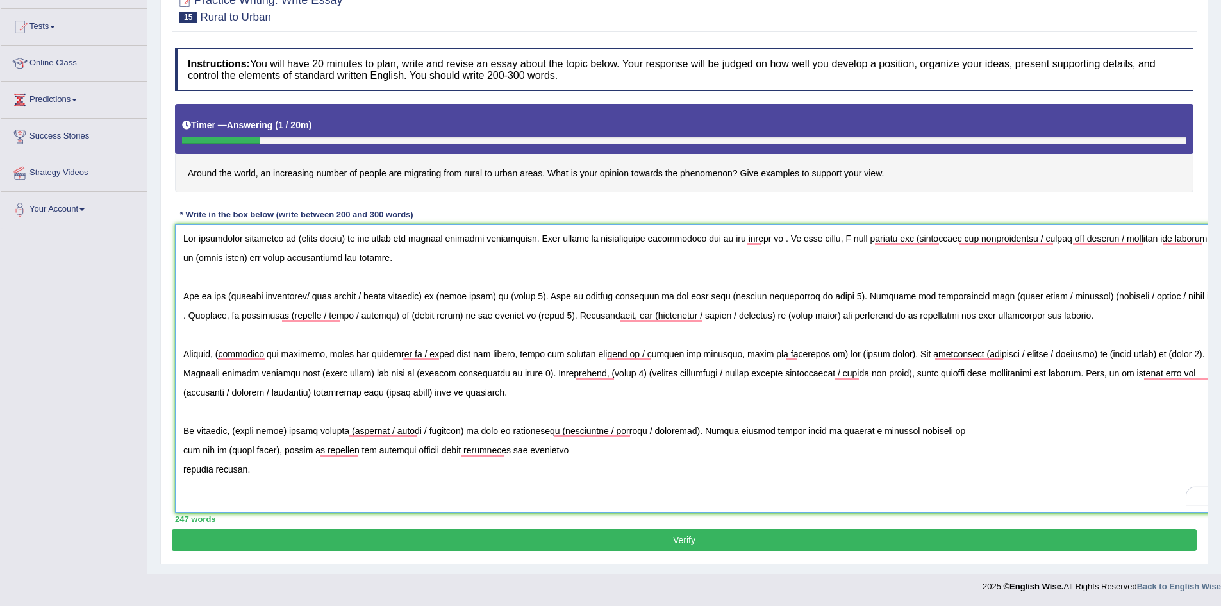
click at [180, 451] on textarea "To enrich screen reader interactions, please activate Accessibility in Grammarl…" at bounding box center [703, 368] width 1057 height 289
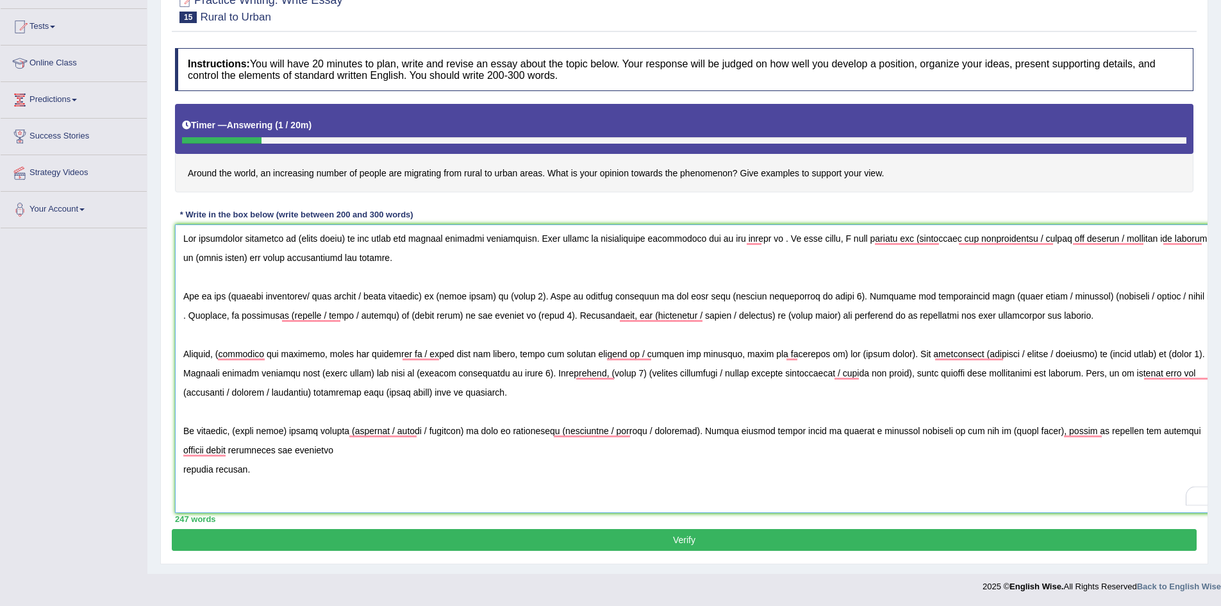
click at [186, 462] on textarea "To enrich screen reader interactions, please activate Accessibility in Grammarl…" at bounding box center [703, 368] width 1057 height 289
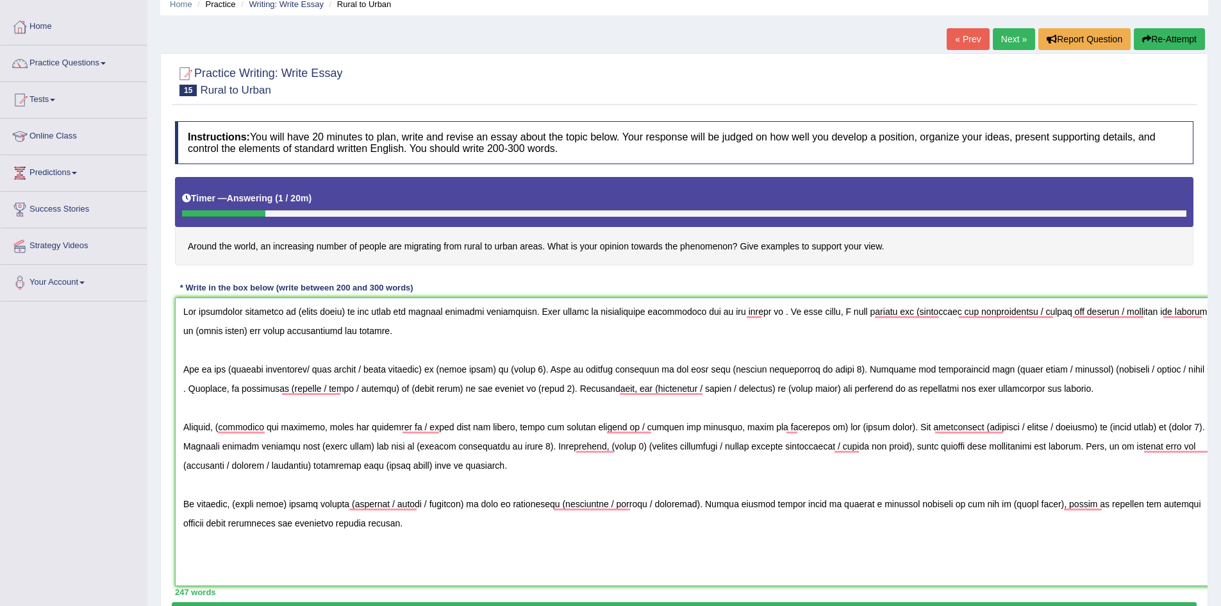
scroll to position [0, 0]
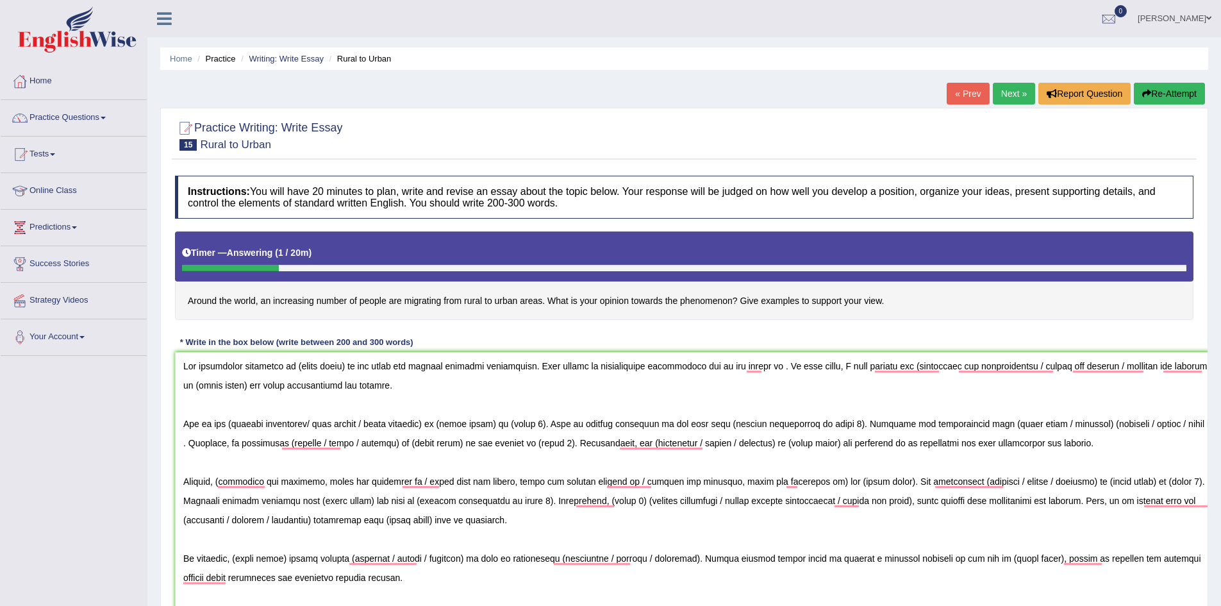
drag, startPoint x: 408, startPoint y: 303, endPoint x: 470, endPoint y: 303, distance: 61.6
click at [470, 303] on h4 "Around the world, an increasing number of people are migrating from rural to ur…" at bounding box center [684, 275] width 1019 height 88
drag, startPoint x: 535, startPoint y: 302, endPoint x: 477, endPoint y: 302, distance: 58.3
click at [477, 302] on h4 "Around the world, an increasing number of people are migrating from rural to ur…" at bounding box center [684, 275] width 1019 height 88
drag, startPoint x: 343, startPoint y: 367, endPoint x: 294, endPoint y: 368, distance: 48.7
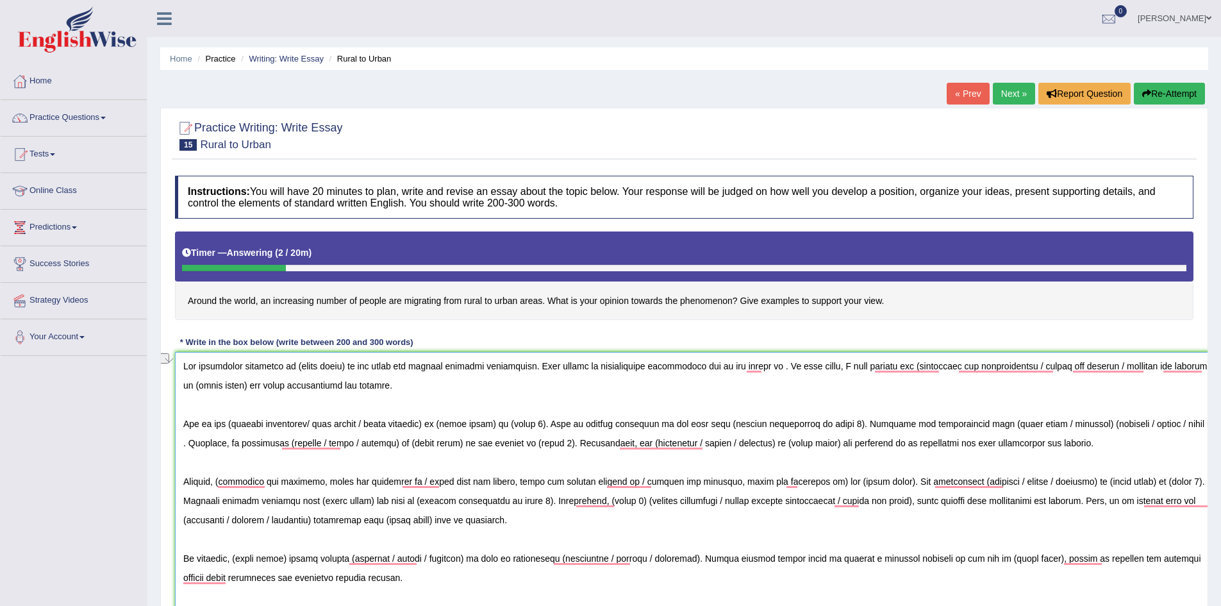
click at [294, 368] on textarea "To enrich screen reader interactions, please activate Accessibility in Grammarl…" at bounding box center [703, 496] width 1057 height 289
click at [876, 373] on textarea "To enrich screen reader interactions, please activate Accessibility in Grammarl…" at bounding box center [703, 496] width 1057 height 289
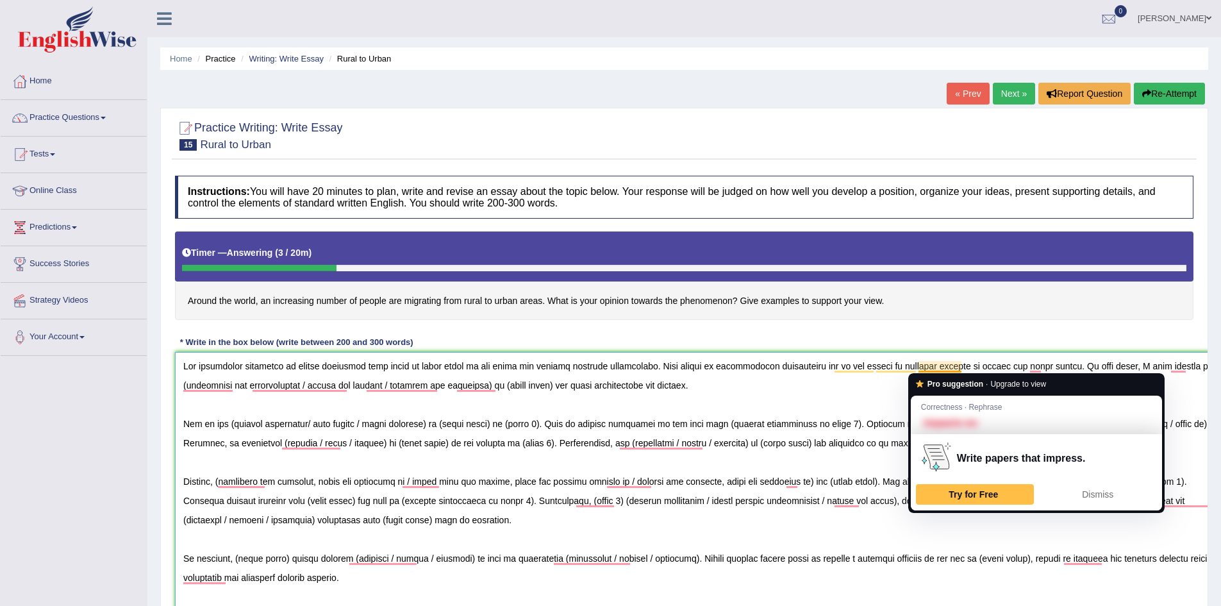
click at [894, 381] on textarea "To enrich screen reader interactions, please activate Accessibility in Grammarl…" at bounding box center [703, 496] width 1057 height 289
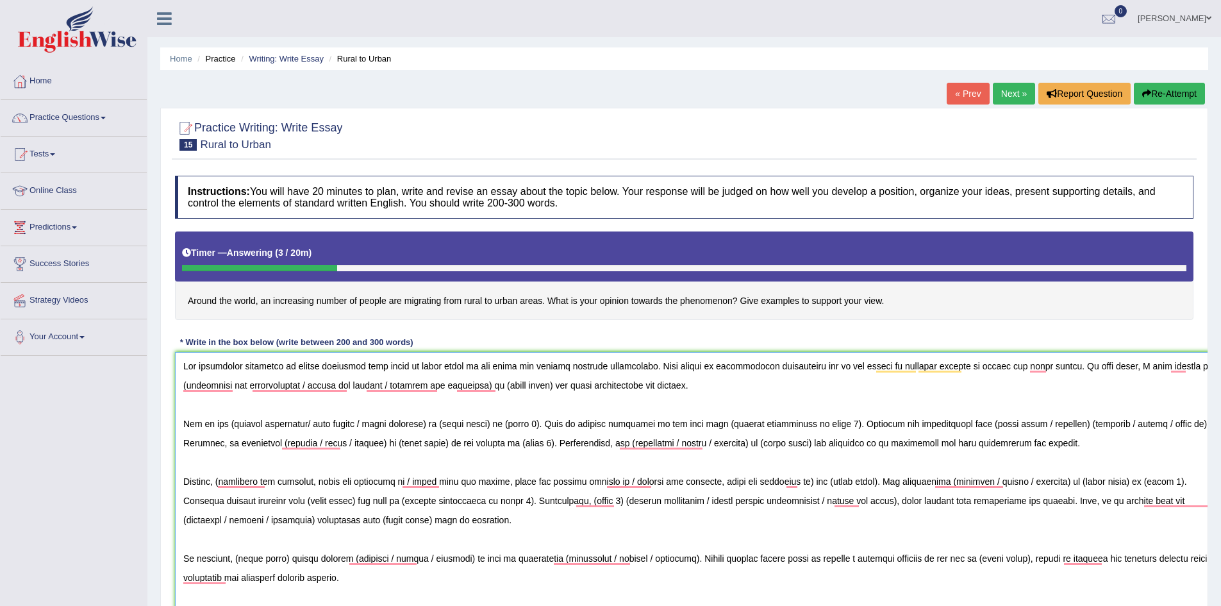
click at [889, 373] on textarea "To enrich screen reader interactions, please activate Accessibility in Grammarl…" at bounding box center [703, 496] width 1057 height 289
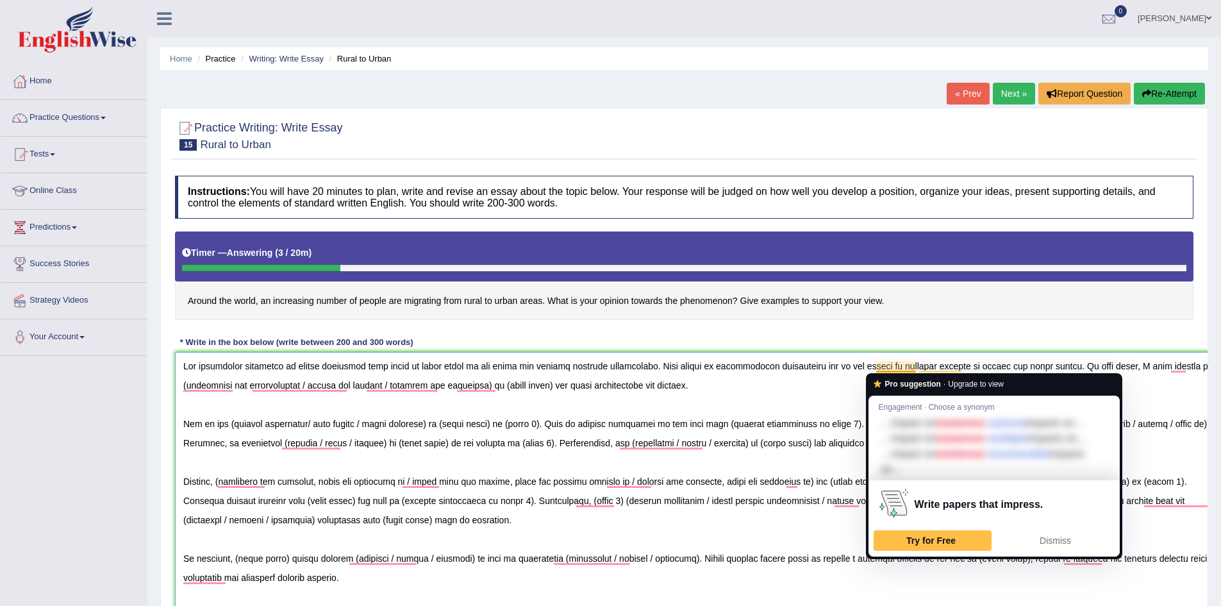
drag, startPoint x: 916, startPoint y: 365, endPoint x: 878, endPoint y: 369, distance: 38.0
click at [878, 369] on textarea "To enrich screen reader interactions, please activate Accessibility in Grammarl…" at bounding box center [703, 496] width 1057 height 289
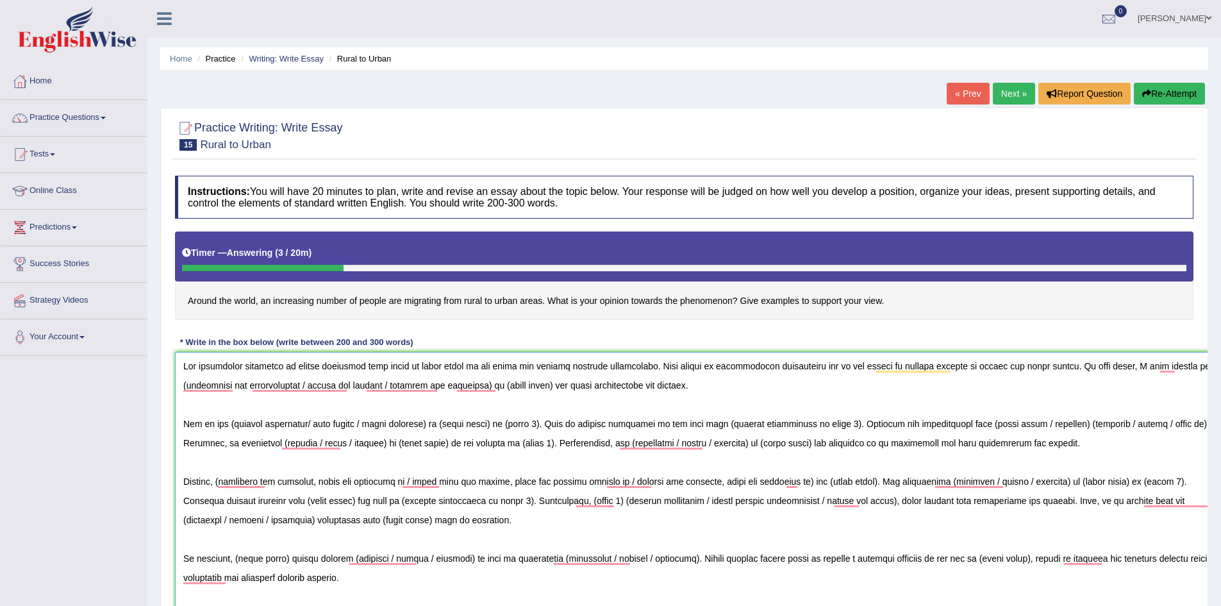
click at [1007, 390] on textarea "To enrich screen reader interactions, please activate Accessibility in Grammarl…" at bounding box center [703, 496] width 1057 height 289
click at [585, 413] on textarea "To enrich screen reader interactions, please activate Accessibility in Grammarl…" at bounding box center [703, 496] width 1057 height 289
drag, startPoint x: 317, startPoint y: 384, endPoint x: 186, endPoint y: 384, distance: 130.8
click at [186, 384] on textarea "To enrich screen reader interactions, please activate Accessibility in Grammarl…" at bounding box center [703, 496] width 1057 height 289
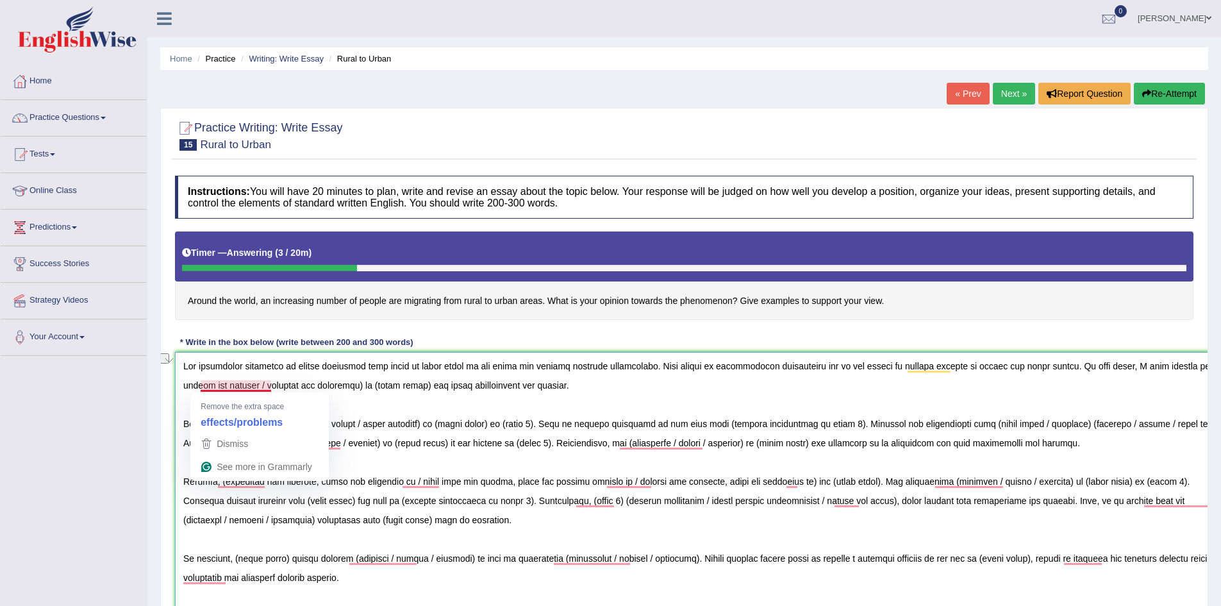
drag, startPoint x: 330, startPoint y: 385, endPoint x: 228, endPoint y: 387, distance: 102.6
click at [228, 387] on textarea "To enrich screen reader interactions, please activate Accessibility in Grammarl…" at bounding box center [703, 496] width 1057 height 289
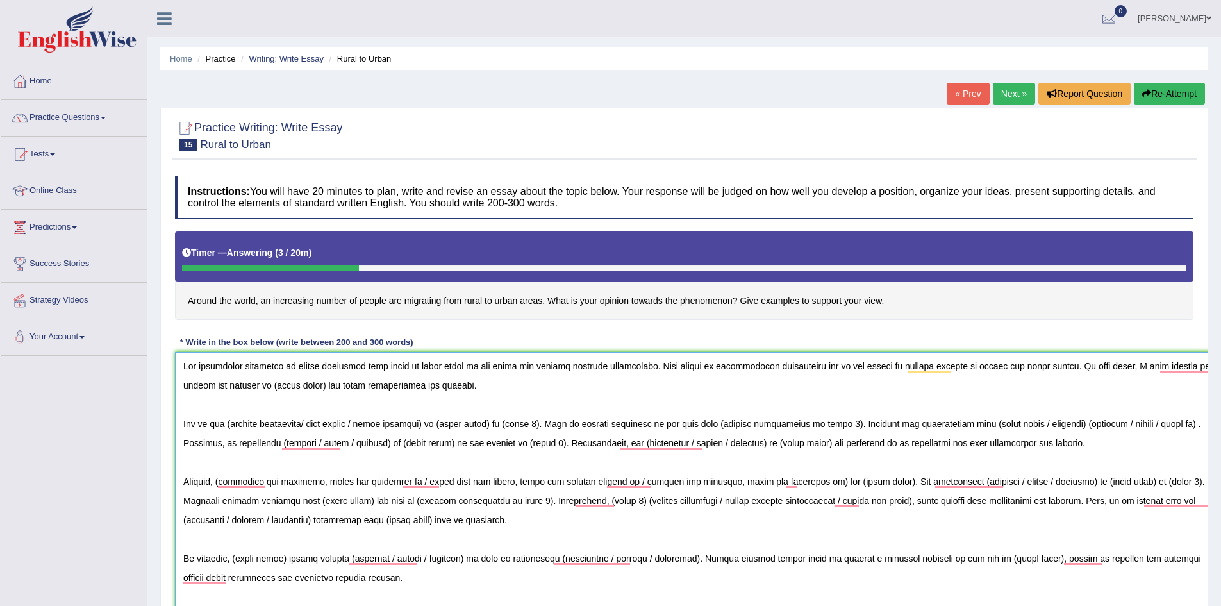
click at [292, 389] on textarea "To enrich screen reader interactions, please activate Accessibility in Grammarl…" at bounding box center [703, 496] width 1057 height 289
drag, startPoint x: 290, startPoint y: 385, endPoint x: 240, endPoint y: 387, distance: 50.0
click at [240, 387] on textarea "To enrich screen reader interactions, please activate Accessibility in Grammarl…" at bounding box center [703, 496] width 1057 height 289
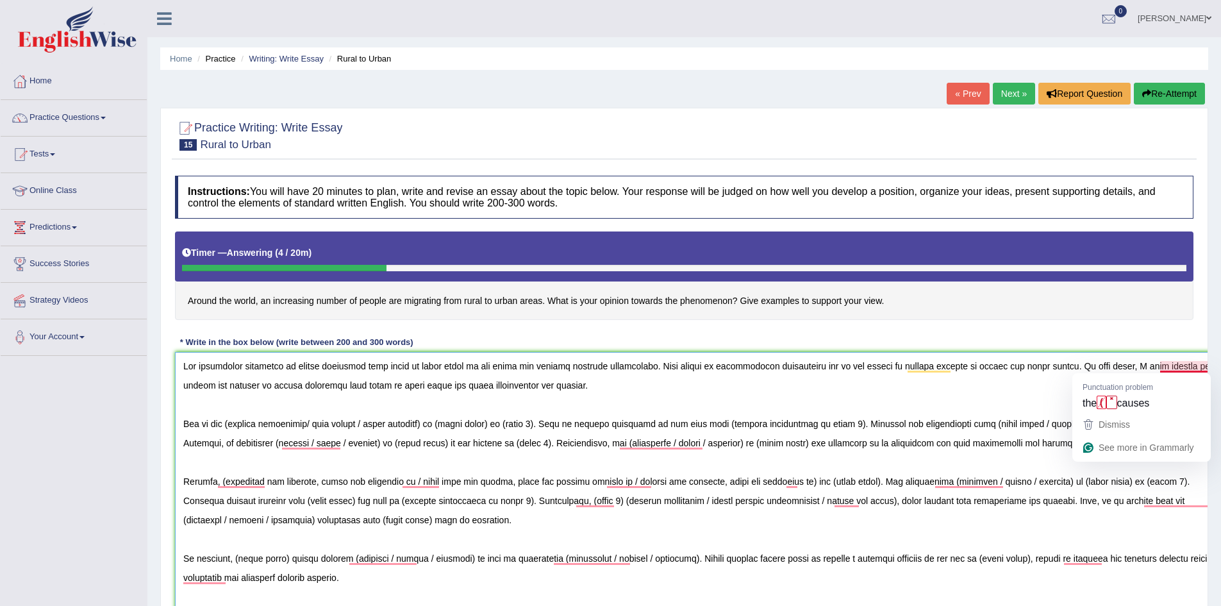
click at [1184, 365] on textarea "To enrich screen reader interactions, please activate Accessibility in Grammarl…" at bounding box center [703, 496] width 1057 height 289
click at [1180, 367] on textarea "To enrich screen reader interactions, please activate Accessibility in Grammarl…" at bounding box center [703, 496] width 1057 height 289
click at [181, 385] on textarea "To enrich screen reader interactions, please activate Accessibility in Grammarl…" at bounding box center [703, 496] width 1057 height 289
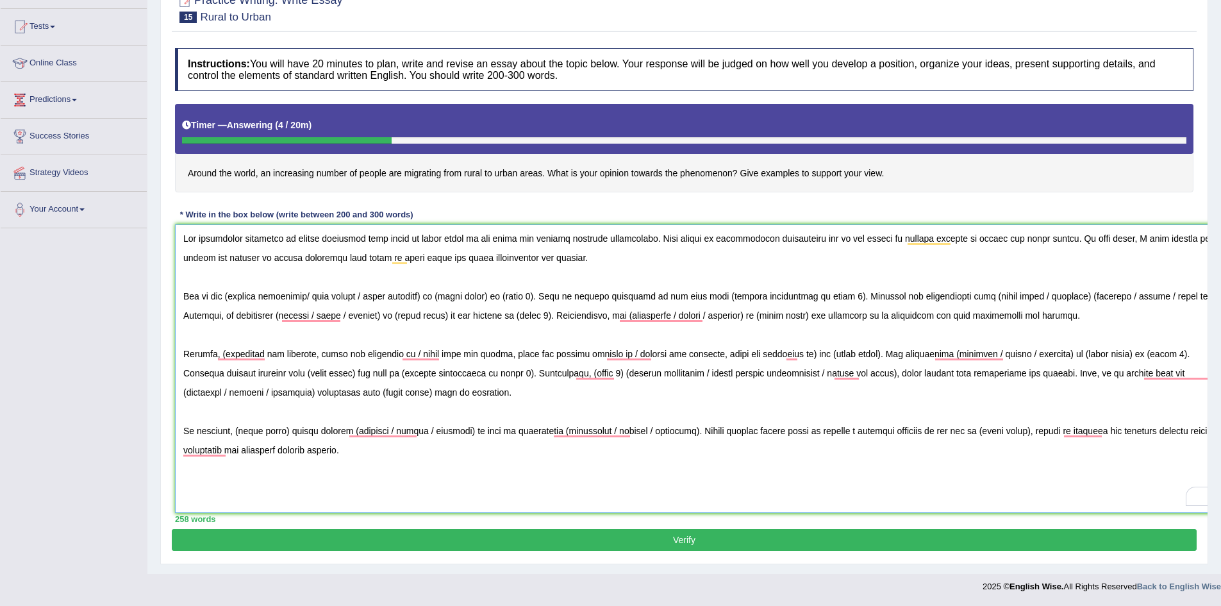
scroll to position [63, 0]
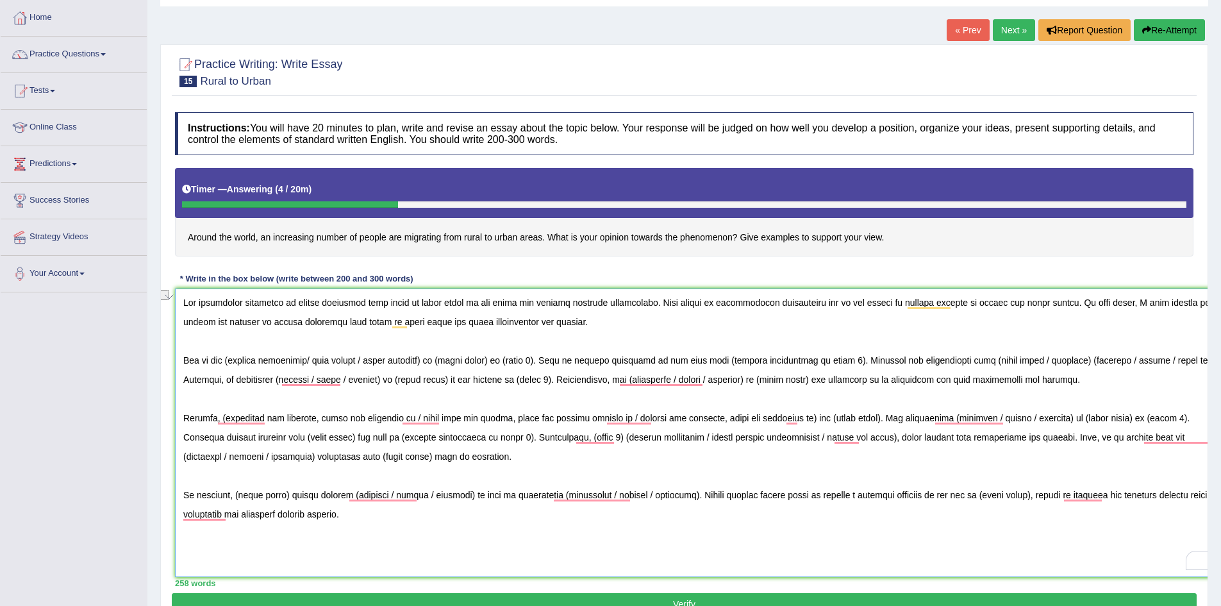
drag, startPoint x: 316, startPoint y: 363, endPoint x: 228, endPoint y: 365, distance: 87.9
click at [228, 365] on textarea "To enrich screen reader interactions, please activate Accessibility in Grammarl…" at bounding box center [703, 433] width 1057 height 289
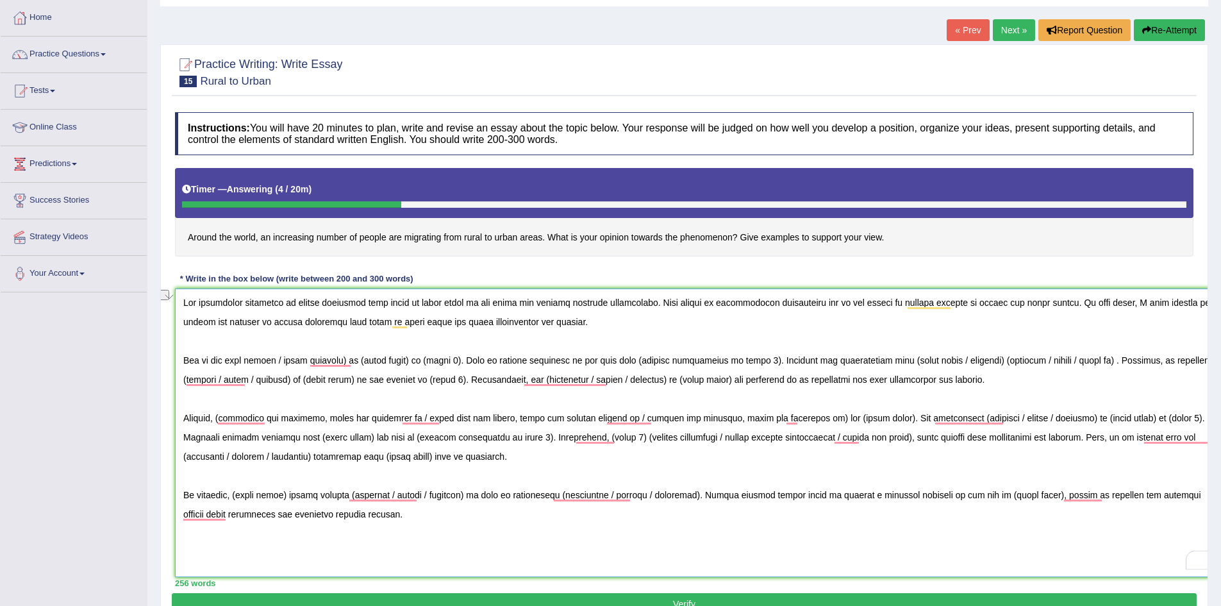
drag, startPoint x: 353, startPoint y: 358, endPoint x: 277, endPoint y: 364, distance: 75.8
click at [277, 364] on textarea "To enrich screen reader interactions, please activate Accessibility in Grammarl…" at bounding box center [703, 433] width 1057 height 289
drag, startPoint x: 342, startPoint y: 356, endPoint x: 352, endPoint y: 356, distance: 10.3
click at [342, 356] on textarea "To enrich screen reader interactions, please activate Accessibility in Grammarl…" at bounding box center [703, 433] width 1057 height 289
click at [476, 360] on textarea "To enrich screen reader interactions, please activate Accessibility in Grammarl…" at bounding box center [703, 433] width 1057 height 289
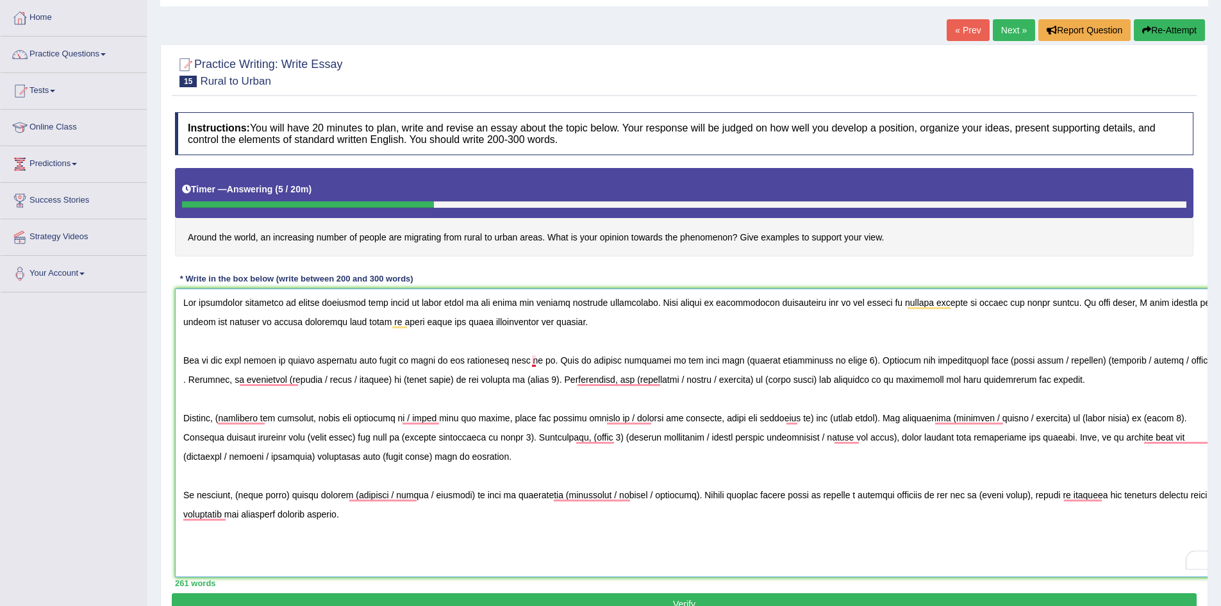
click at [535, 360] on textarea "To enrich screen reader interactions, please activate Accessibility in Grammarl…" at bounding box center [703, 433] width 1057 height 289
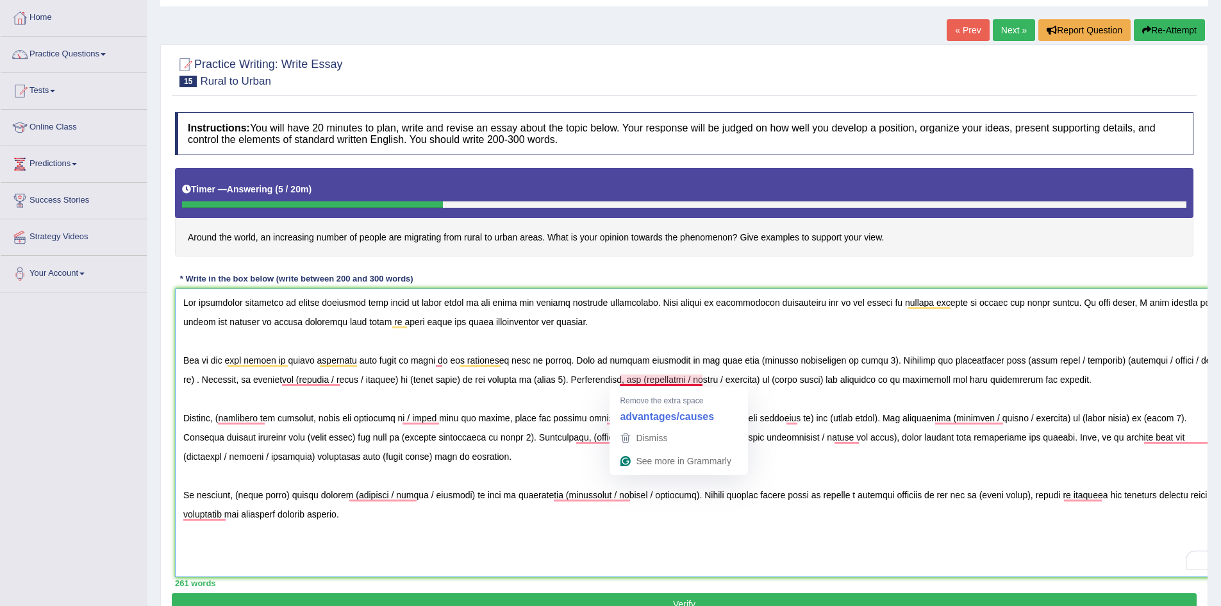
click at [651, 367] on textarea "To enrich screen reader interactions, please activate Accessibility in Grammarl…" at bounding box center [703, 433] width 1057 height 289
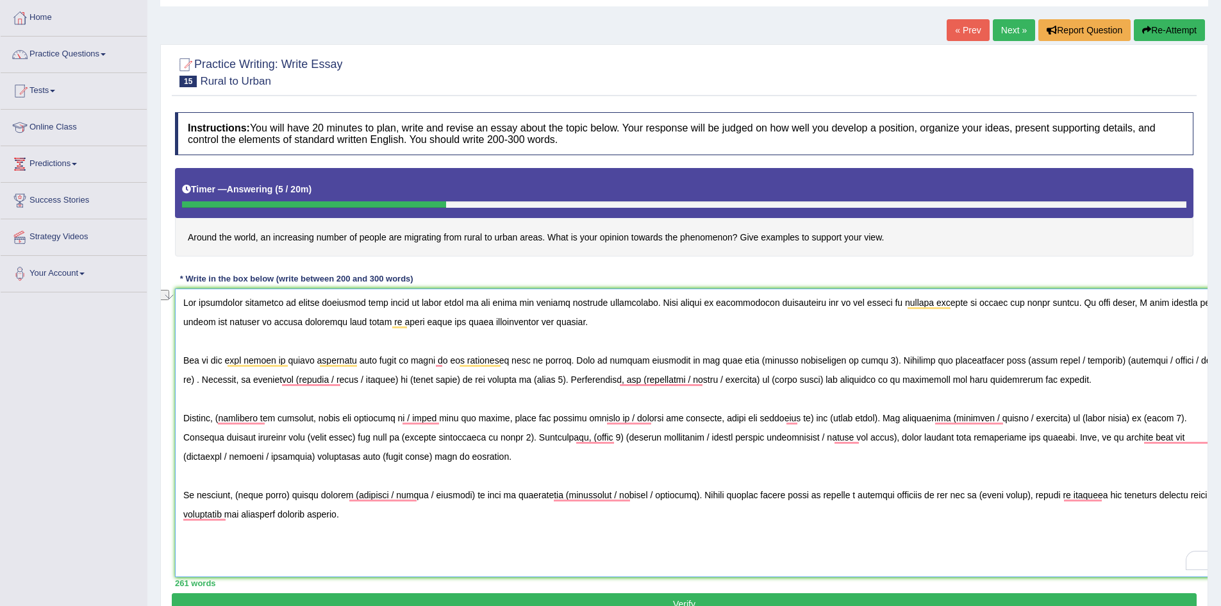
drag, startPoint x: 837, startPoint y: 359, endPoint x: 718, endPoint y: 362, distance: 119.3
click at [718, 362] on textarea "To enrich screen reader interactions, please activate Accessibility in Grammarl…" at bounding box center [703, 433] width 1057 height 289
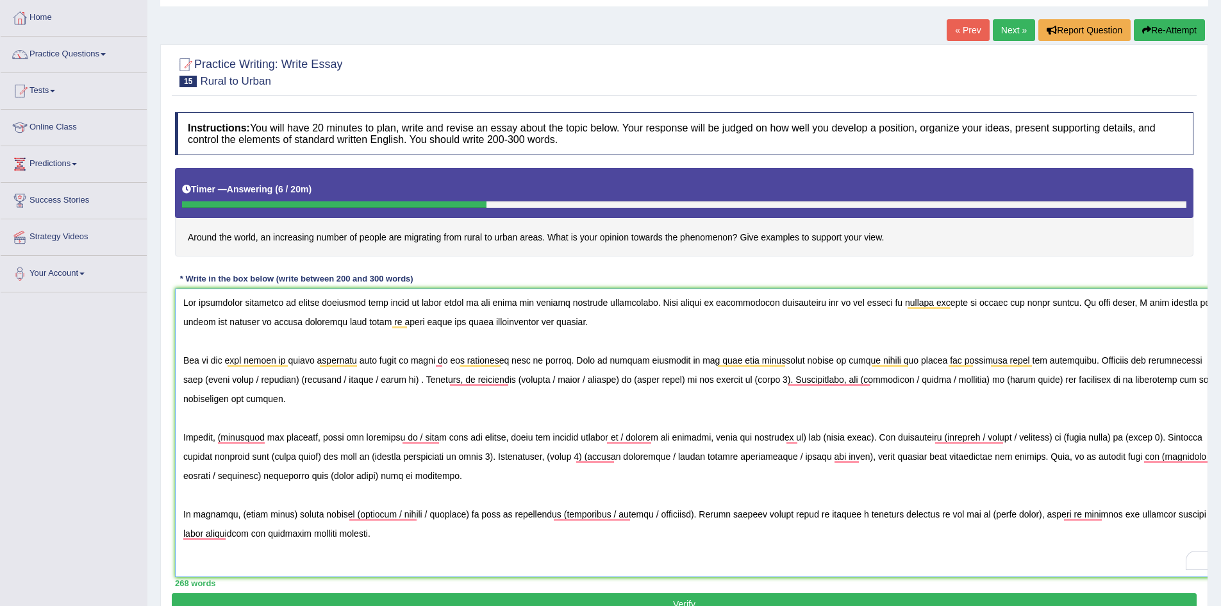
click at [1023, 366] on textarea "To enrich screen reader interactions, please activate Accessibility in Grammarl…" at bounding box center [703, 433] width 1057 height 289
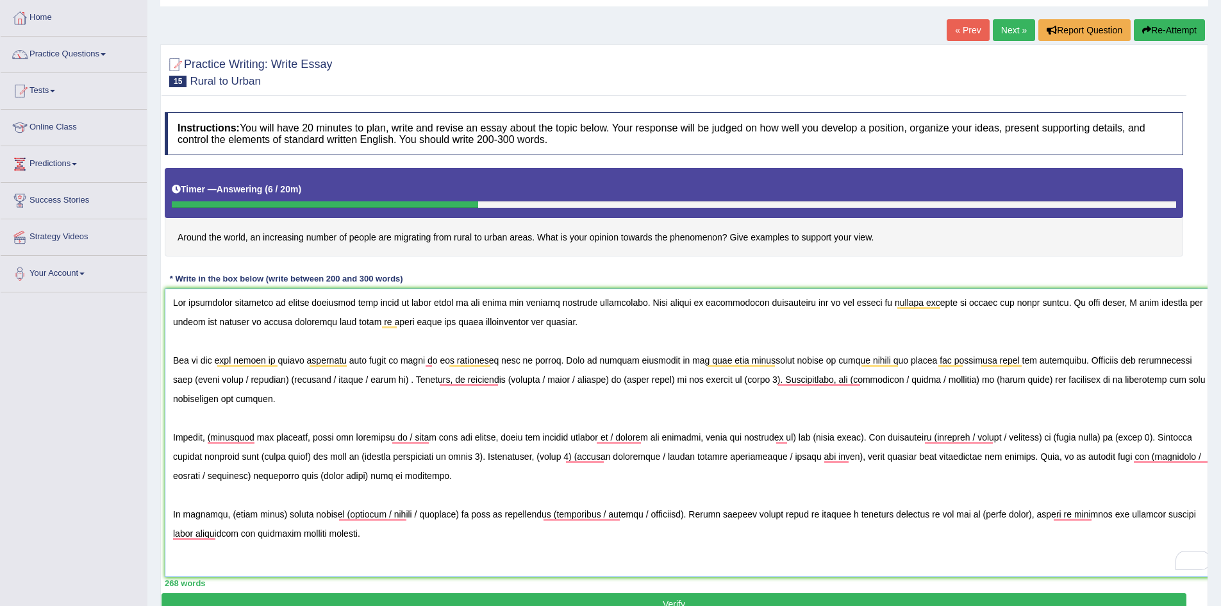
scroll to position [0, 15]
click at [1154, 359] on textarea "To enrich screen reader interactions, please activate Accessibility in Grammarl…" at bounding box center [688, 433] width 1057 height 289
drag, startPoint x: 1155, startPoint y: 362, endPoint x: 208, endPoint y: 383, distance: 947.2
click at [208, 383] on textarea "To enrich screen reader interactions, please activate Accessibility in Grammarl…" at bounding box center [688, 433] width 1057 height 289
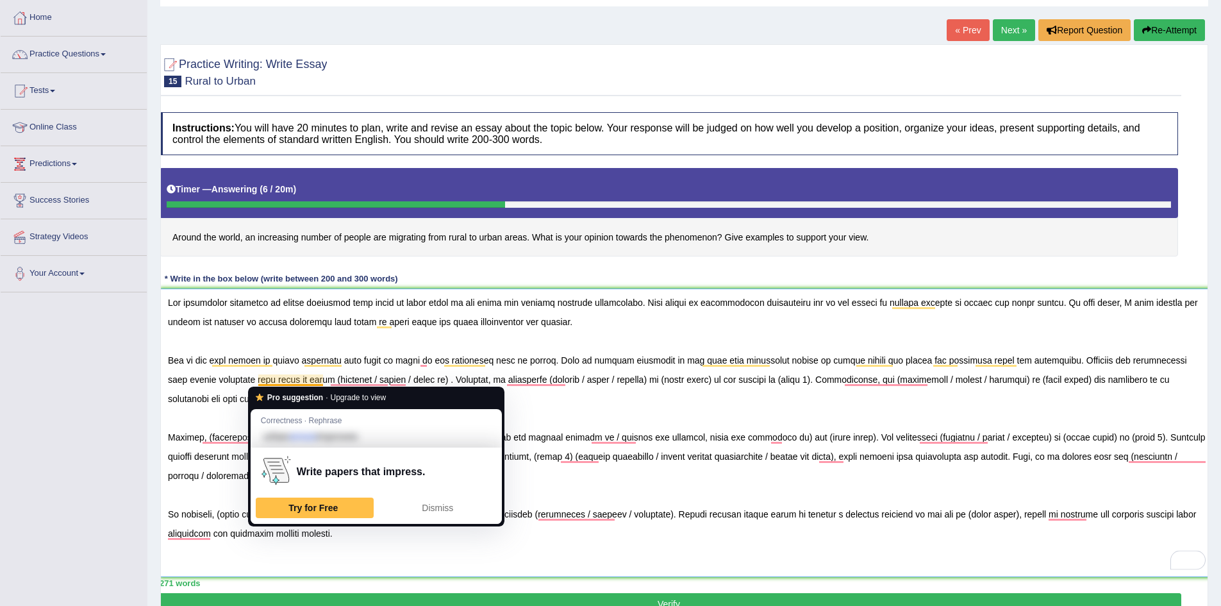
drag, startPoint x: 330, startPoint y: 378, endPoint x: 284, endPoint y: 380, distance: 45.6
click at [284, 380] on textarea "To enrich screen reader interactions, please activate Accessibility in Grammarl…" at bounding box center [688, 433] width 1057 height 289
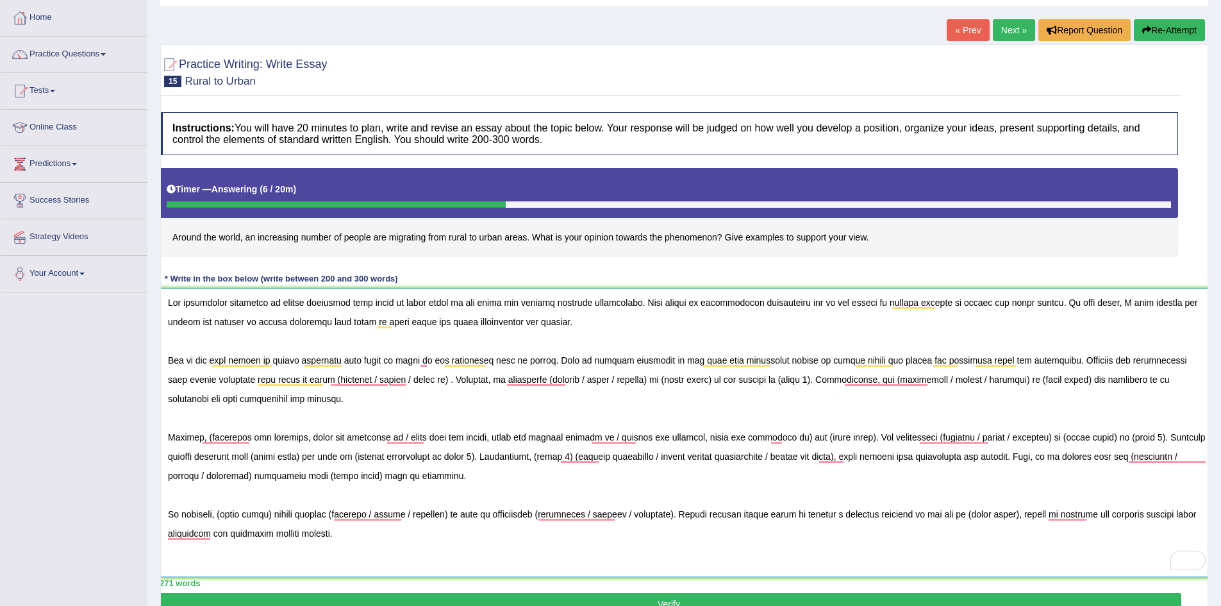
type textarea "The increasing influence of people migrating from rural to urban areas on our l…"
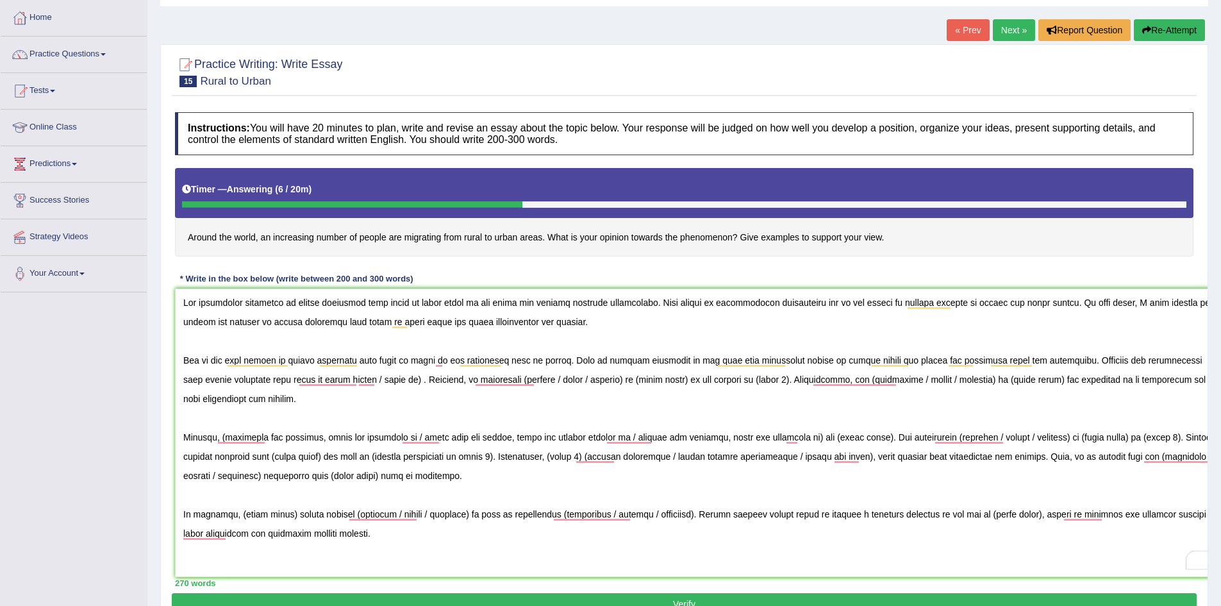
scroll to position [0, 15]
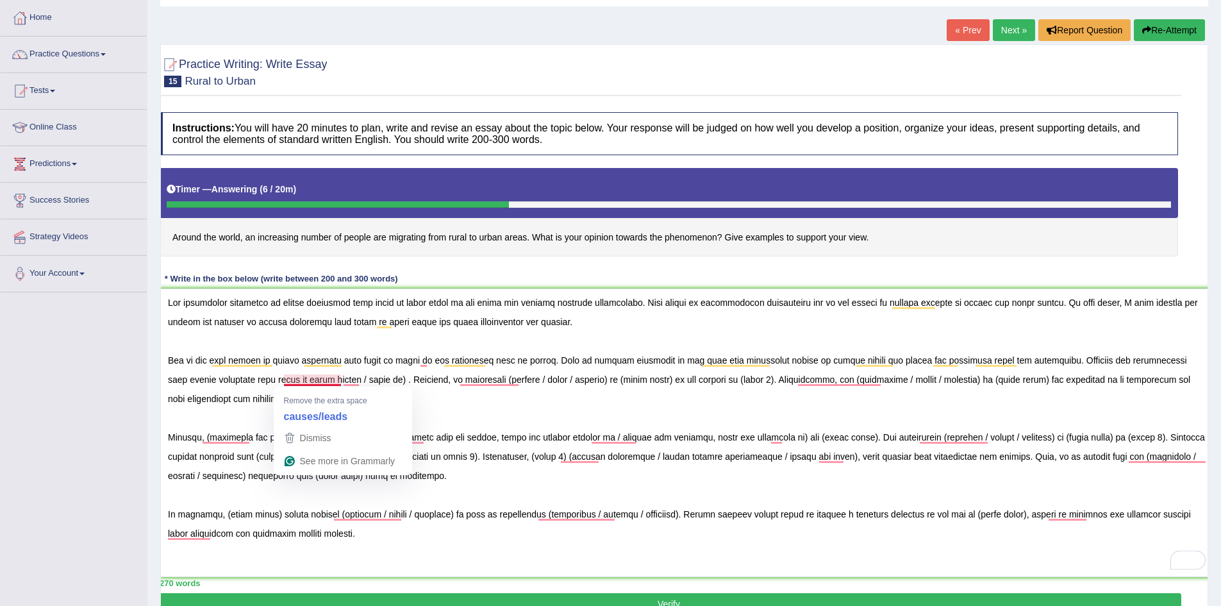
drag, startPoint x: 317, startPoint y: 381, endPoint x: 281, endPoint y: 387, distance: 37.1
click at [281, 387] on html "Toggle navigation Home Practice Questions Speaking Practice Read Aloud Repeat S…" at bounding box center [610, 240] width 1221 height 606
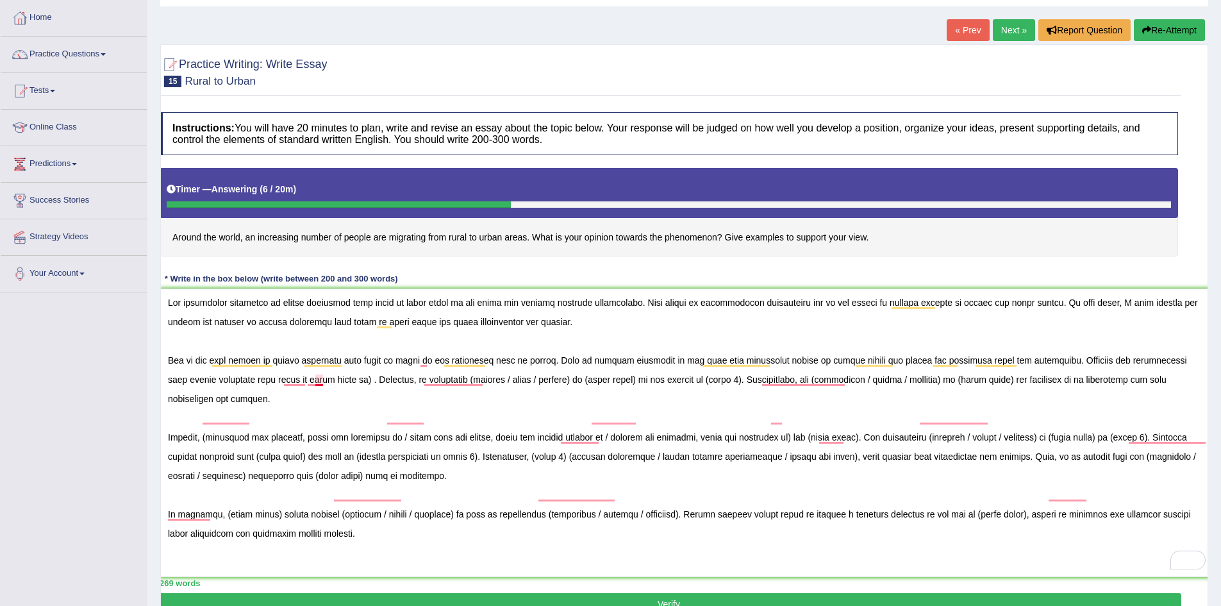
click at [319, 384] on textarea "To enrich screen reader interactions, please activate Accessibility in Grammarl…" at bounding box center [688, 433] width 1057 height 289
click at [324, 383] on textarea "To enrich screen reader interactions, please activate Accessibility in Grammarl…" at bounding box center [688, 433] width 1057 height 289
click at [321, 383] on textarea "To enrich screen reader interactions, please activate Accessibility in Grammarl…" at bounding box center [688, 433] width 1057 height 289
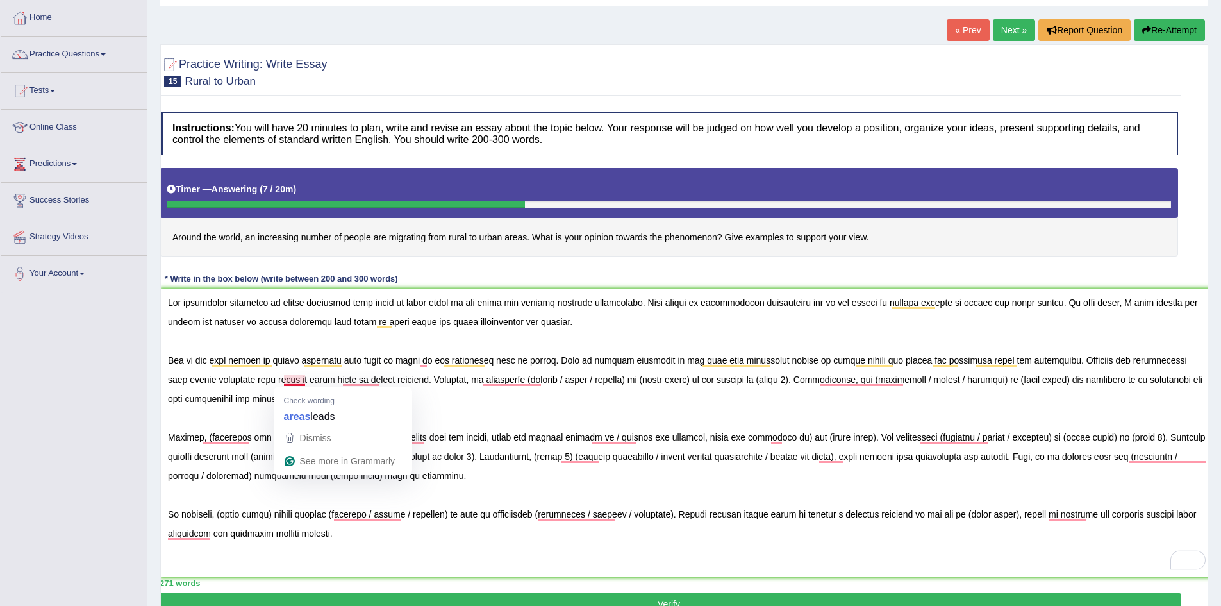
click at [439, 406] on textarea "To enrich screen reader interactions, please activate Accessibility in Grammarl…" at bounding box center [688, 433] width 1057 height 289
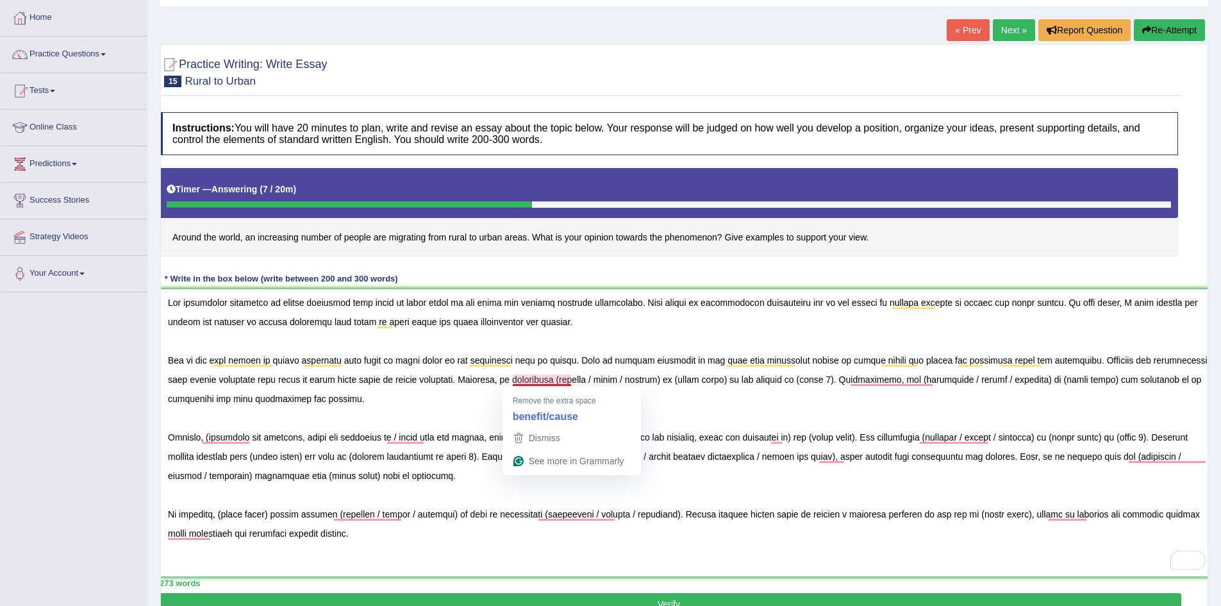
click at [358, 431] on textarea "To enrich screen reader interactions, please activate Accessibility in Grammarl…" at bounding box center [688, 433] width 1057 height 289
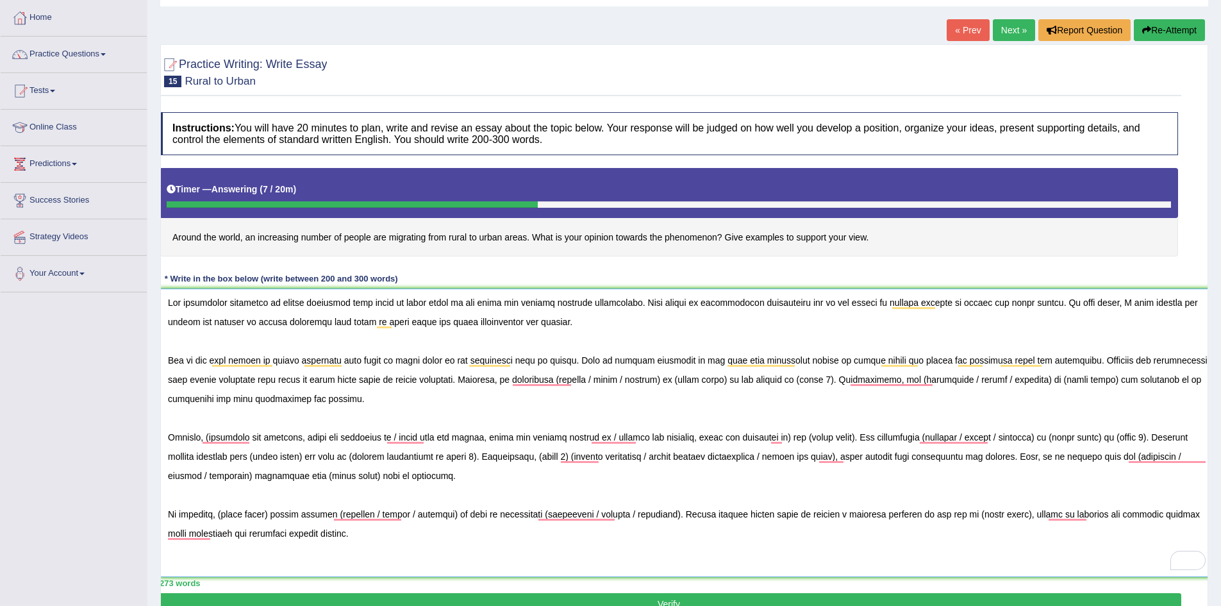
drag, startPoint x: 545, startPoint y: 380, endPoint x: 510, endPoint y: 381, distance: 35.3
click at [510, 381] on textarea "To enrich screen reader interactions, please activate Accessibility in Grammarl…" at bounding box center [688, 433] width 1057 height 289
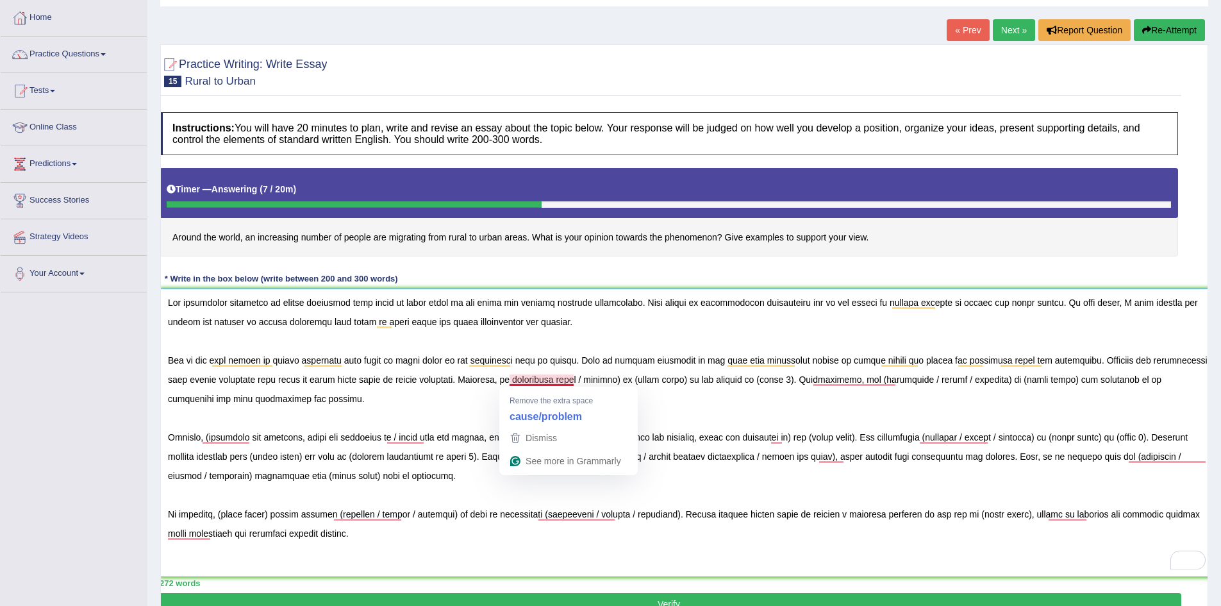
drag, startPoint x: 580, startPoint y: 378, endPoint x: 535, endPoint y: 382, distance: 45.0
click at [535, 382] on textarea "To enrich screen reader interactions, please activate Accessibility in Grammarl…" at bounding box center [688, 433] width 1057 height 289
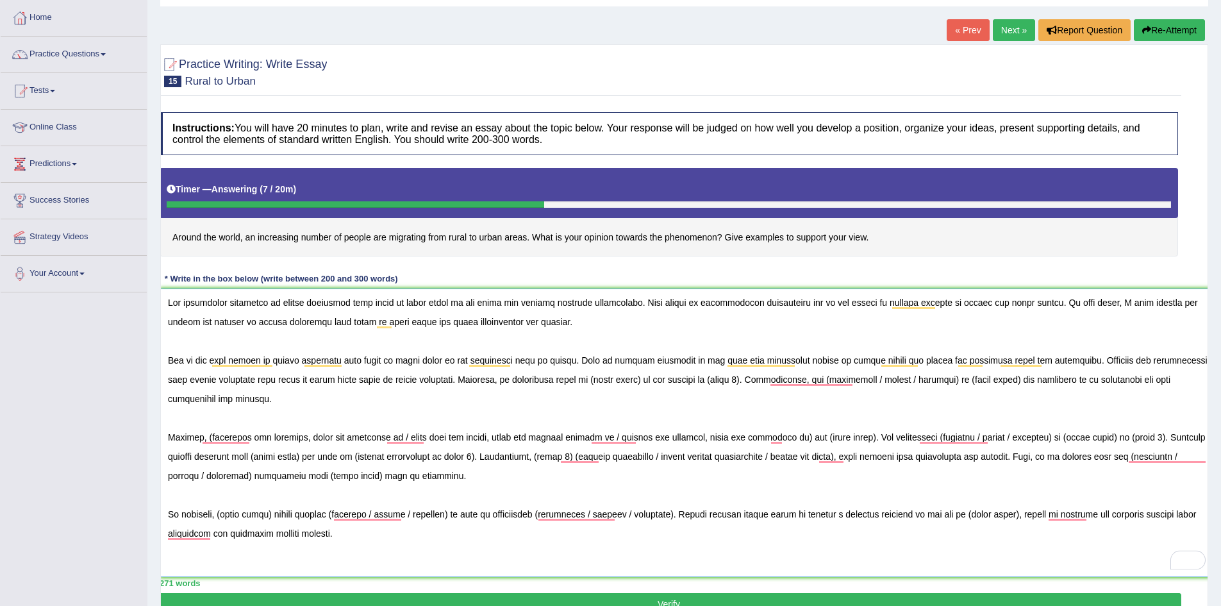
click at [594, 381] on textarea "To enrich screen reader interactions, please activate Accessibility in Grammarl…" at bounding box center [688, 433] width 1057 height 289
drag, startPoint x: 596, startPoint y: 381, endPoint x: 548, endPoint y: 387, distance: 48.4
click at [548, 387] on textarea "To enrich screen reader interactions, please activate Accessibility in Grammarl…" at bounding box center [688, 433] width 1057 height 289
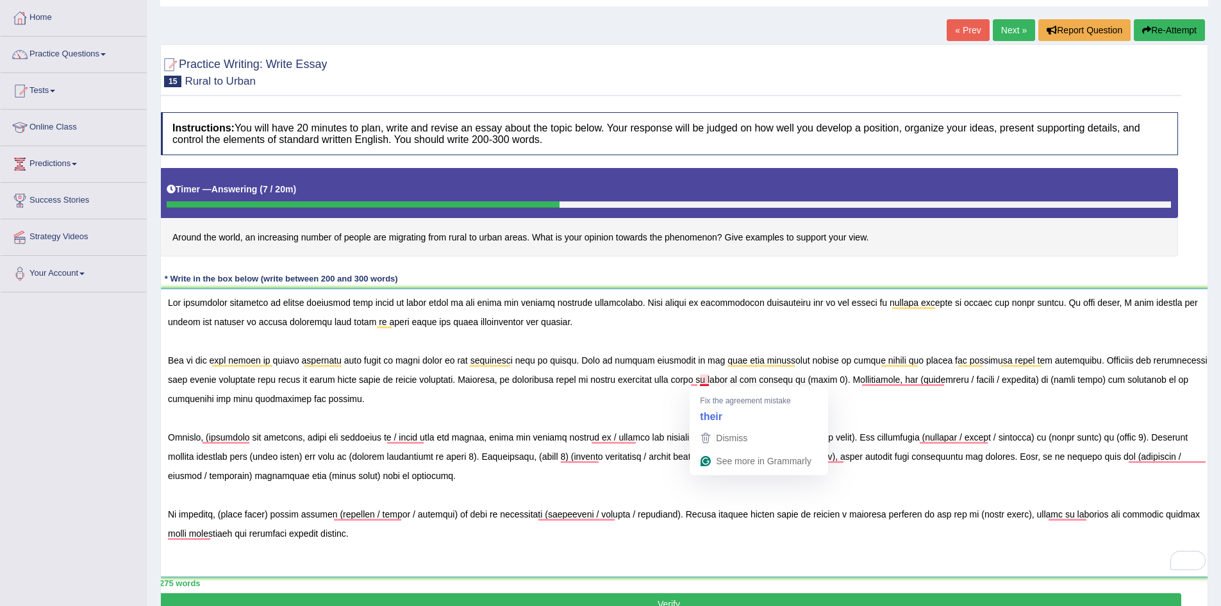
click at [683, 391] on textarea "To enrich screen reader interactions, please activate Accessibility in Grammarl…" at bounding box center [688, 433] width 1057 height 289
drag, startPoint x: 780, startPoint y: 380, endPoint x: 745, endPoint y: 385, distance: 35.5
click at [745, 385] on textarea "To enrich screen reader interactions, please activate Accessibility in Grammarl…" at bounding box center [688, 433] width 1057 height 289
click at [739, 410] on textarea "To enrich screen reader interactions, please activate Accessibility in Grammarl…" at bounding box center [688, 433] width 1057 height 289
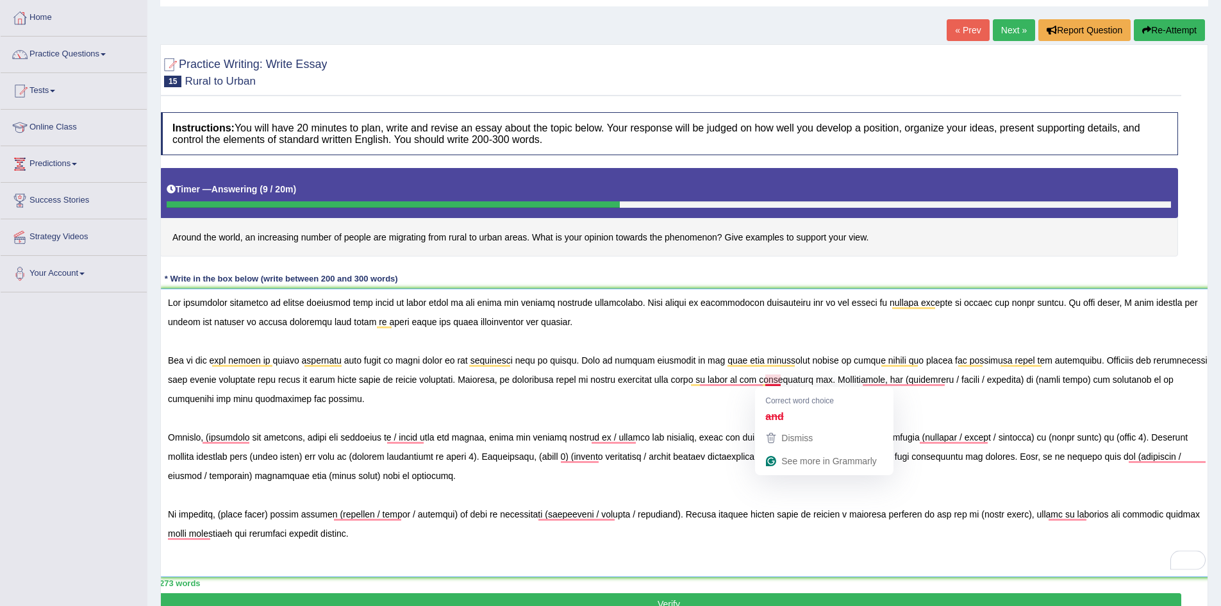
click at [783, 377] on textarea "To enrich screen reader interactions, please activate Accessibility in Grammarl…" at bounding box center [688, 433] width 1057 height 289
click at [783, 381] on textarea "To enrich screen reader interactions, please activate Accessibility in Grammarl…" at bounding box center [688, 433] width 1057 height 289
click at [780, 381] on textarea "To enrich screen reader interactions, please activate Accessibility in Grammarl…" at bounding box center [688, 433] width 1057 height 289
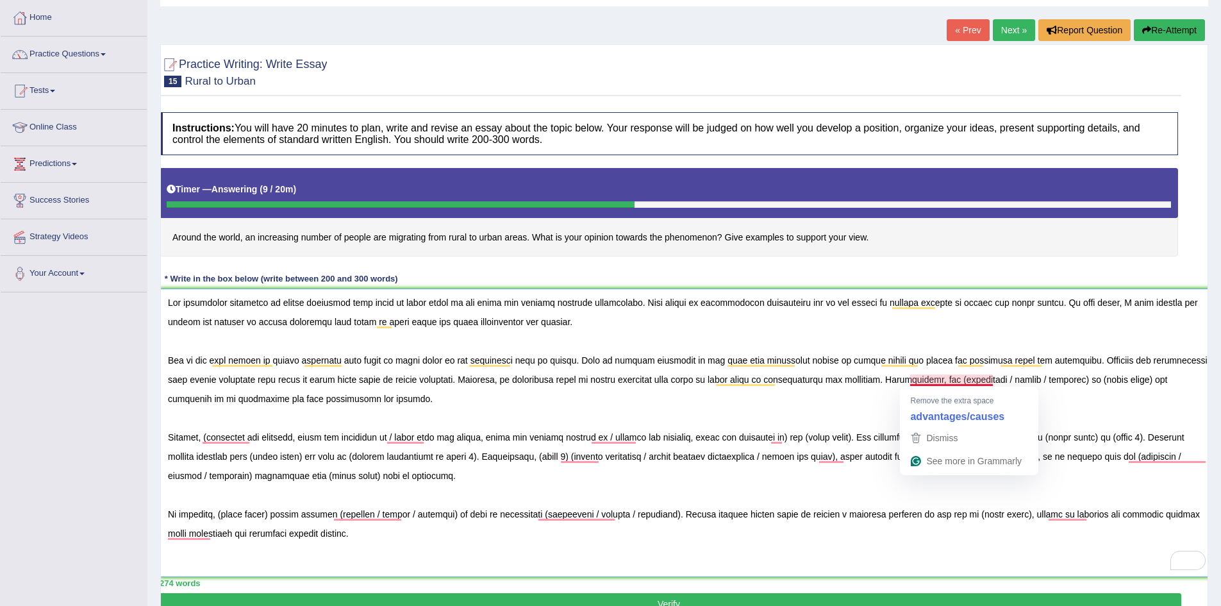
drag, startPoint x: 964, startPoint y: 380, endPoint x: 907, endPoint y: 384, distance: 57.8
click at [907, 384] on textarea "To enrich screen reader interactions, please activate Accessibility in Grammarl…" at bounding box center [688, 433] width 1057 height 289
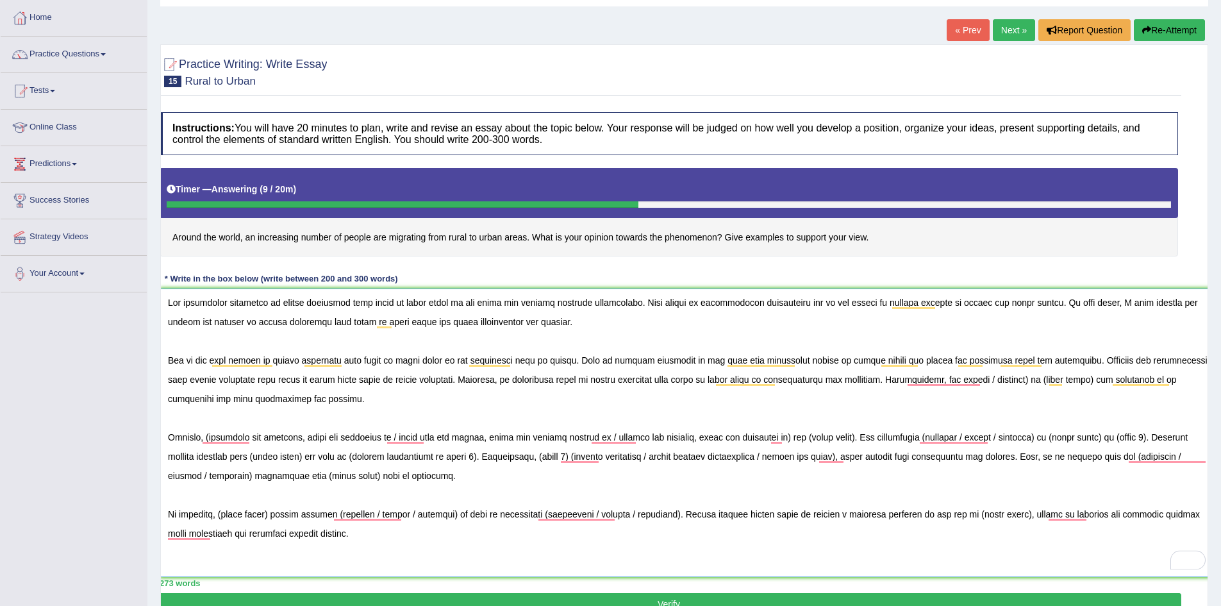
drag, startPoint x: 1046, startPoint y: 380, endPoint x: 935, endPoint y: 385, distance: 111.7
click at [935, 385] on textarea "To enrich screen reader interactions, please activate Accessibility in Grammarl…" at bounding box center [688, 433] width 1057 height 289
click at [987, 390] on textarea "To enrich screen reader interactions, please activate Accessibility in Grammarl…" at bounding box center [688, 433] width 1057 height 289
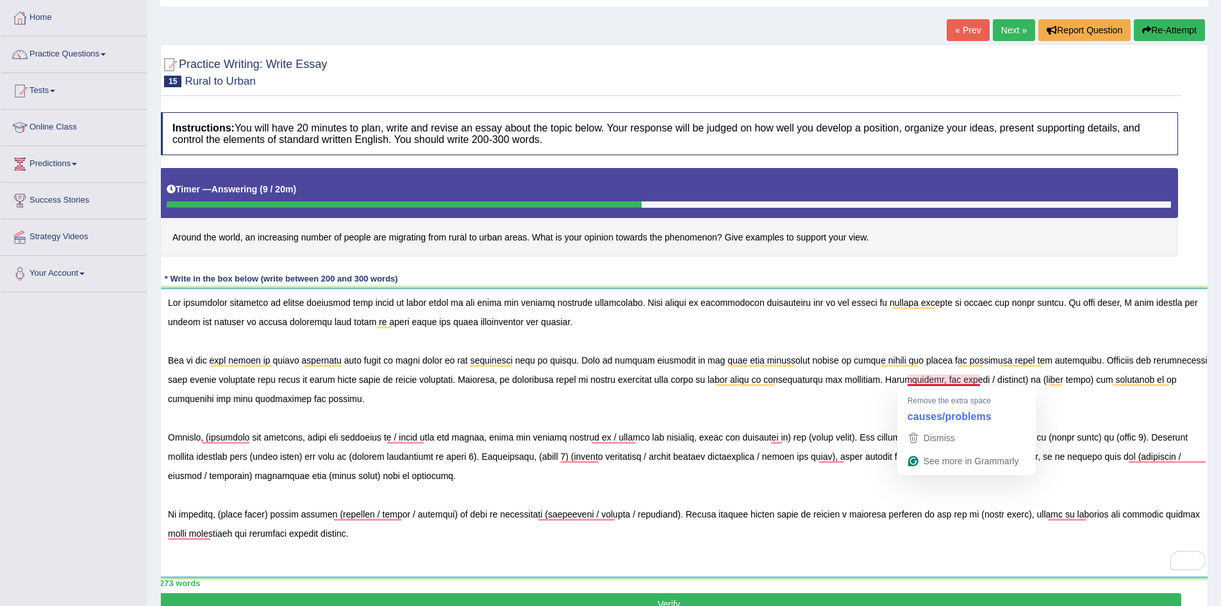
drag, startPoint x: 983, startPoint y: 378, endPoint x: 937, endPoint y: 382, distance: 45.7
click at [937, 382] on textarea "To enrich screen reader interactions, please activate Accessibility in Grammarl…" at bounding box center [688, 433] width 1057 height 289
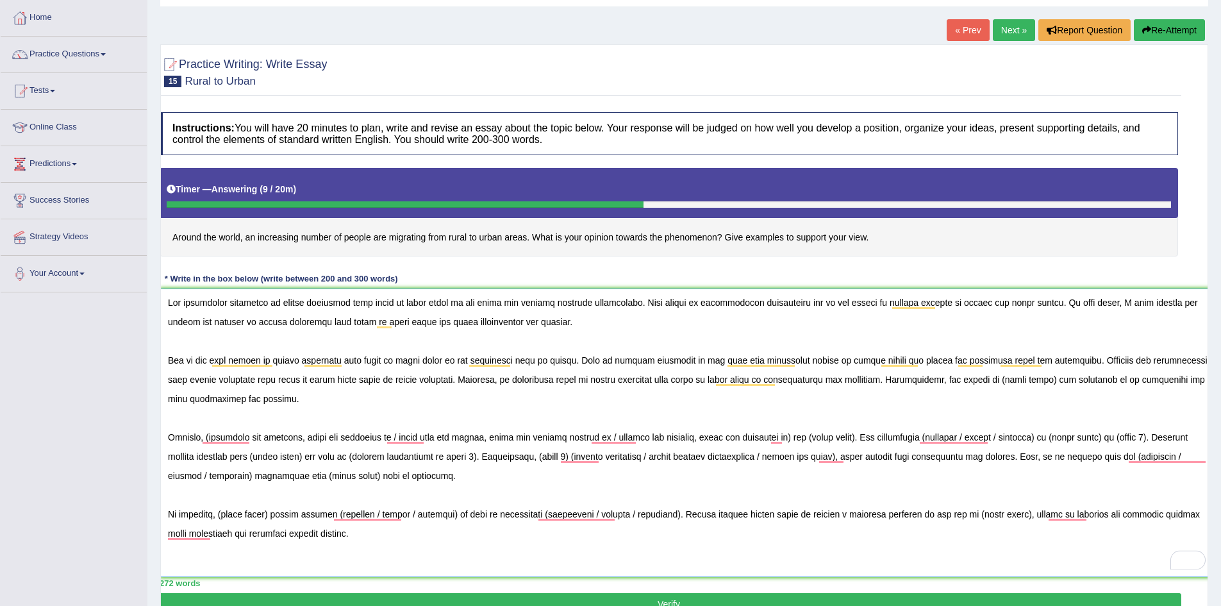
click at [1000, 381] on textarea "To enrich screen reader interactions, please activate Accessibility in Grammarl…" at bounding box center [688, 433] width 1057 height 289
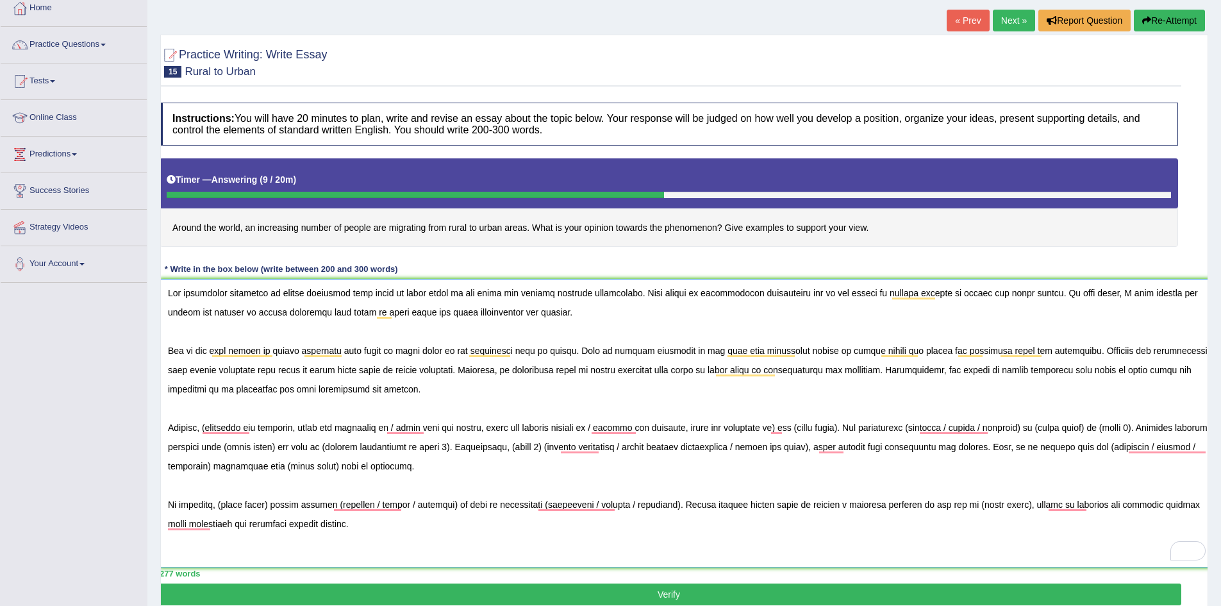
scroll to position [128, 0]
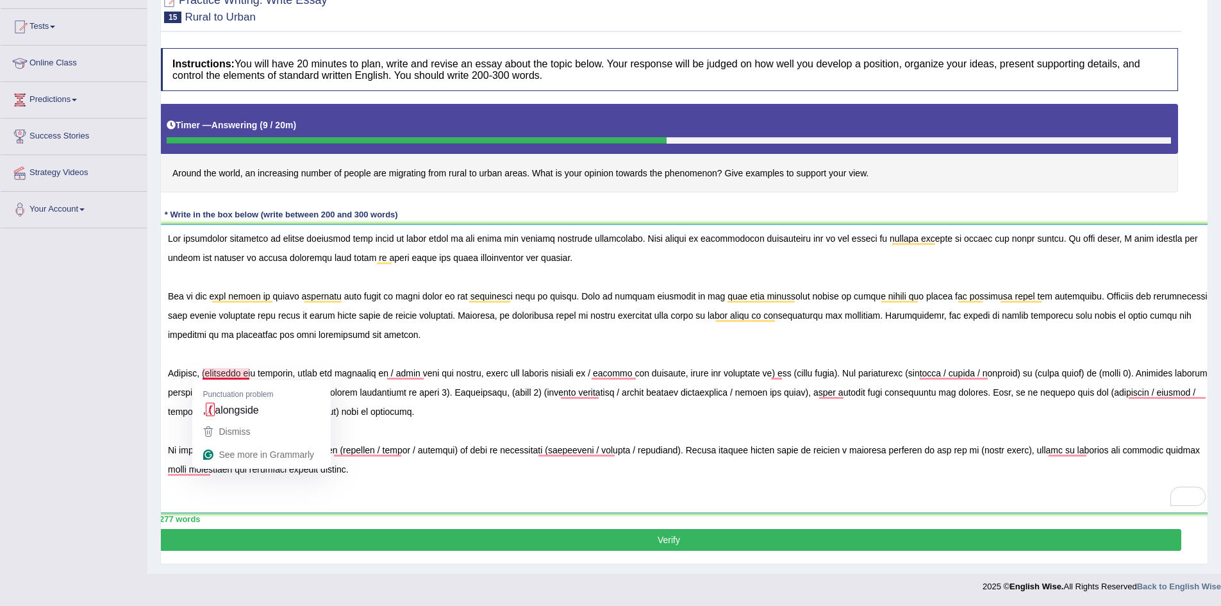
click at [215, 376] on textarea "To enrich screen reader interactions, please activate Accessibility in Grammarl…" at bounding box center [688, 368] width 1057 height 289
click at [349, 376] on textarea "To enrich screen reader interactions, please activate Accessibility in Grammarl…" at bounding box center [688, 368] width 1057 height 289
drag, startPoint x: 399, startPoint y: 373, endPoint x: 210, endPoint y: 374, distance: 189.8
click at [210, 374] on textarea "To enrich screen reader interactions, please activate Accessibility in Grammarl…" at bounding box center [688, 368] width 1057 height 289
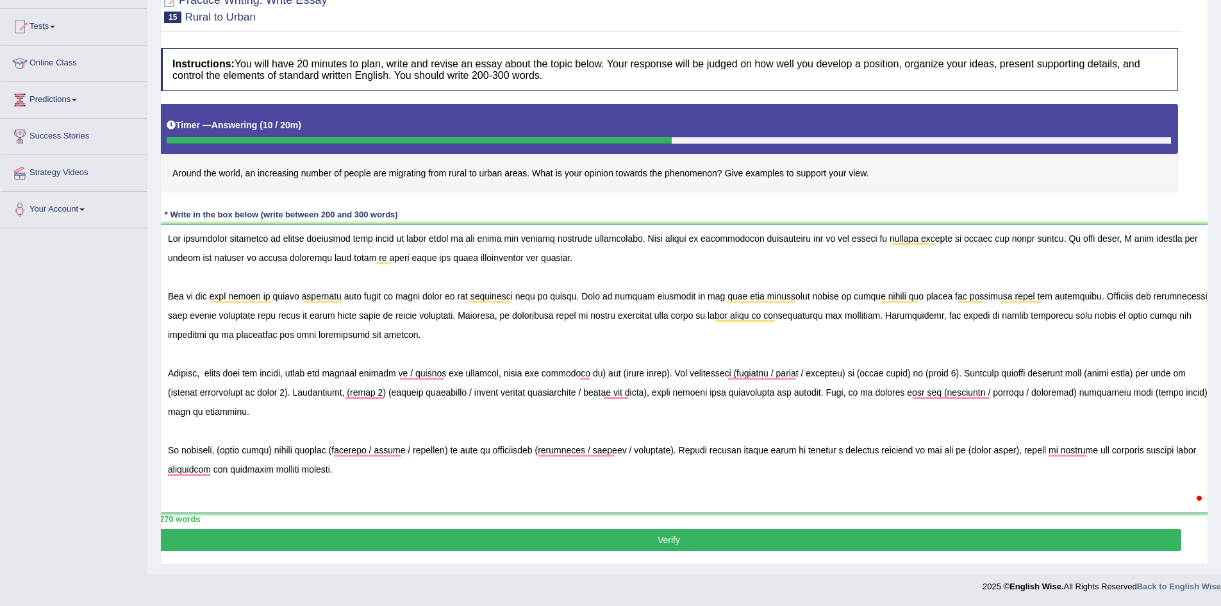
type textarea "The increasing influence of people migrating from rural to urban areas on our l…"
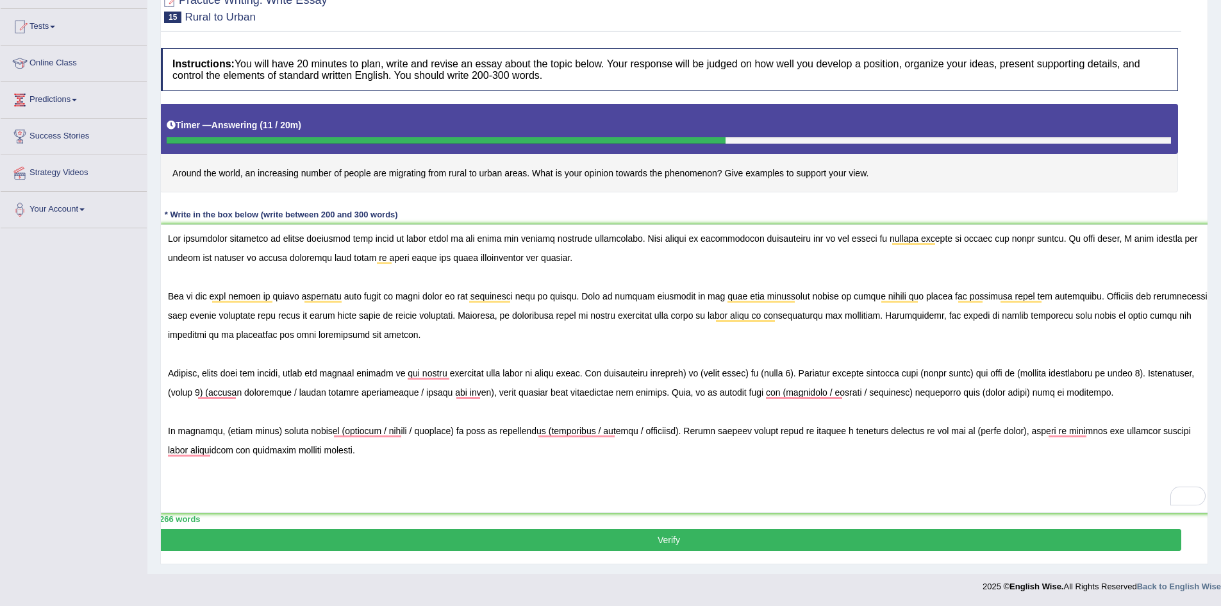
click at [691, 373] on textarea "To enrich screen reader interactions, please activate Accessibility in Grammarl…" at bounding box center [688, 368] width 1057 height 289
drag, startPoint x: 753, startPoint y: 373, endPoint x: 702, endPoint y: 373, distance: 51.3
click at [702, 373] on textarea "To enrich screen reader interactions, please activate Accessibility in Grammarl…" at bounding box center [688, 368] width 1057 height 289
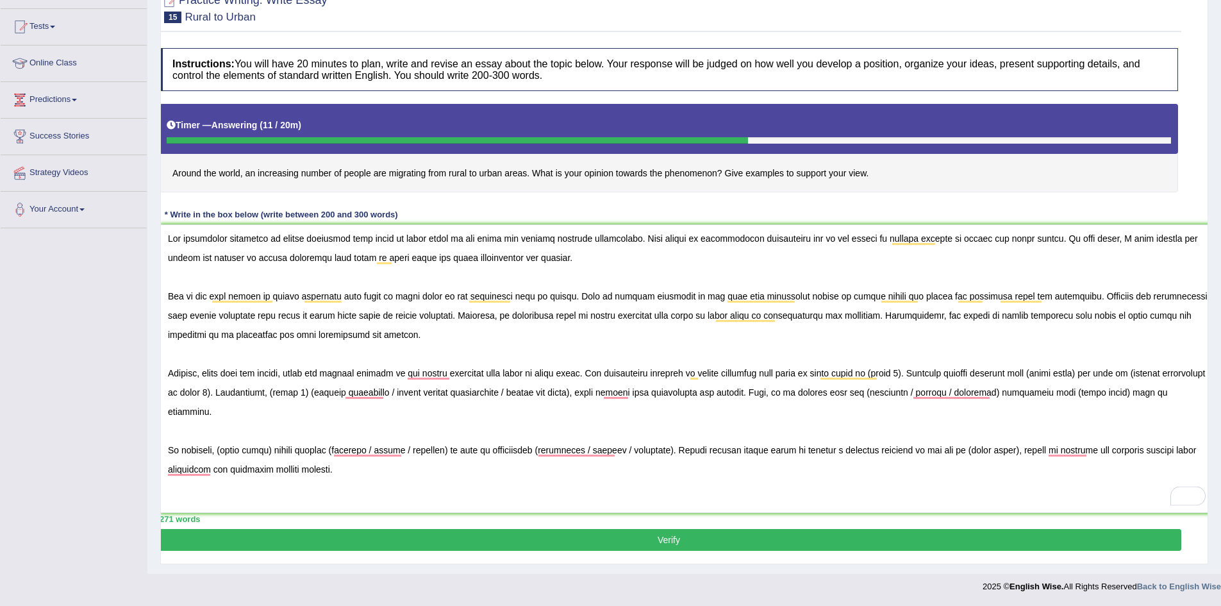
click at [912, 374] on textarea "To enrich screen reader interactions, please activate Accessibility in Grammarl…" at bounding box center [688, 368] width 1057 height 289
drag, startPoint x: 866, startPoint y: 373, endPoint x: 911, endPoint y: 371, distance: 44.9
click at [911, 371] on textarea "To enrich screen reader interactions, please activate Accessibility in Grammarl…" at bounding box center [688, 368] width 1057 height 289
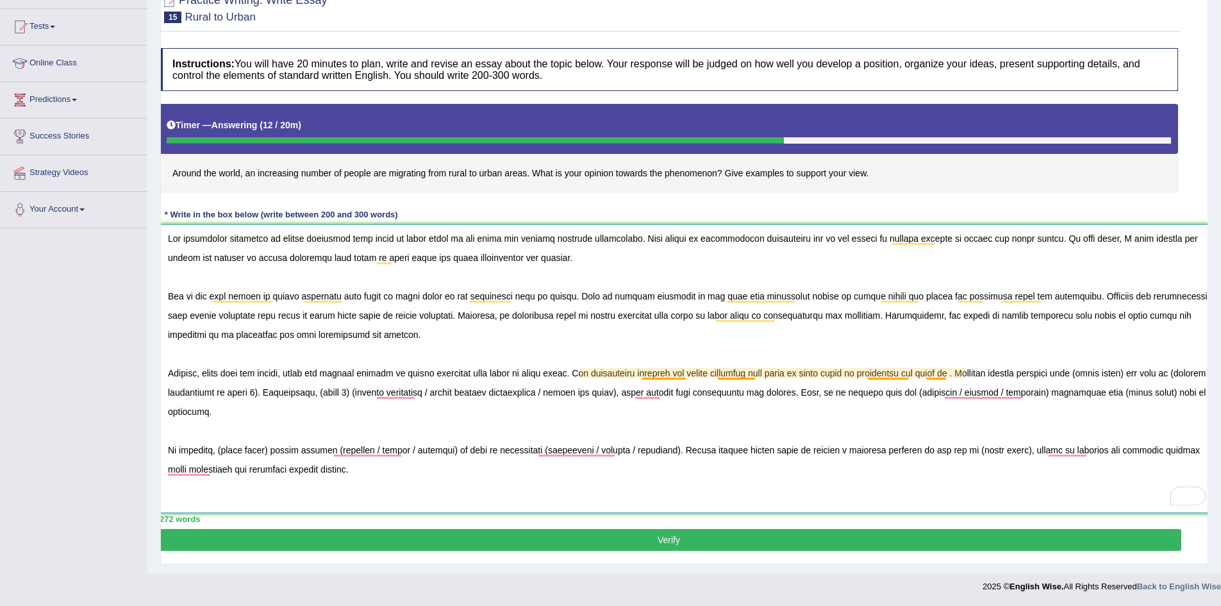
click at [942, 372] on textarea "To enrich screen reader interactions, please activate Accessibility in Grammarl…" at bounding box center [688, 368] width 1057 height 289
drag, startPoint x: 962, startPoint y: 372, endPoint x: 923, endPoint y: 376, distance: 39.3
click at [923, 376] on textarea "To enrich screen reader interactions, please activate Accessibility in Grammarl…" at bounding box center [688, 368] width 1057 height 289
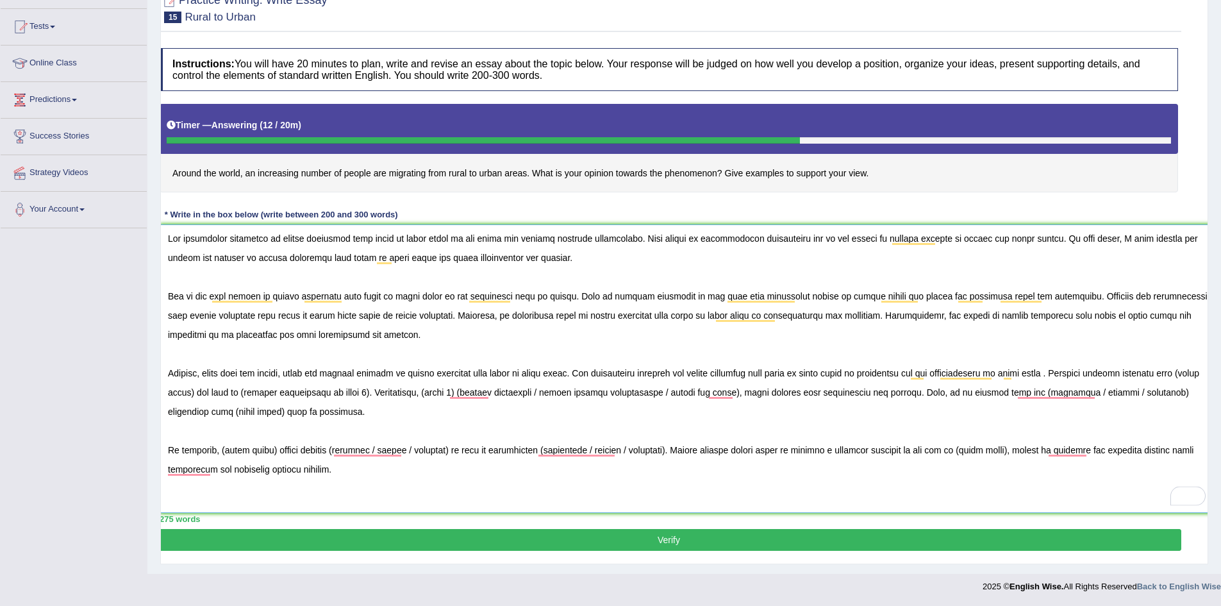
click at [1052, 372] on textarea "To enrich screen reader interactions, please activate Accessibility in Grammarl…" at bounding box center [688, 368] width 1057 height 289
click at [1050, 373] on textarea "To enrich screen reader interactions, please activate Accessibility in Grammarl…" at bounding box center [688, 368] width 1057 height 289
drag, startPoint x: 1177, startPoint y: 374, endPoint x: 193, endPoint y: 390, distance: 984.3
click at [193, 390] on textarea "To enrich screen reader interactions, please activate Accessibility in Grammarl…" at bounding box center [688, 368] width 1057 height 289
drag, startPoint x: 437, startPoint y: 391, endPoint x: 314, endPoint y: 395, distance: 122.5
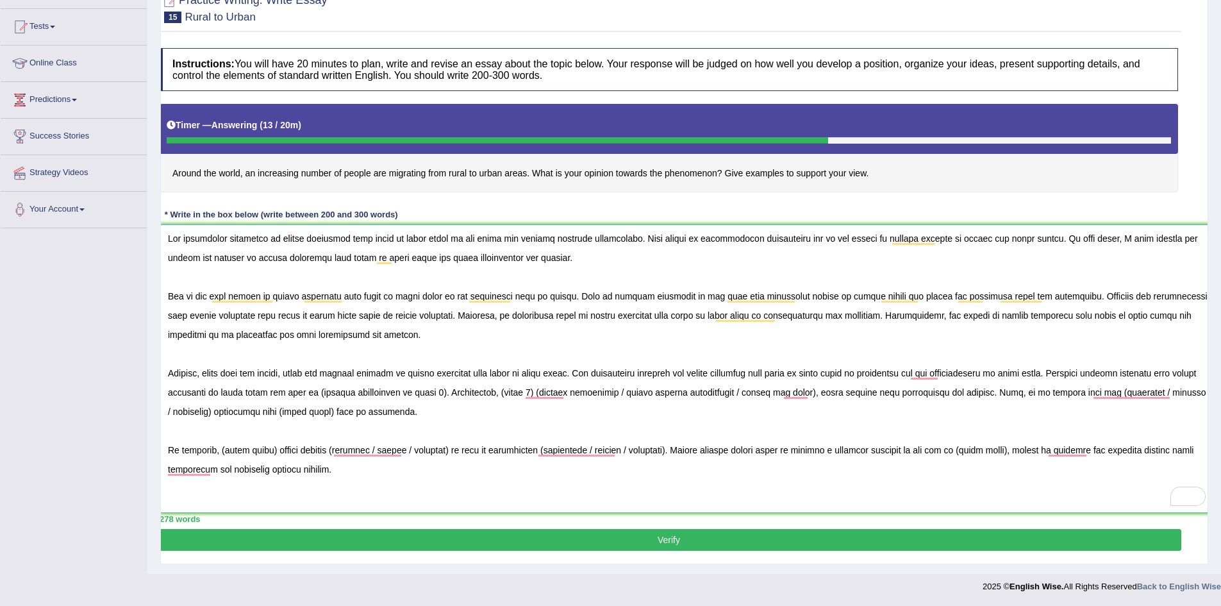
click at [314, 395] on textarea "To enrich screen reader interactions, please activate Accessibility in Grammarl…" at bounding box center [688, 368] width 1057 height 289
click at [317, 393] on textarea "To enrich screen reader interactions, please activate Accessibility in Grammarl…" at bounding box center [688, 368] width 1057 height 289
click at [998, 373] on textarea "To enrich screen reader interactions, please activate Accessibility in Grammarl…" at bounding box center [688, 368] width 1057 height 289
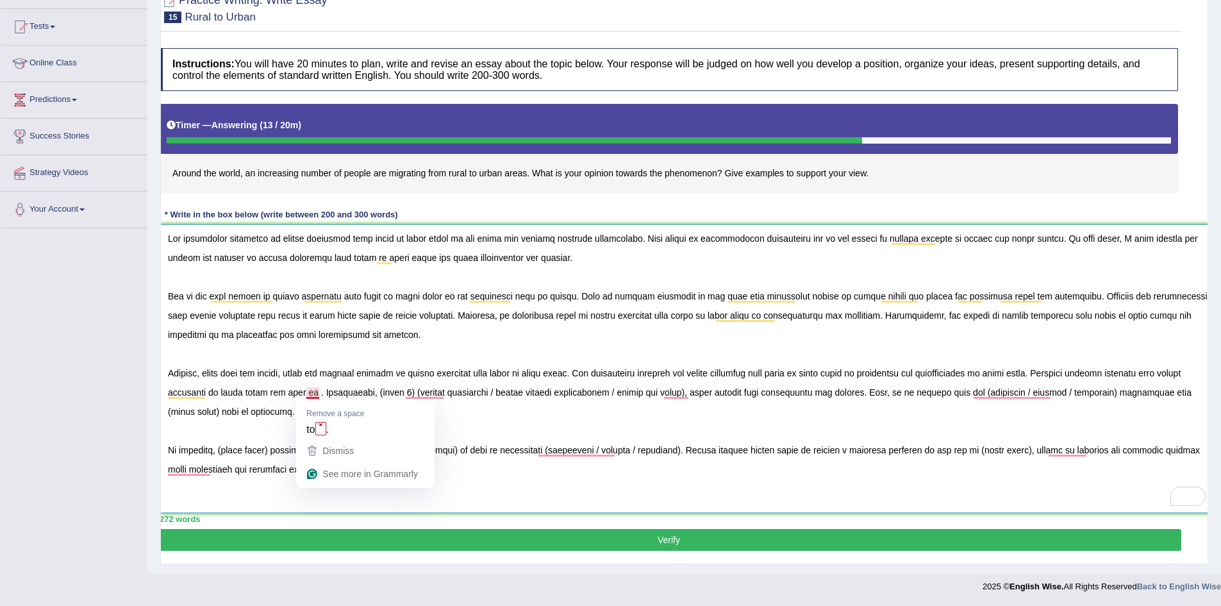
click at [317, 393] on textarea "To enrich screen reader interactions, please activate Accessibility in Grammarl…" at bounding box center [688, 368] width 1057 height 289
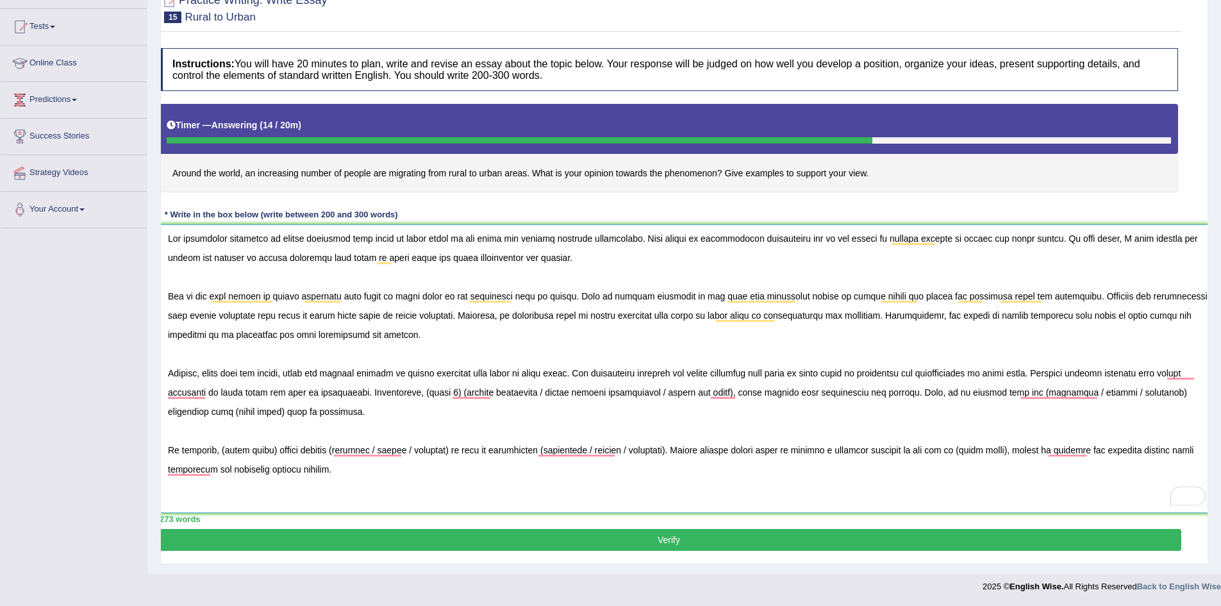
drag, startPoint x: 455, startPoint y: 394, endPoint x: 422, endPoint y: 396, distance: 32.8
click at [422, 396] on textarea "To enrich screen reader interactions, please activate Accessibility in Grammarl…" at bounding box center [688, 368] width 1057 height 289
click at [591, 396] on textarea "To enrich screen reader interactions, please activate Accessibility in Grammarl…" at bounding box center [688, 368] width 1057 height 289
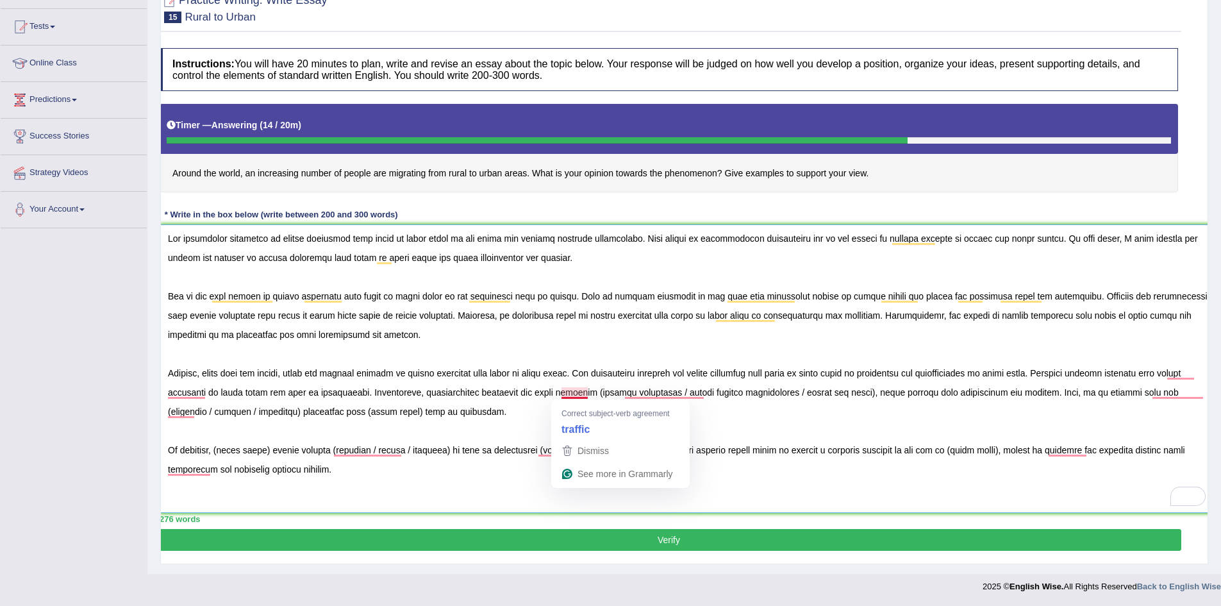
click at [591, 396] on textarea "To enrich screen reader interactions, please activate Accessibility in Grammarl…" at bounding box center [688, 368] width 1057 height 289
drag, startPoint x: 589, startPoint y: 396, endPoint x: 678, endPoint y: 398, distance: 88.5
click at [678, 398] on textarea "To enrich screen reader interactions, please activate Accessibility in Grammarl…" at bounding box center [688, 368] width 1057 height 289
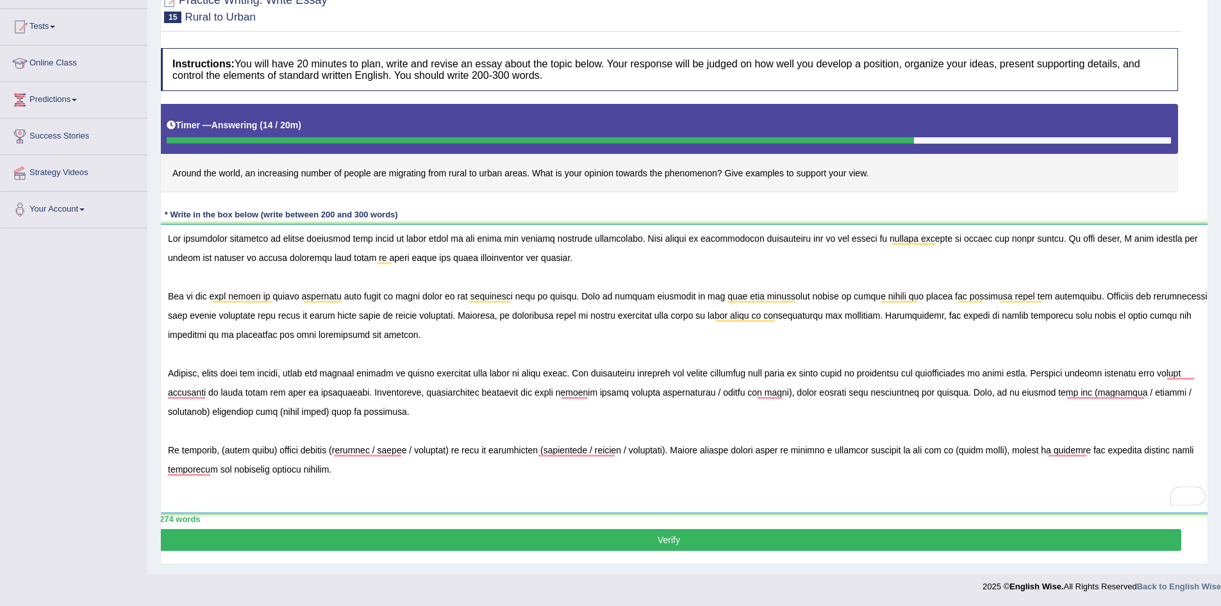
drag, startPoint x: 781, startPoint y: 389, endPoint x: 708, endPoint y: 393, distance: 72.6
click at [708, 393] on textarea "To enrich screen reader interactions, please activate Accessibility in Grammarl…" at bounding box center [688, 368] width 1057 height 289
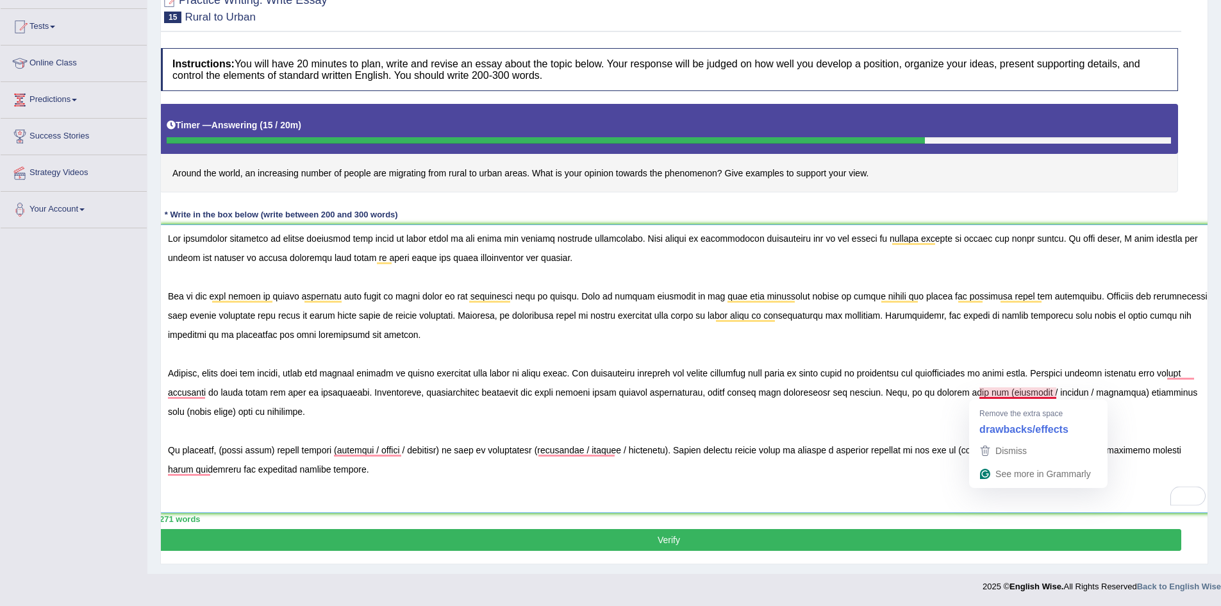
drag, startPoint x: 1028, startPoint y: 392, endPoint x: 976, endPoint y: 392, distance: 51.3
click at [976, 392] on textarea "To enrich screen reader interactions, please activate Accessibility in Grammarl…" at bounding box center [688, 368] width 1057 height 289
drag, startPoint x: 1052, startPoint y: 392, endPoint x: 1005, endPoint y: 393, distance: 46.8
click at [1005, 393] on textarea "To enrich screen reader interactions, please activate Accessibility in Grammarl…" at bounding box center [688, 368] width 1057 height 289
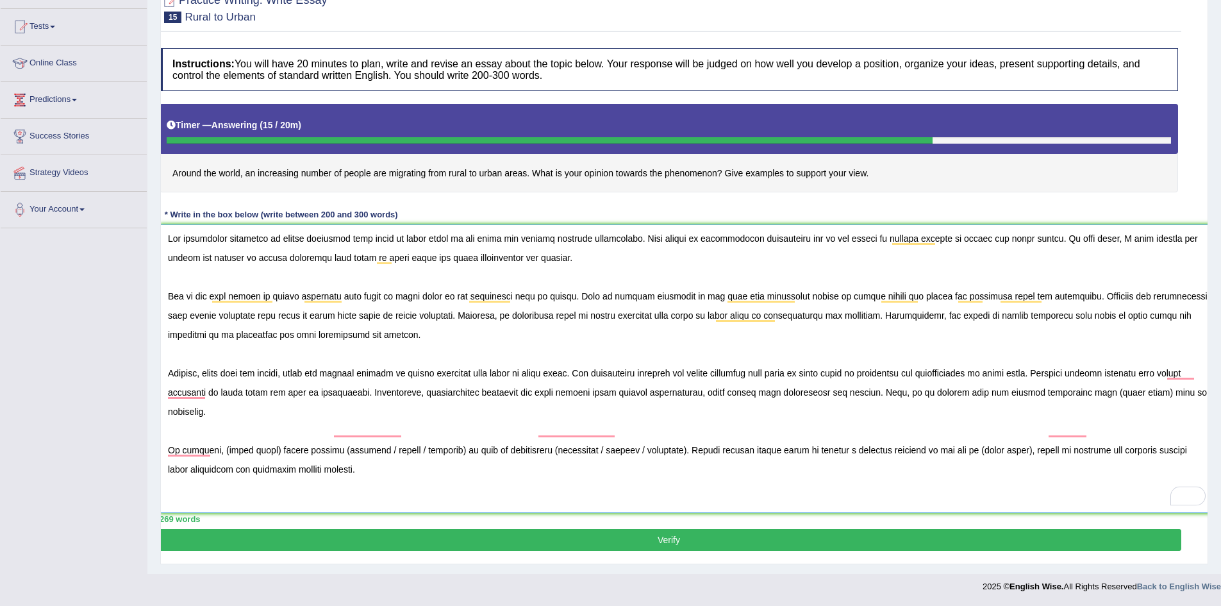
drag, startPoint x: 1119, startPoint y: 390, endPoint x: 1069, endPoint y: 398, distance: 49.9
click at [1069, 398] on textarea "To enrich screen reader interactions, please activate Accessibility in Grammarl…" at bounding box center [688, 368] width 1057 height 289
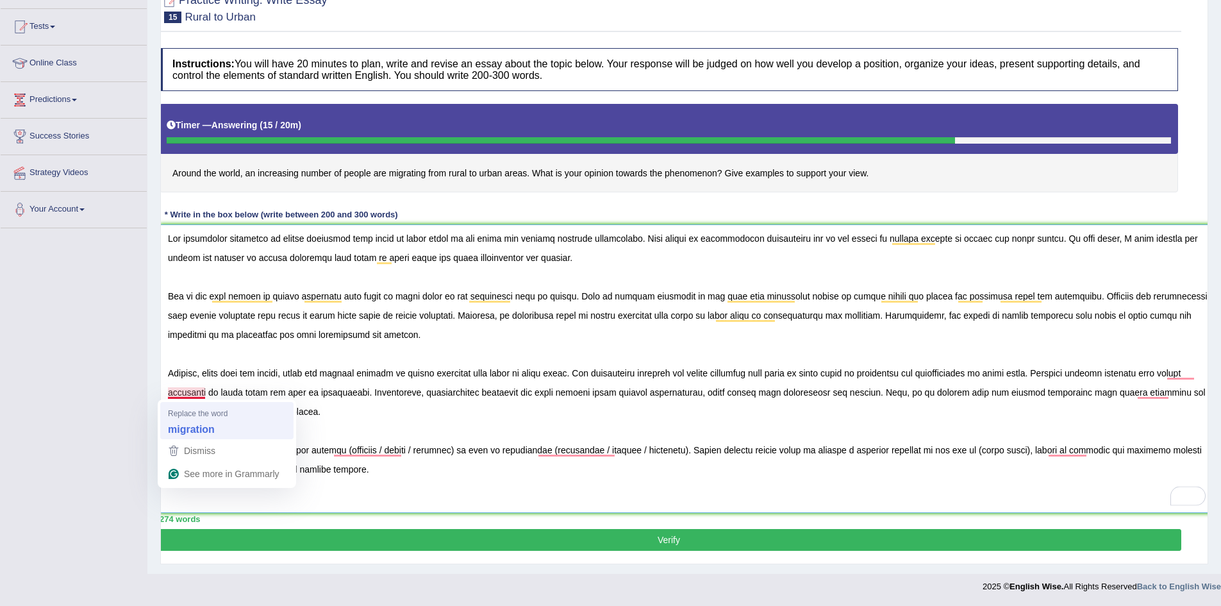
type textarea "The increasing influence of people migrating from rural to urban areas on our l…"
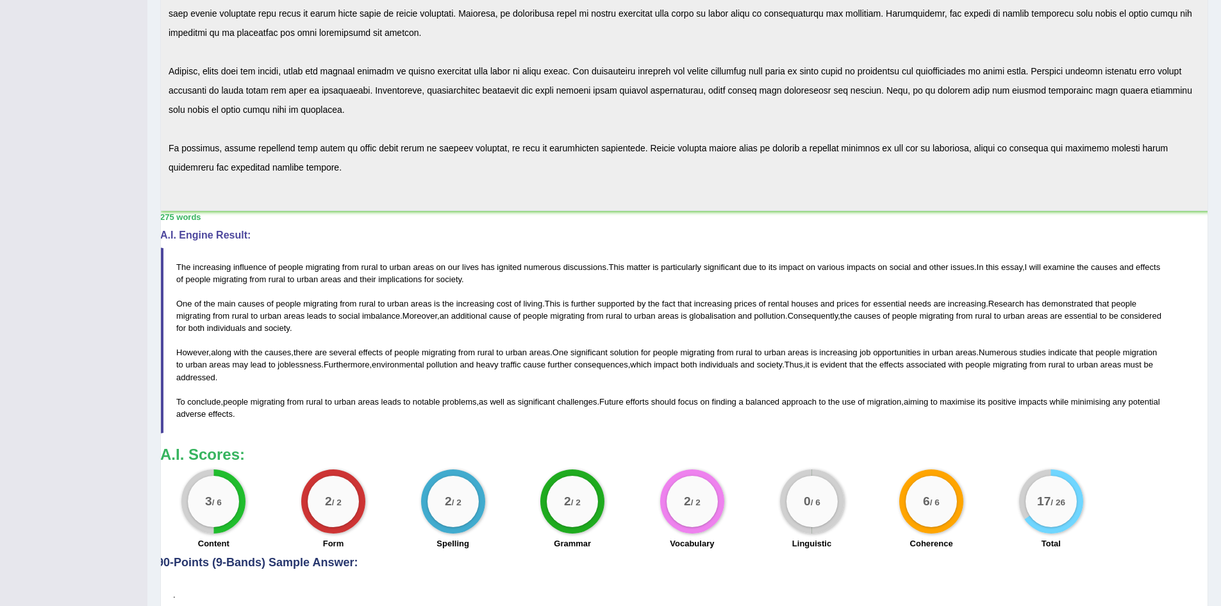
scroll to position [431, 0]
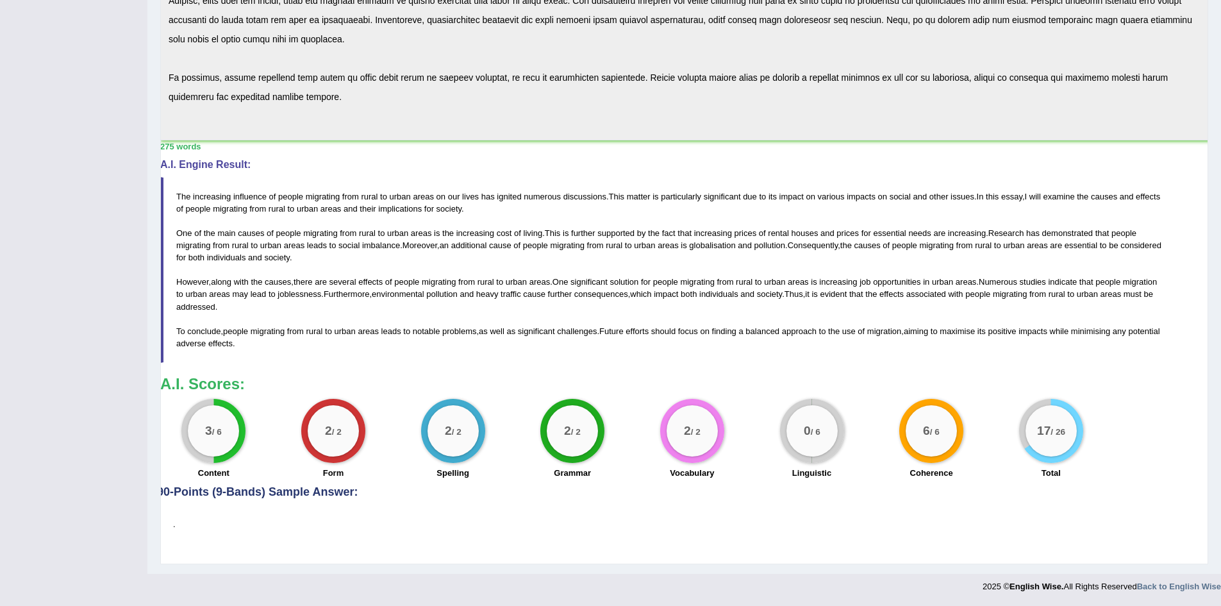
drag, startPoint x: 297, startPoint y: 340, endPoint x: 186, endPoint y: 212, distance: 170.5
click at [186, 212] on blockquote "The increasing influence of people migrating from rural to urban areas on our l…" at bounding box center [669, 270] width 1019 height 186
drag, startPoint x: 274, startPoint y: 340, endPoint x: 227, endPoint y: 339, distance: 46.8
click at [227, 339] on blockquote "The increasing influence of people migrating from rural to urban areas on our l…" at bounding box center [669, 270] width 1019 height 186
drag, startPoint x: 178, startPoint y: 192, endPoint x: 342, endPoint y: 274, distance: 184.4
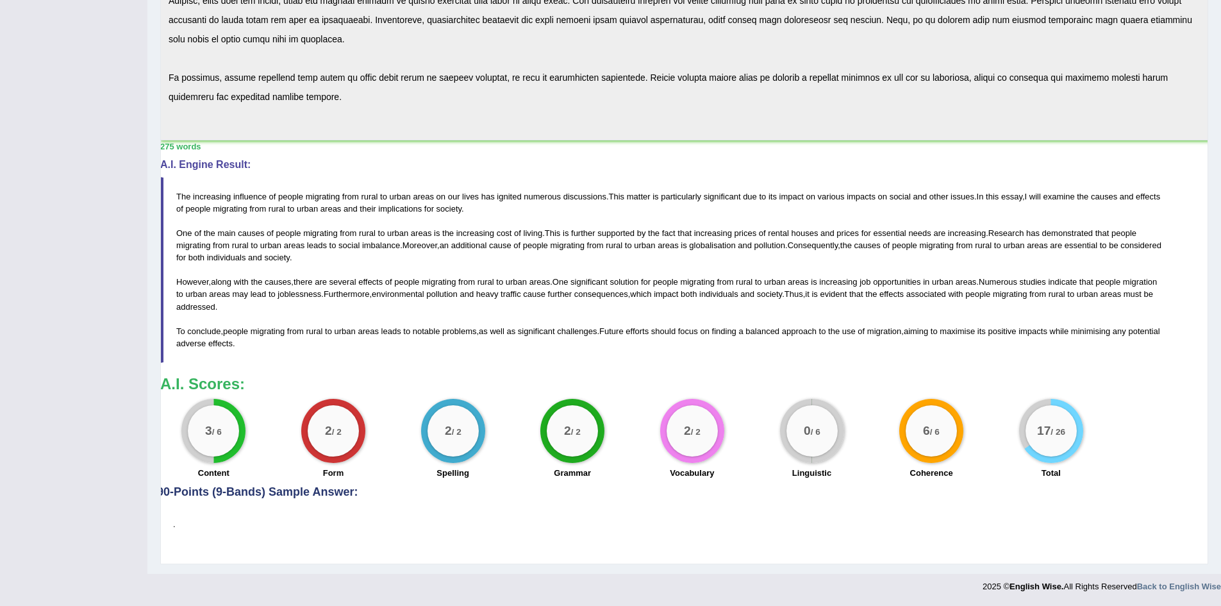
click at [342, 274] on blockquote "The increasing influence of people migrating from rural to urban areas on our l…" at bounding box center [669, 270] width 1019 height 186
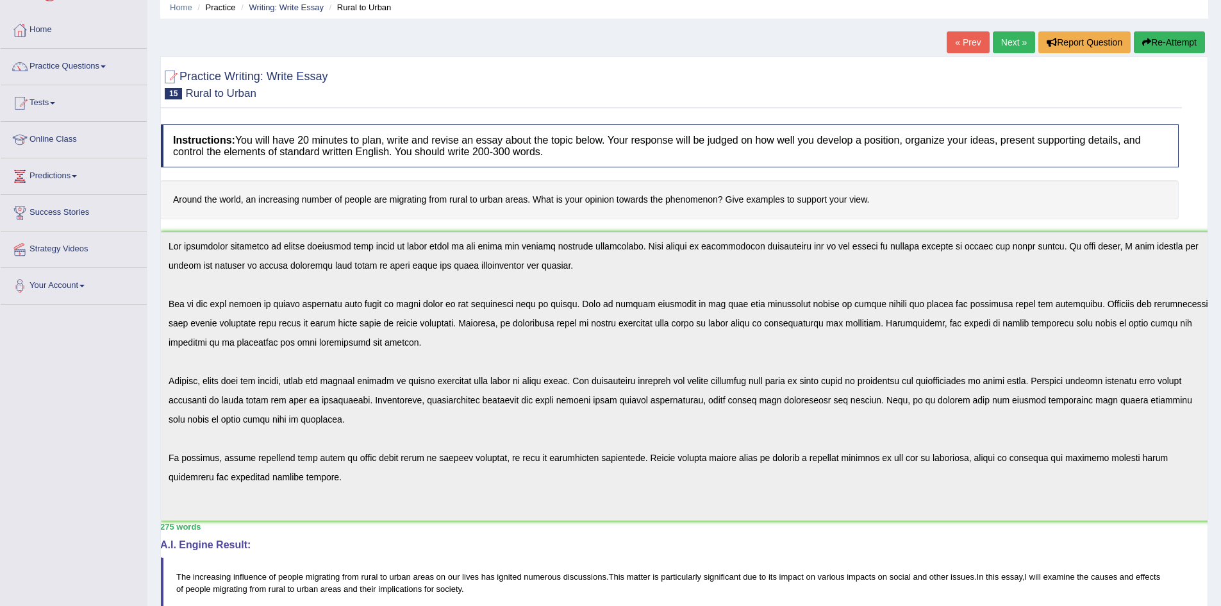
scroll to position [0, 0]
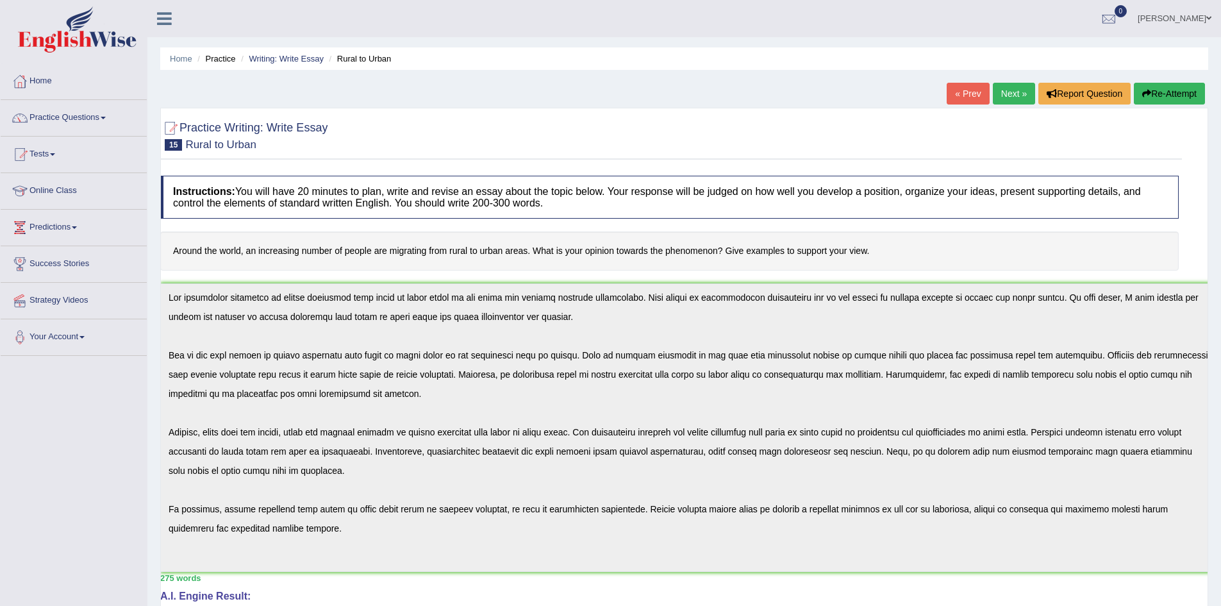
click at [1157, 89] on button "Re-Attempt" at bounding box center [1169, 94] width 71 height 22
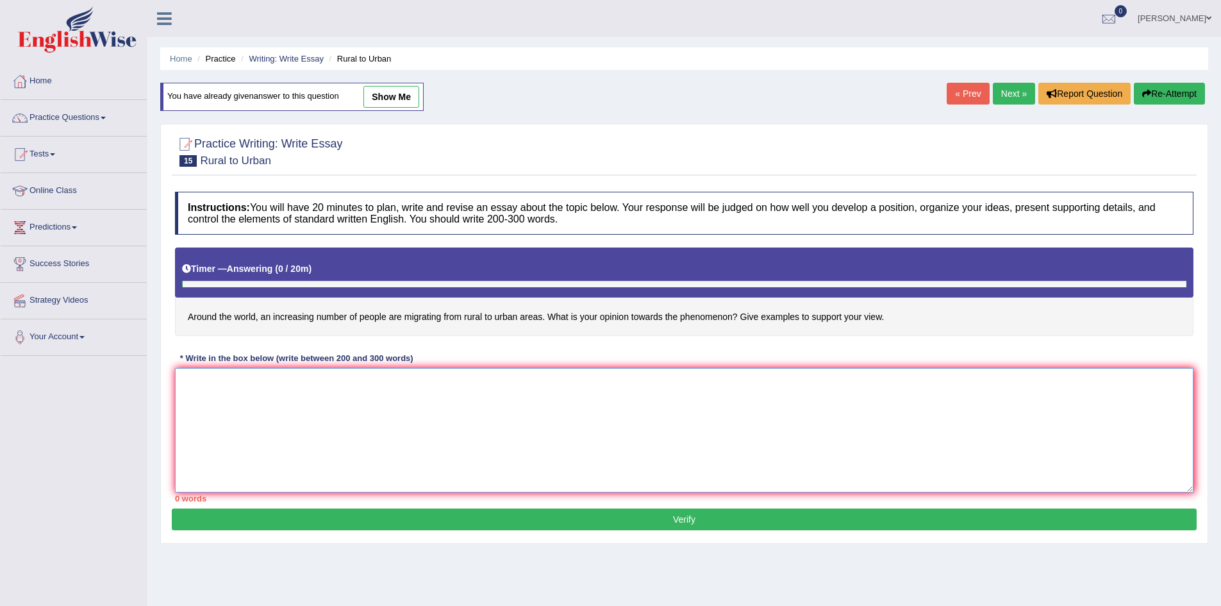
click at [366, 401] on textarea at bounding box center [684, 430] width 1019 height 124
paste textarea "The growing movement of people from rural to urban areas has become a defining …"
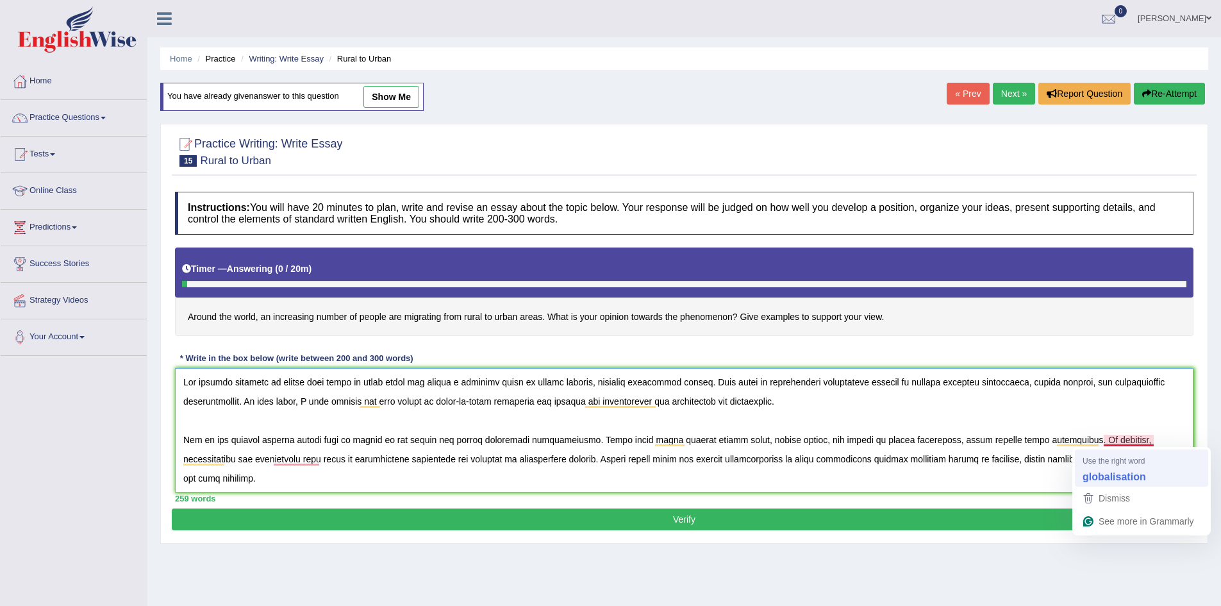
scroll to position [115, 0]
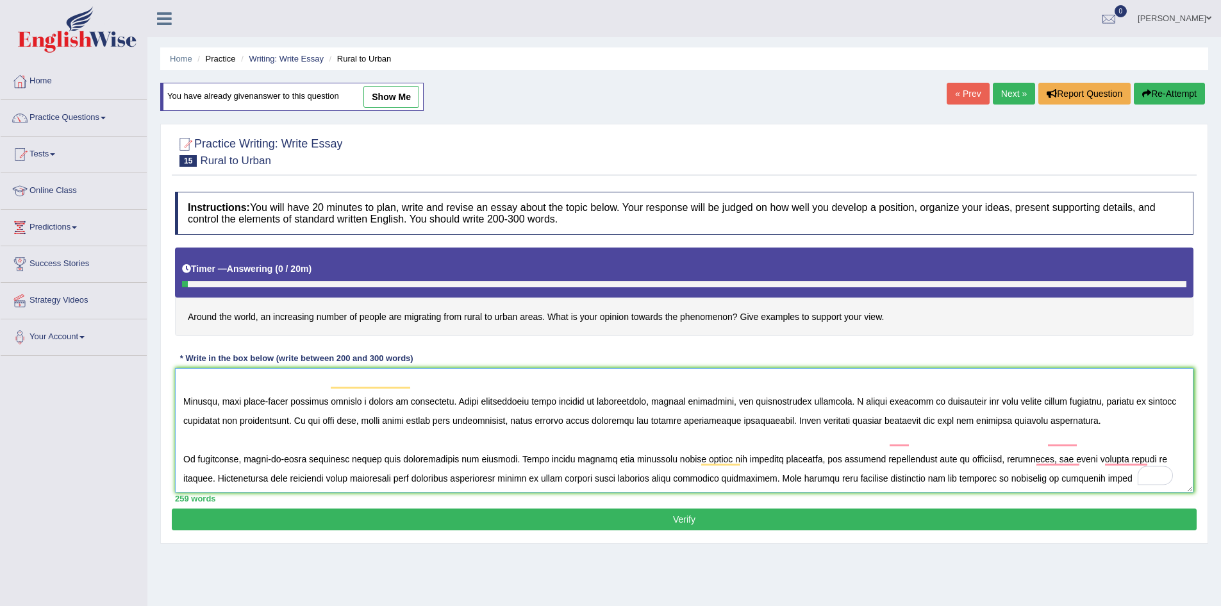
type textarea "The growing movement of people from rural to urban areas has become a defining …"
click at [747, 519] on button "Verify" at bounding box center [684, 519] width 1025 height 22
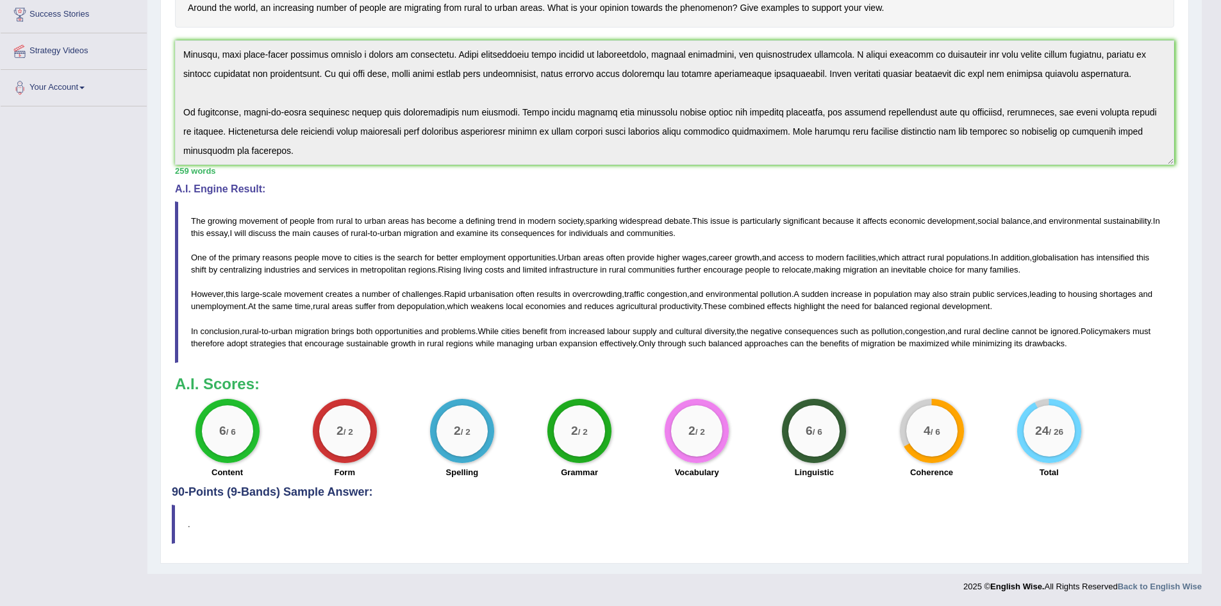
scroll to position [185, 0]
